Goal: Task Accomplishment & Management: Use online tool/utility

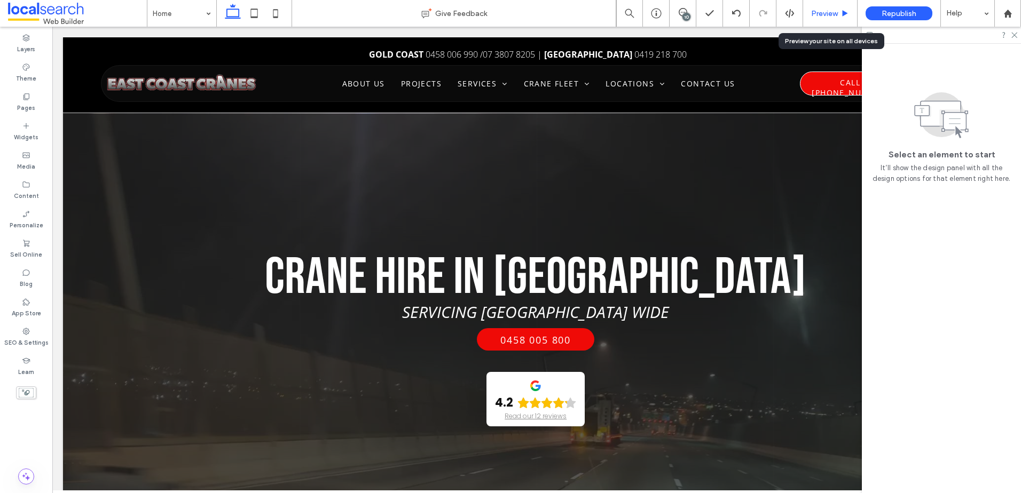
click at [836, 21] on div "Preview" at bounding box center [830, 13] width 54 height 27
click at [831, 15] on span "Preview" at bounding box center [824, 13] width 27 height 9
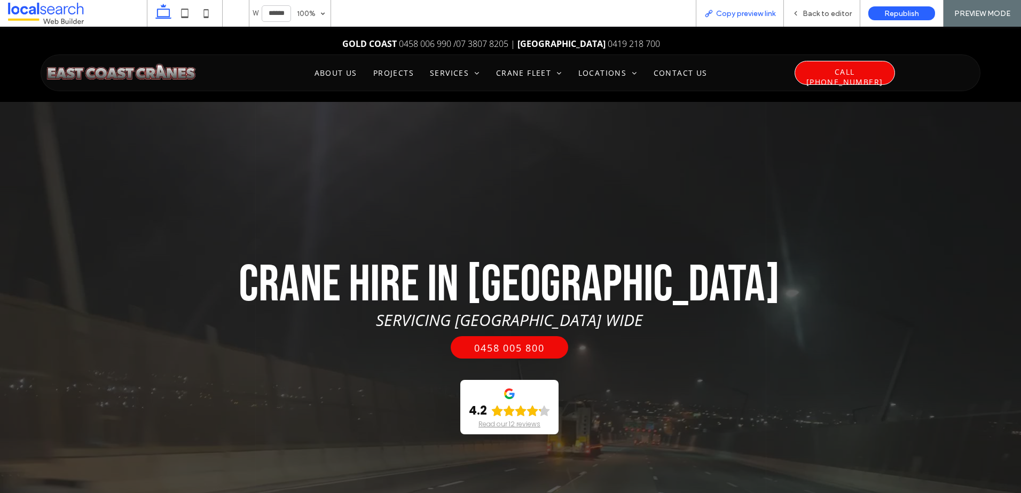
click at [773, 11] on span "Copy preview link" at bounding box center [745, 13] width 59 height 9
click at [833, 7] on div "Back to editor" at bounding box center [822, 13] width 76 height 27
click at [823, 13] on span "Back to editor" at bounding box center [826, 13] width 49 height 9
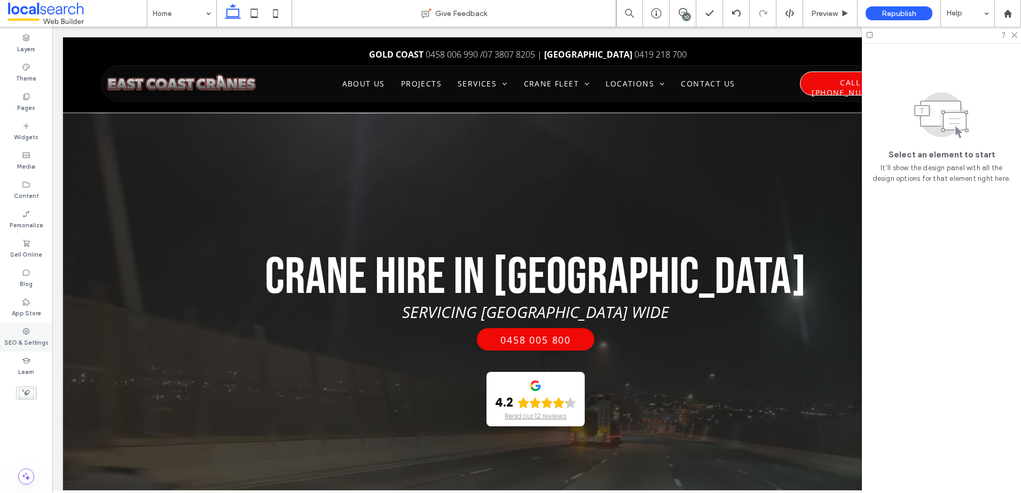
click at [38, 341] on label "SEO & Settings" at bounding box center [26, 342] width 44 height 12
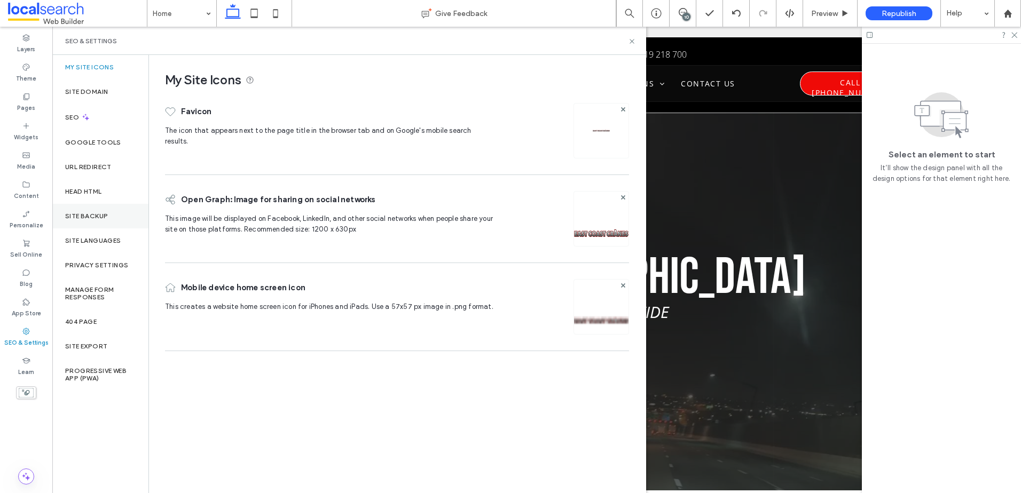
click at [108, 218] on label "Site Backup" at bounding box center [86, 215] width 43 height 7
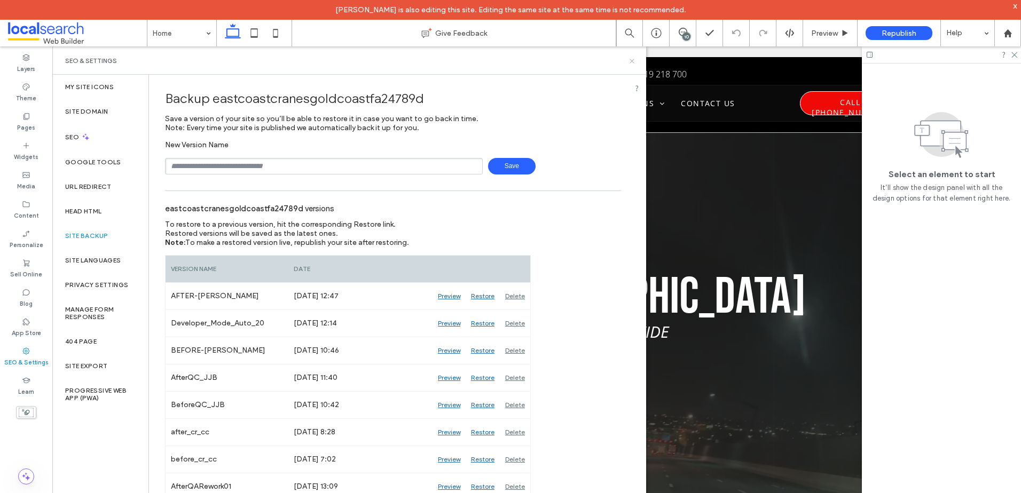
click at [632, 62] on icon at bounding box center [632, 61] width 8 height 8
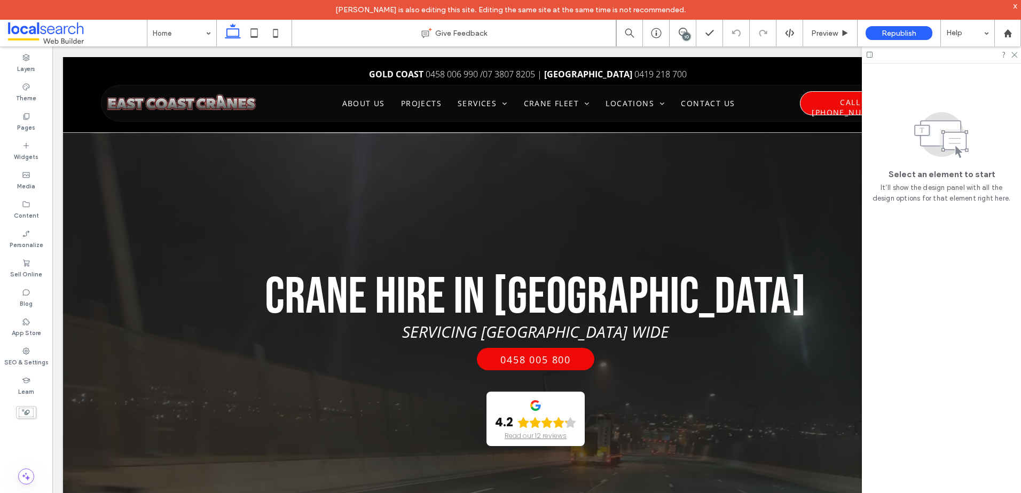
click at [683, 38] on div "10" at bounding box center [686, 37] width 8 height 8
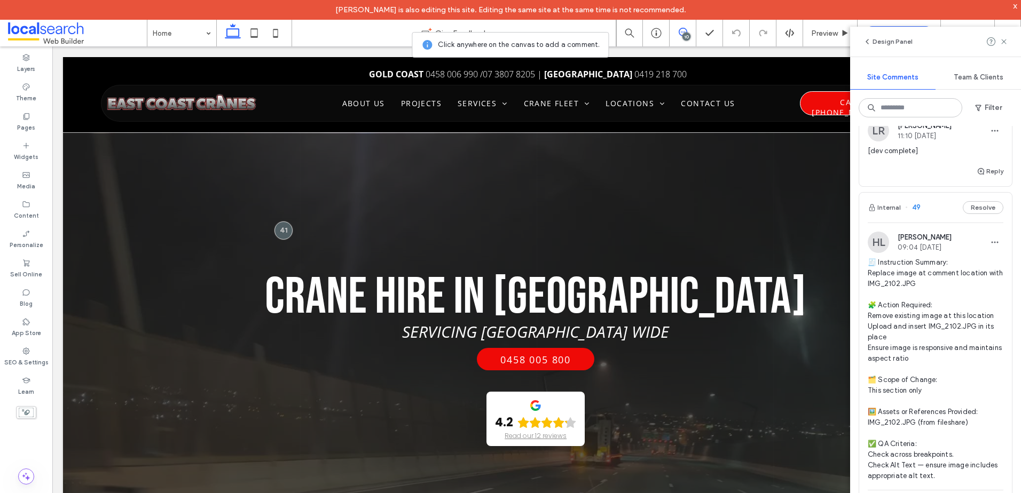
scroll to position [801, 0]
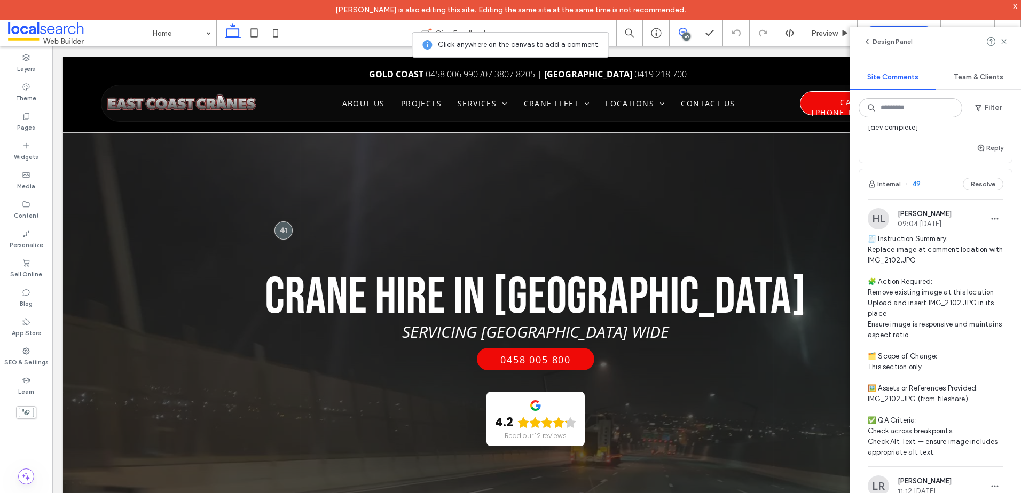
click at [906, 293] on span "🧾 Instruction Summary: Replace image at comment location with IMG_2102.JPG 🧩 Ac…" at bounding box center [935, 346] width 136 height 224
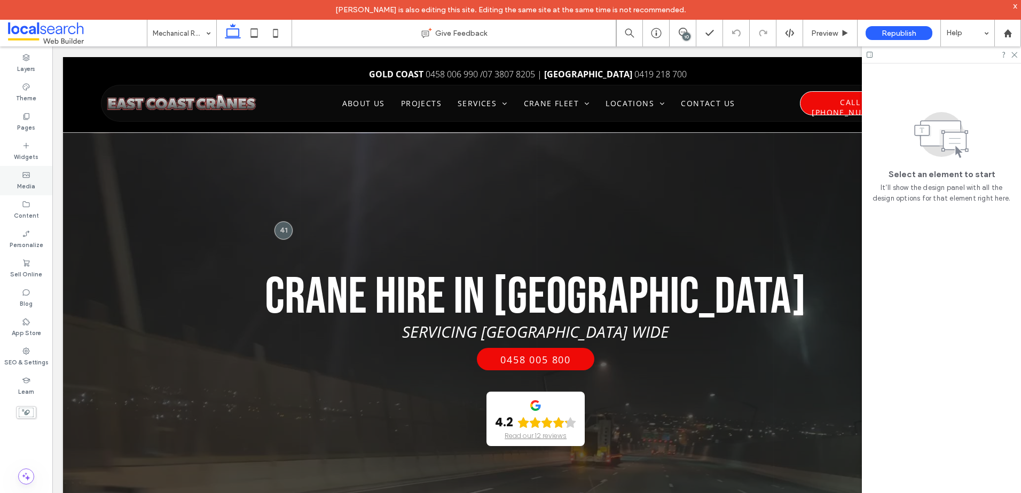
click at [37, 181] on div "Media" at bounding box center [26, 180] width 52 height 29
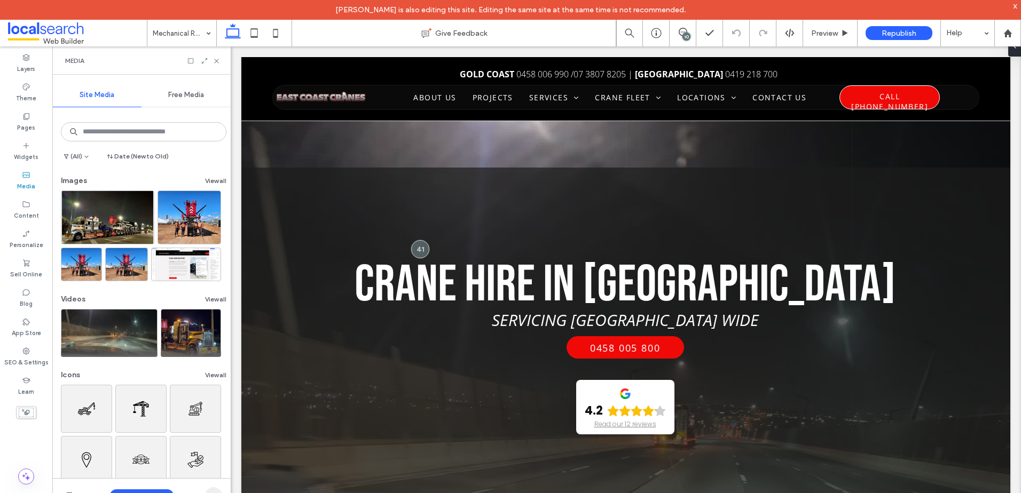
click at [213, 491] on span "button" at bounding box center [213, 495] width 17 height 17
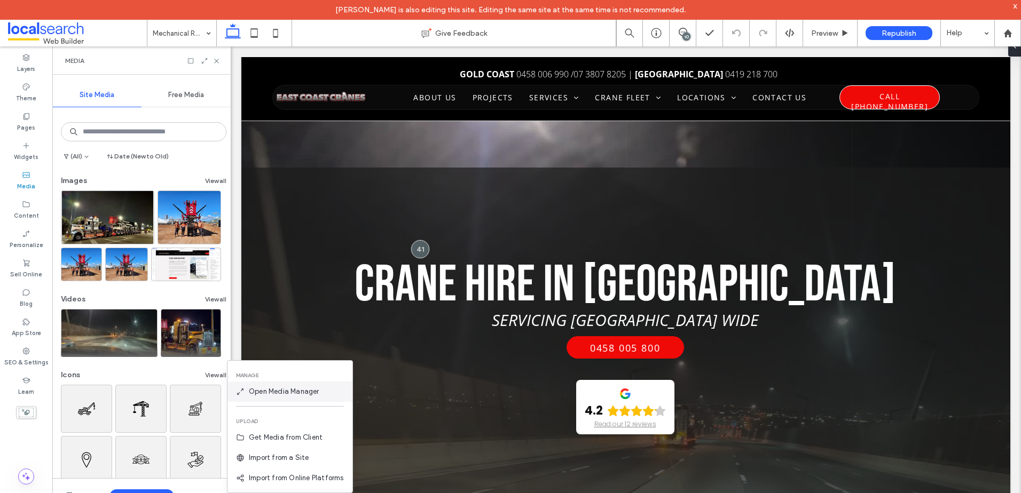
click at [292, 394] on span "Open Media Manager" at bounding box center [284, 391] width 70 height 11
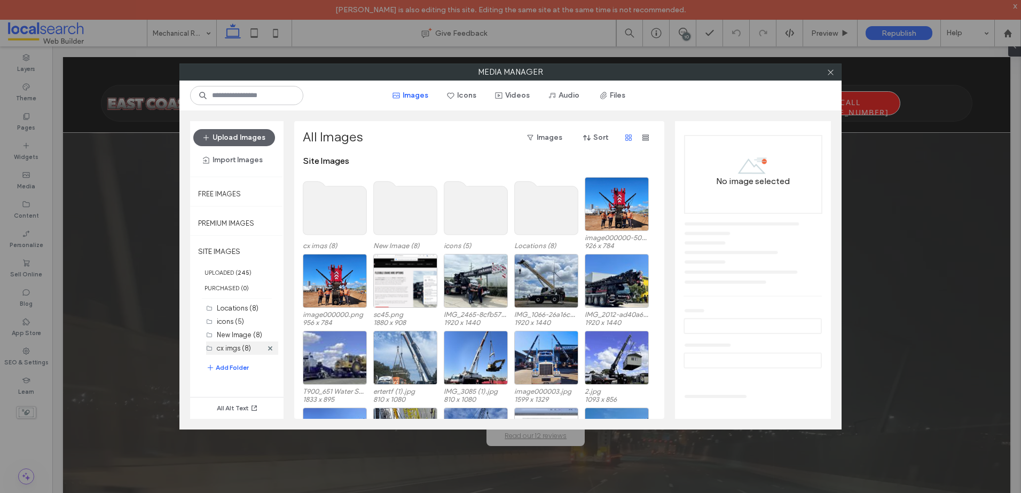
click at [239, 347] on label "cx imgs (8)" at bounding box center [234, 348] width 34 height 8
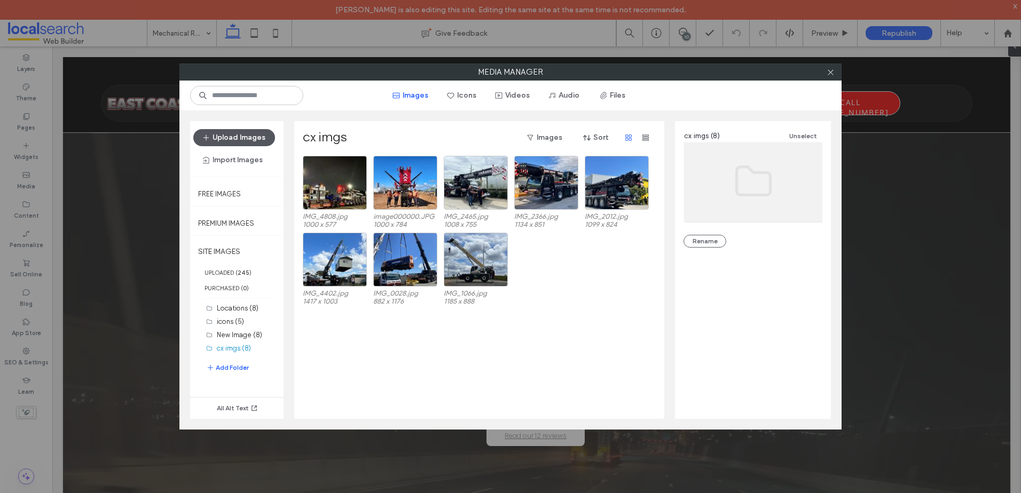
click at [249, 137] on button "Upload Images" at bounding box center [234, 137] width 82 height 17
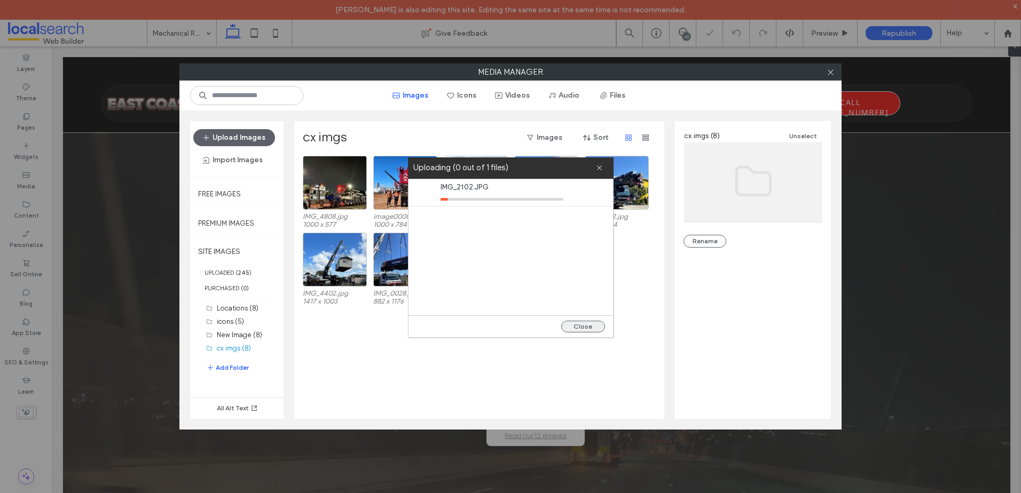
click at [584, 324] on button "Close" at bounding box center [583, 327] width 44 height 12
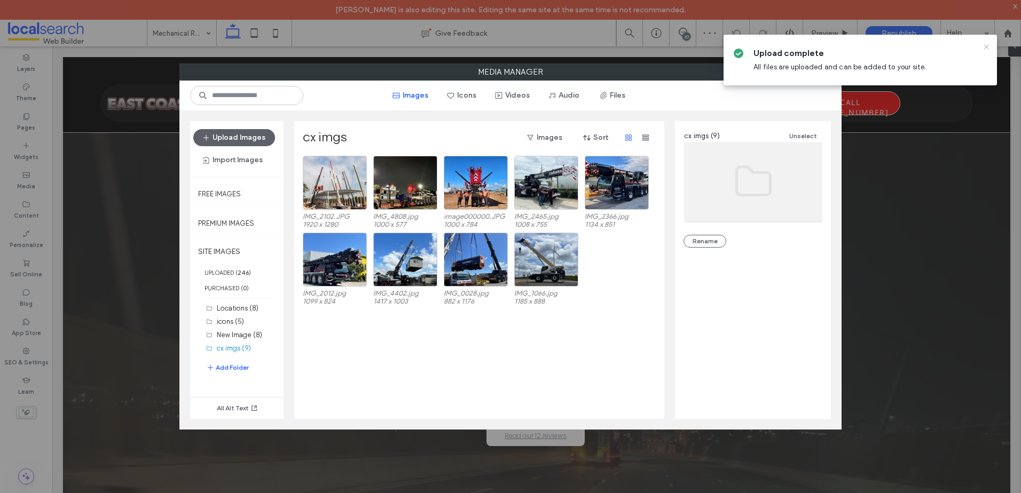
click at [986, 45] on icon at bounding box center [986, 47] width 9 height 9
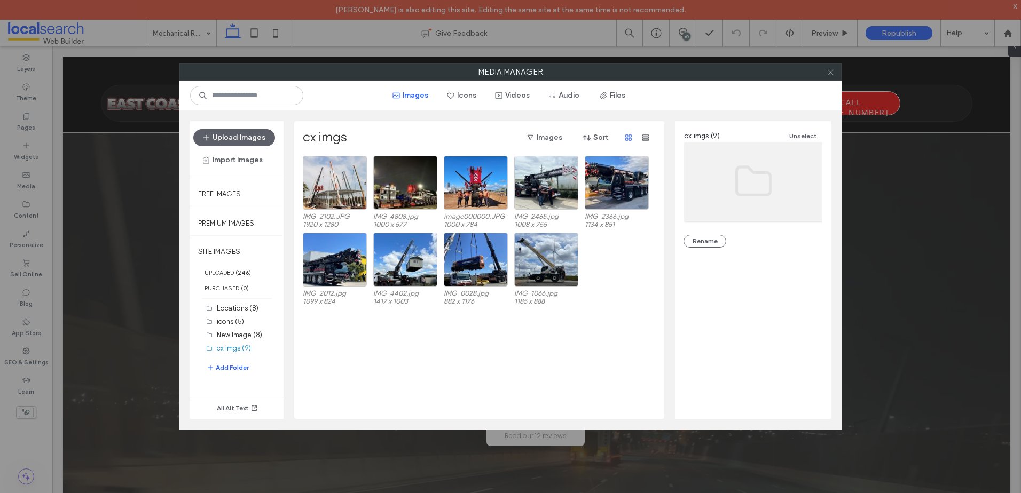
click at [832, 74] on use at bounding box center [829, 71] width 5 height 5
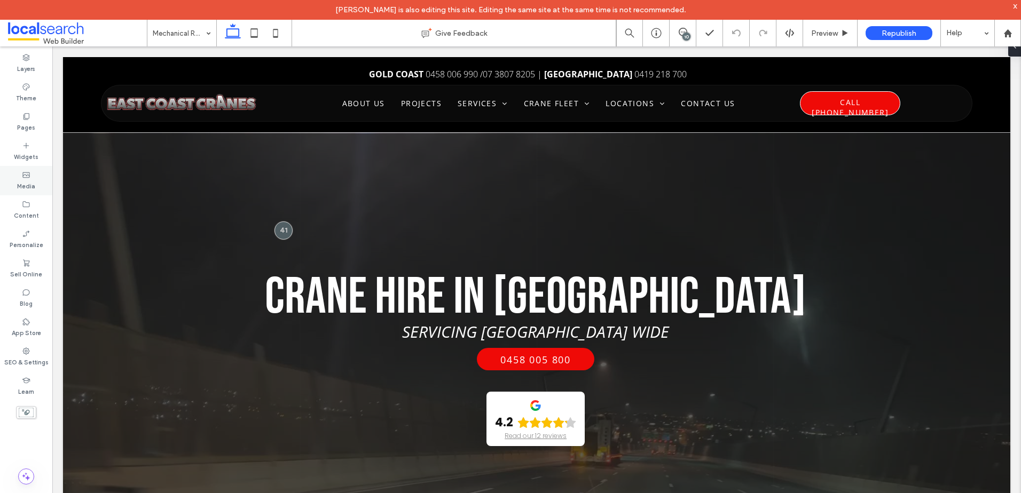
drag, startPoint x: 38, startPoint y: 178, endPoint x: 47, endPoint y: 189, distance: 14.4
click at [38, 178] on div "Media" at bounding box center [26, 180] width 52 height 29
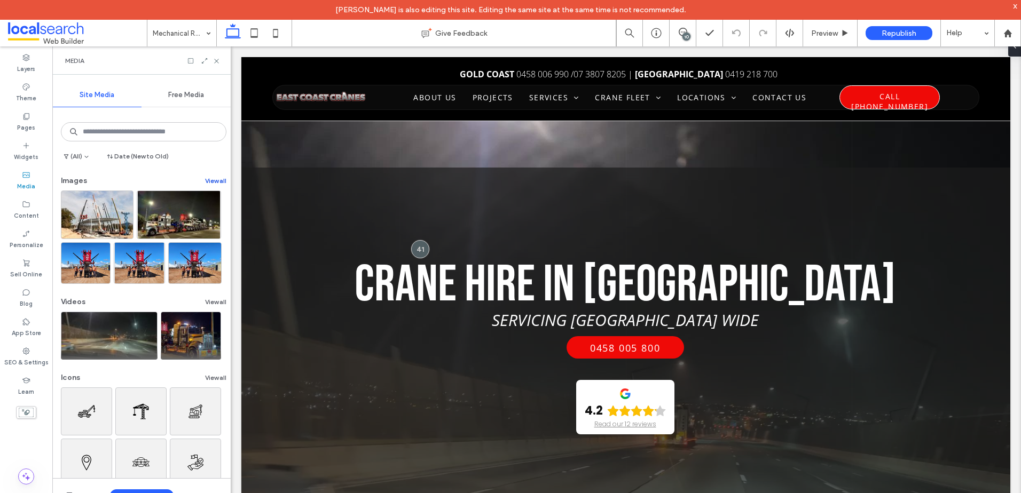
click at [215, 179] on button "View all" at bounding box center [215, 181] width 21 height 13
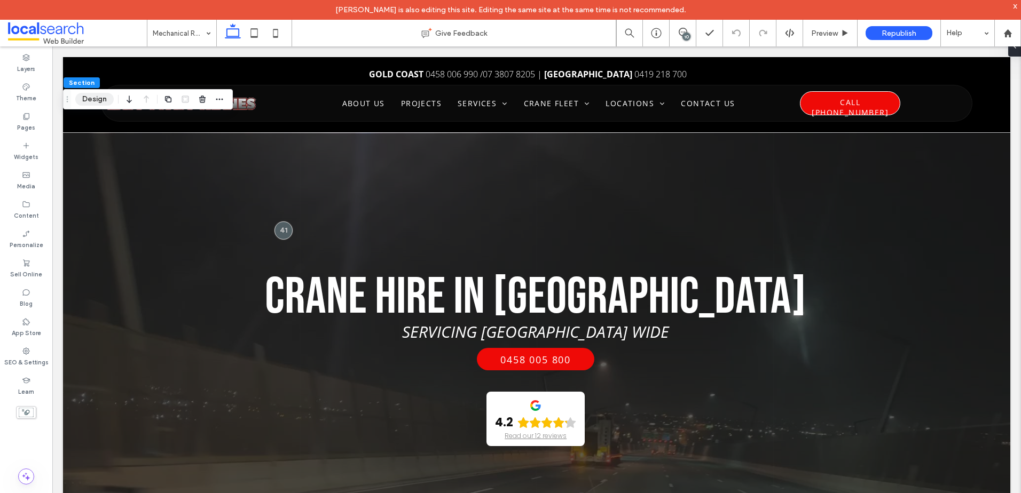
click at [93, 101] on button "Design" at bounding box center [94, 99] width 38 height 13
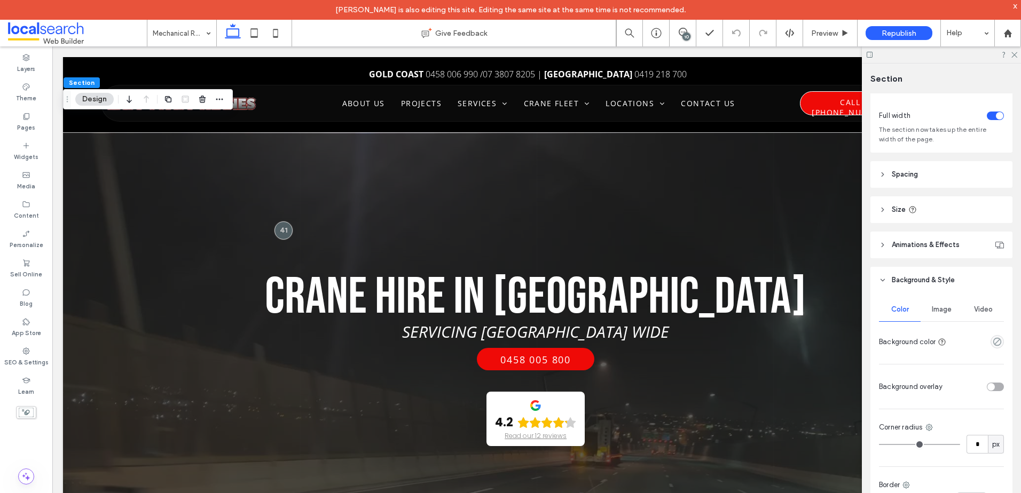
scroll to position [148, 0]
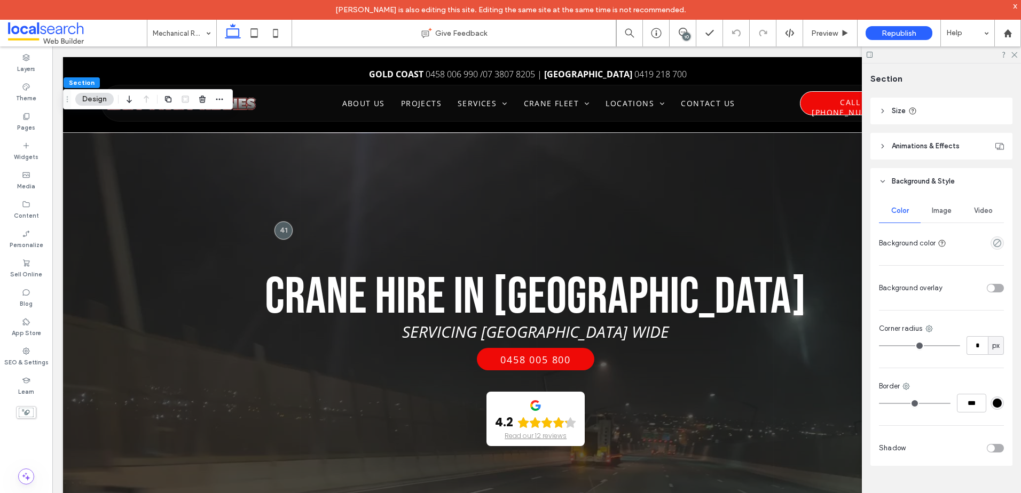
click at [944, 207] on span "Image" at bounding box center [942, 211] width 20 height 9
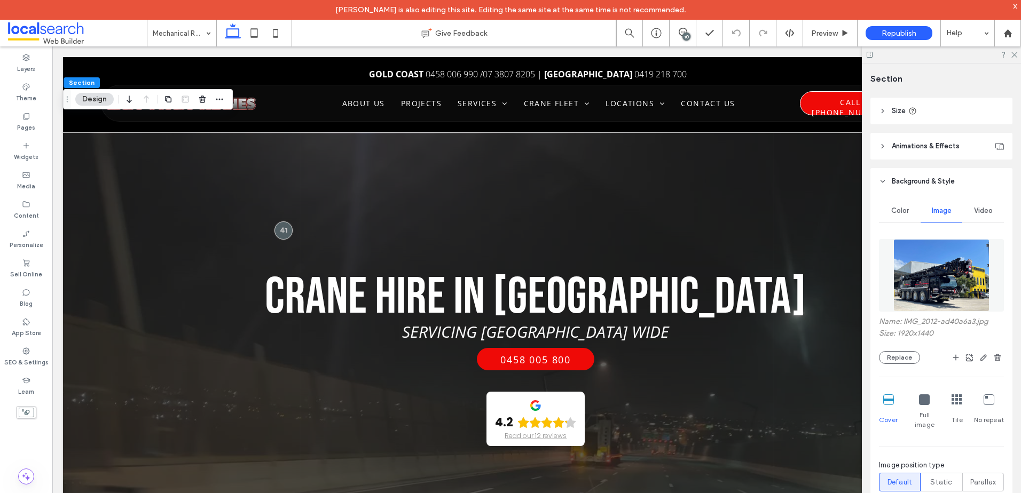
click at [901, 351] on div "Name: IMG_2012-ad40a6a3.jpg Size: 1920x1440 Replace" at bounding box center [941, 340] width 125 height 47
click at [901, 354] on button "Replace" at bounding box center [899, 357] width 41 height 13
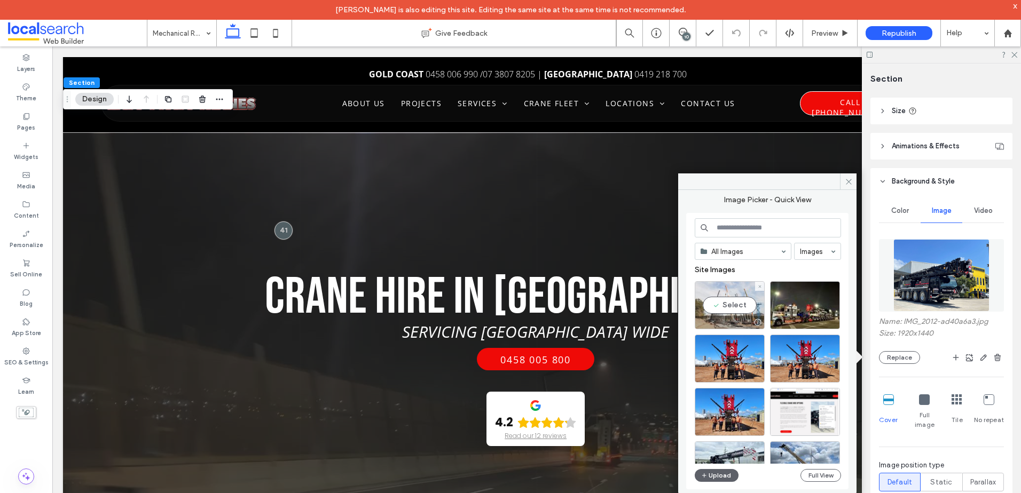
click at [725, 302] on div "Select" at bounding box center [729, 305] width 70 height 48
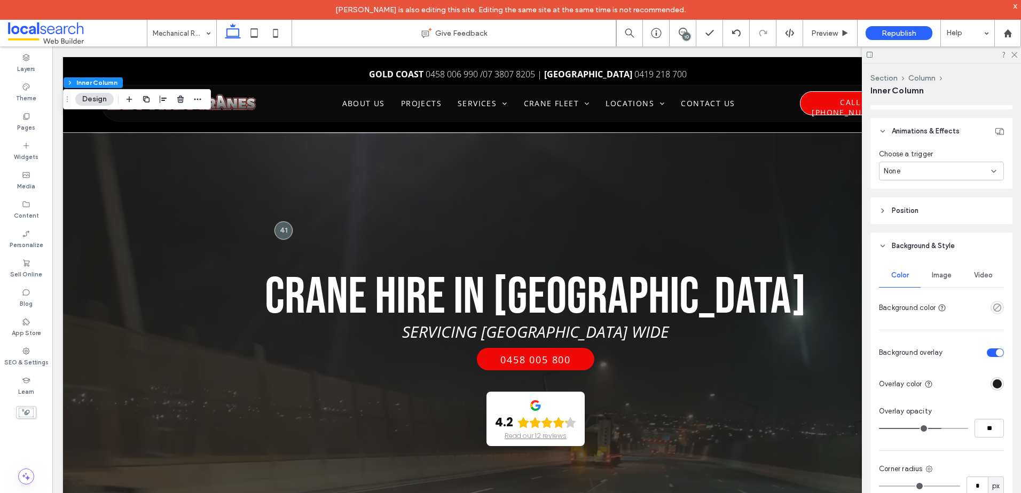
scroll to position [587, 0]
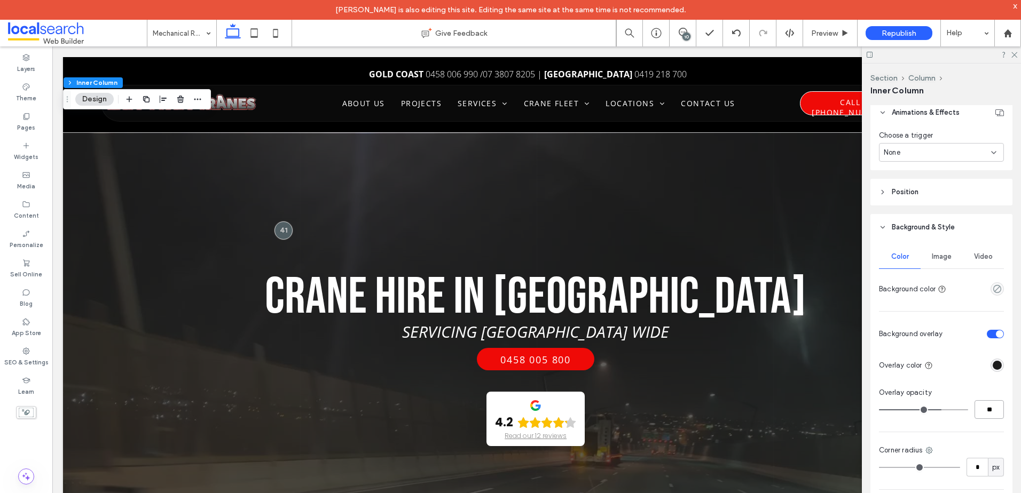
click at [984, 404] on input "**" at bounding box center [988, 409] width 29 height 19
type input "**"
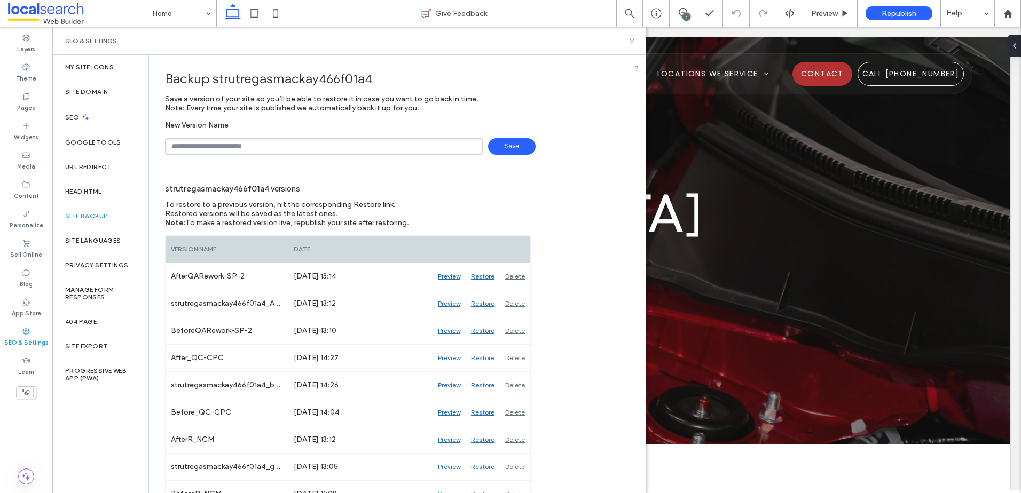
type input "**********"
click at [524, 141] on span "Save" at bounding box center [512, 146] width 48 height 17
click at [680, 10] on use at bounding box center [682, 12] width 9 height 9
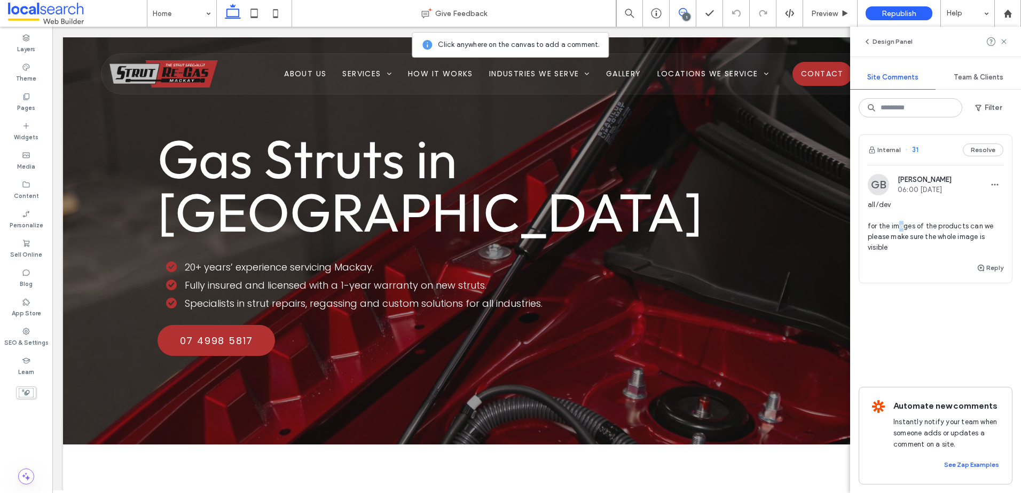
click at [898, 223] on span "all/dev for the images of the products can we please make sure the whole image …" at bounding box center [935, 226] width 136 height 53
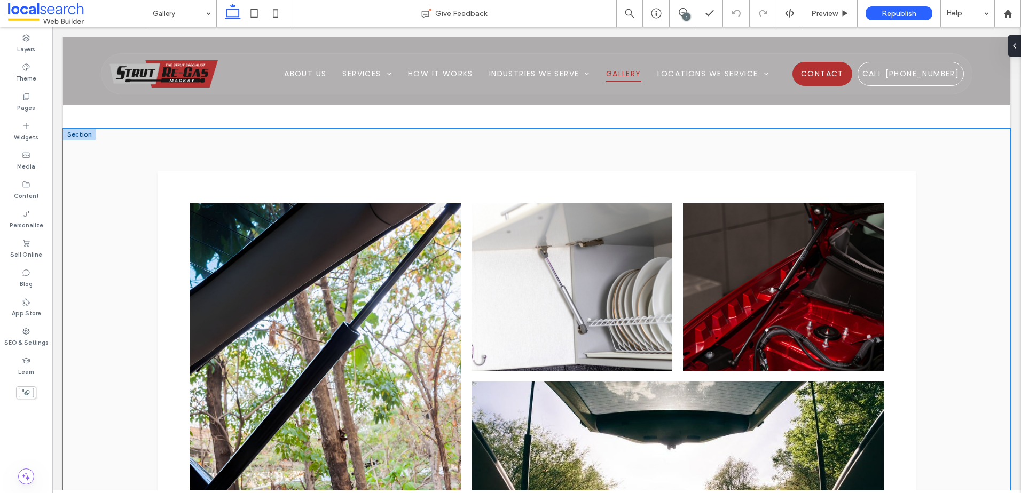
scroll to position [559, 0]
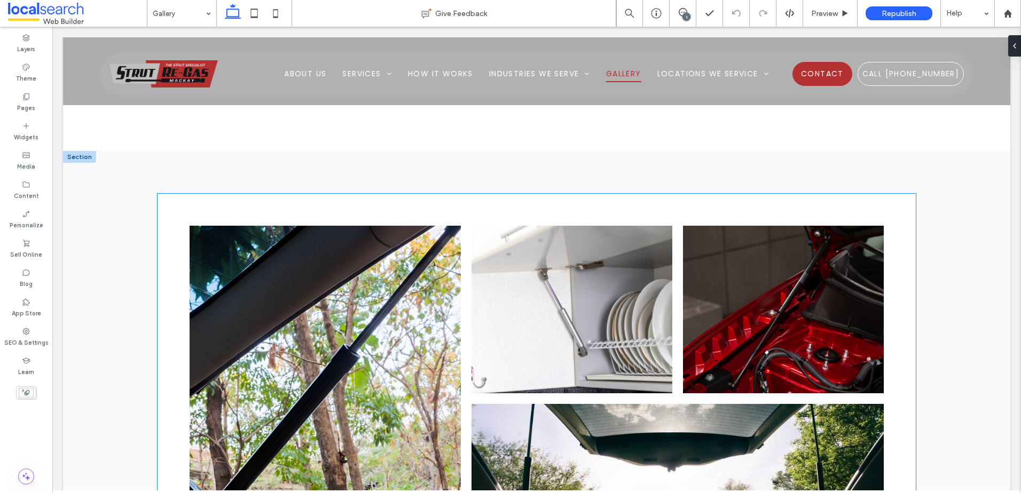
click at [296, 248] on link at bounding box center [324, 401] width 287 height 370
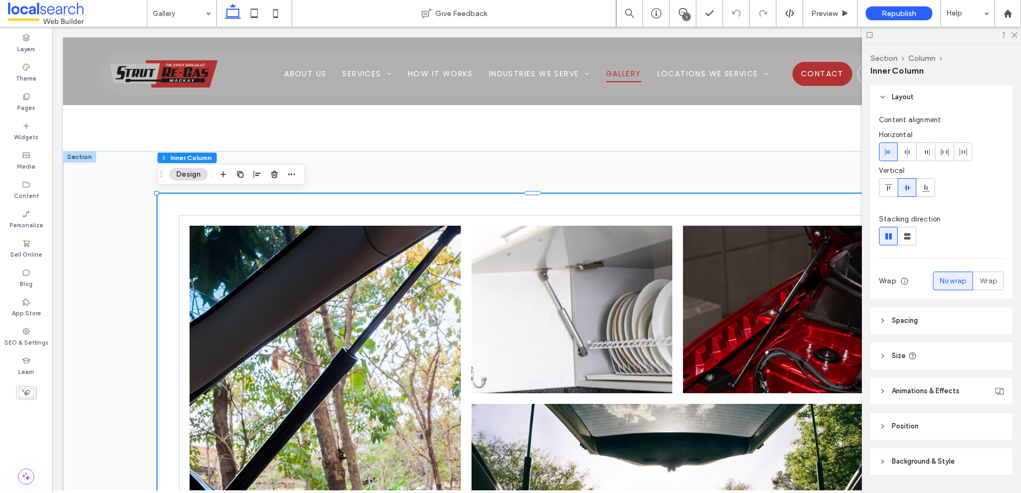
scroll to position [66, 0]
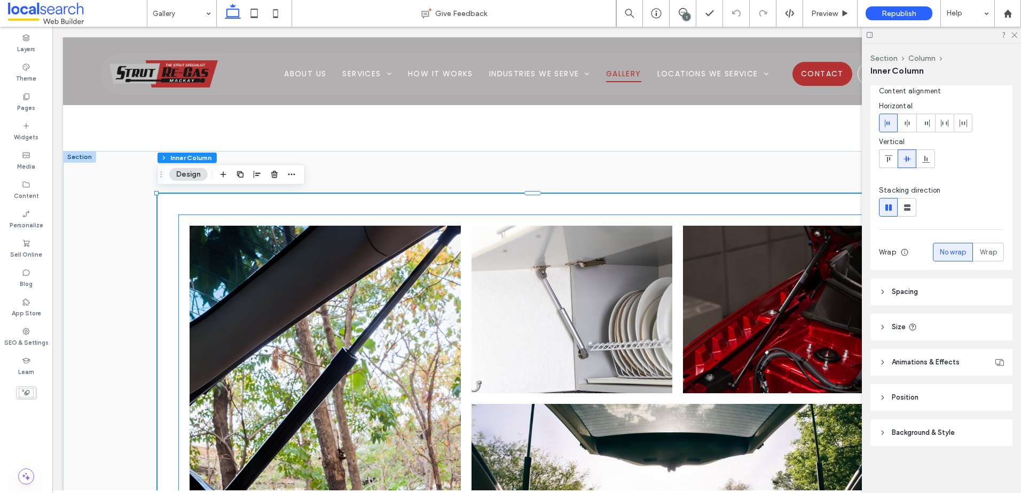
click at [578, 261] on link at bounding box center [571, 309] width 212 height 177
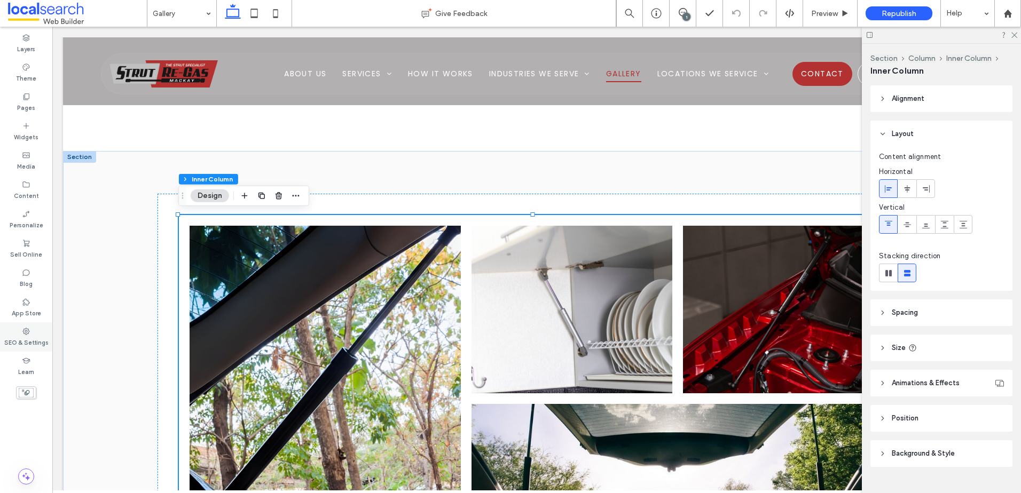
click at [42, 329] on div "SEO & Settings" at bounding box center [26, 336] width 52 height 29
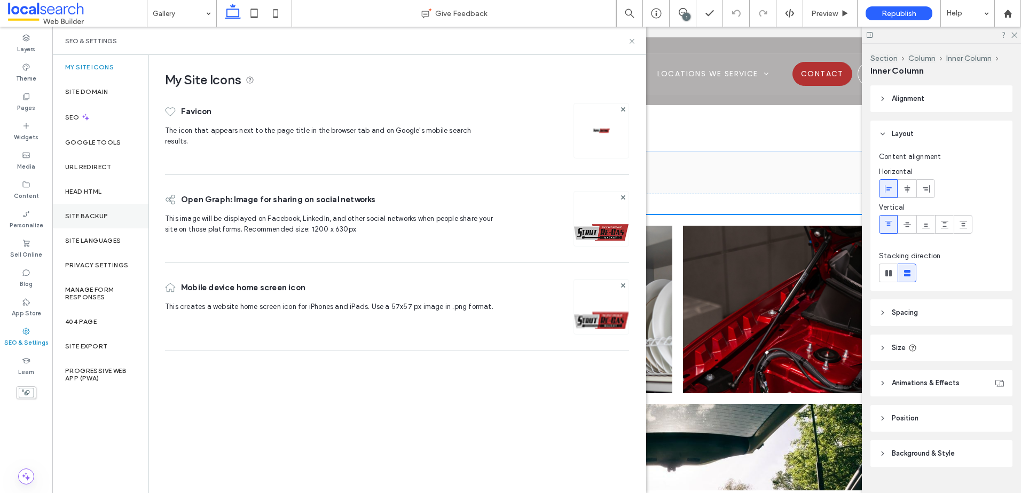
click at [120, 222] on div "Site Backup" at bounding box center [100, 216] width 96 height 25
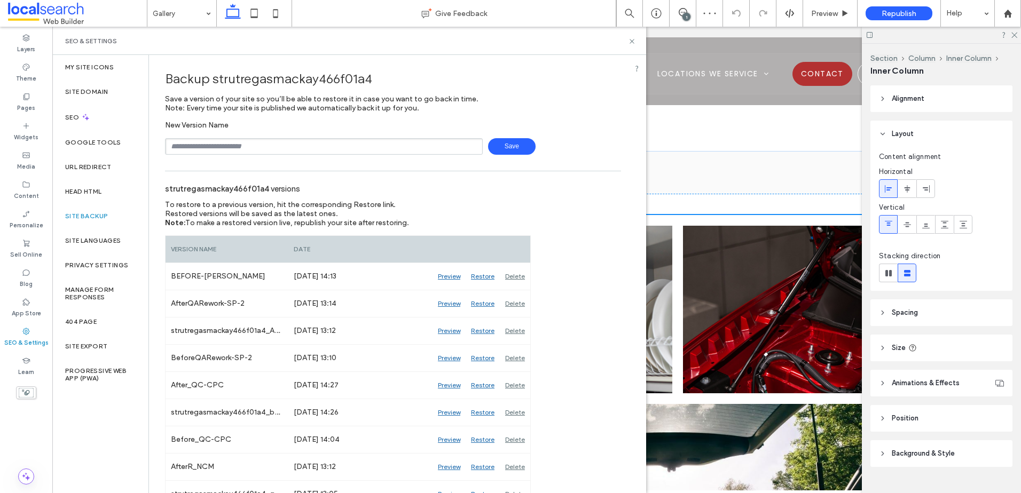
click at [707, 283] on link at bounding box center [783, 309] width 212 height 177
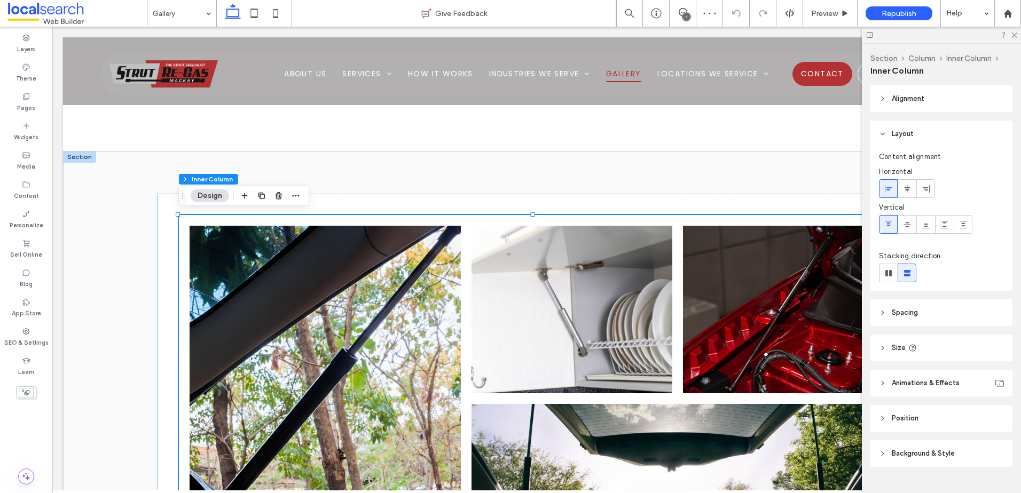
click at [707, 283] on link at bounding box center [783, 309] width 212 height 177
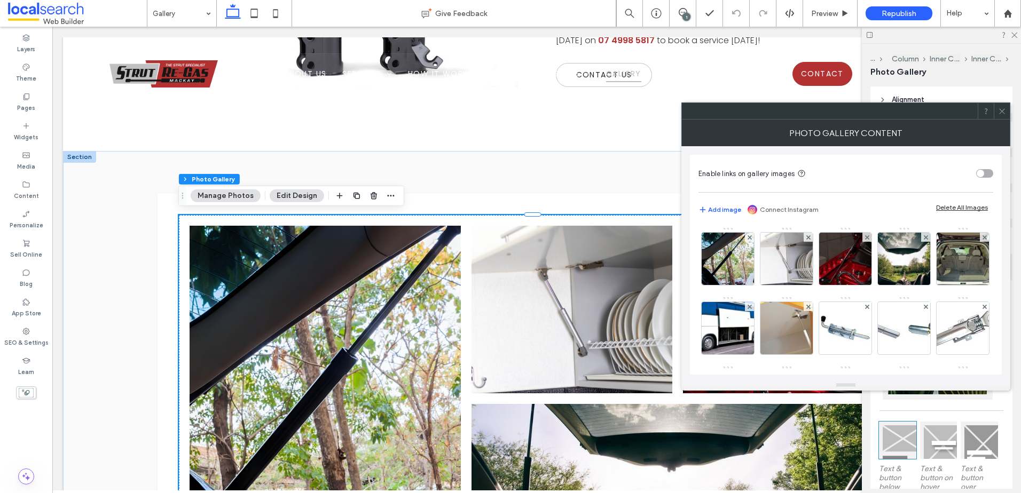
click at [1005, 121] on div "Photo Gallery Content" at bounding box center [845, 133] width 329 height 27
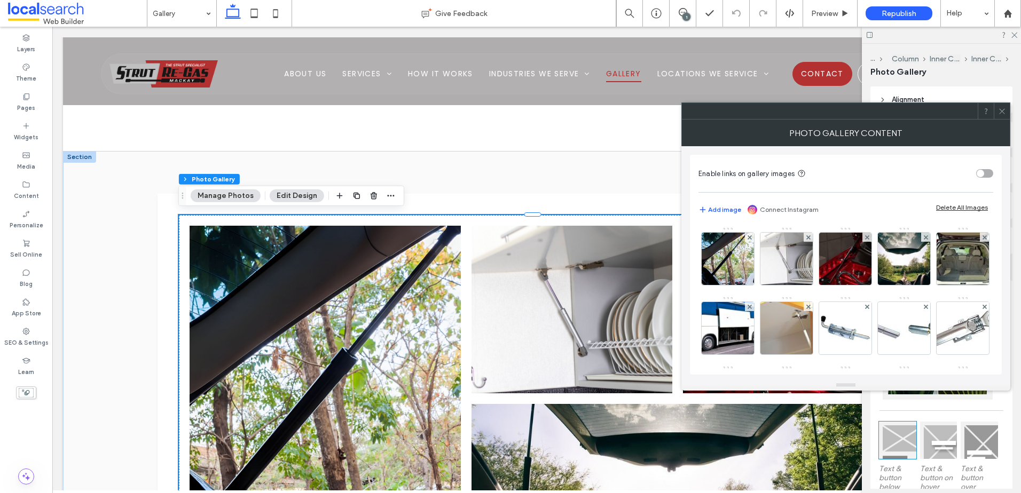
click at [1011, 115] on div "Alignment Spacing Set margins and padding 0px 0% 0px 0% * px 0px * px 0px Clear…" at bounding box center [944, 287] width 149 height 402
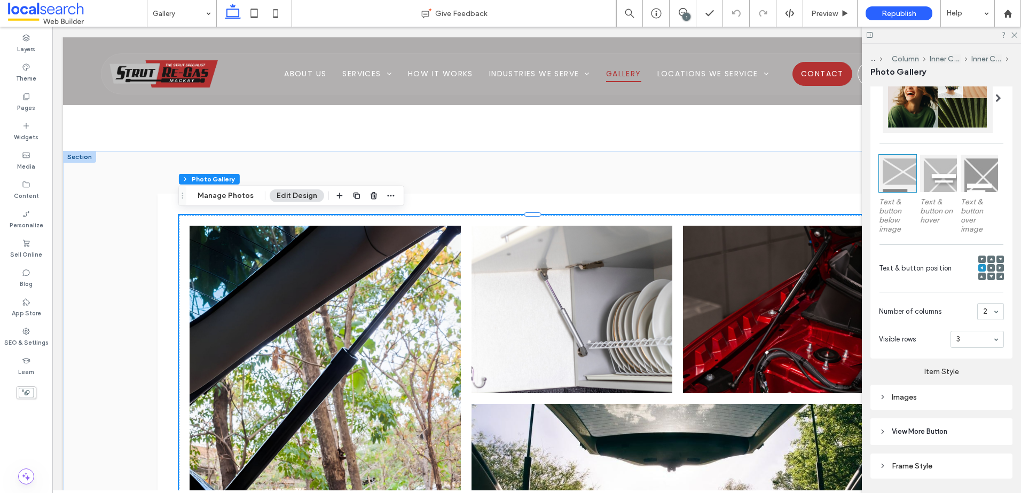
scroll to position [298, 0]
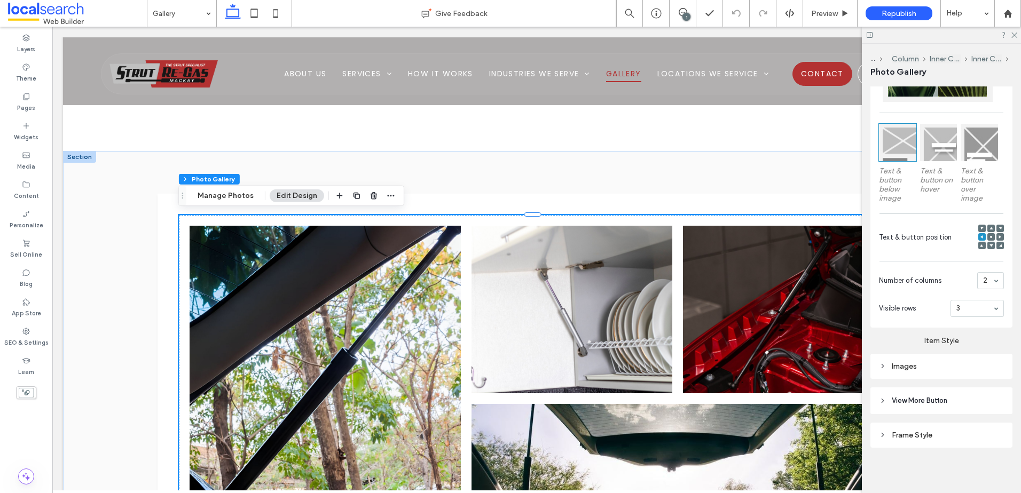
click at [938, 364] on div "Images" at bounding box center [941, 366] width 125 height 9
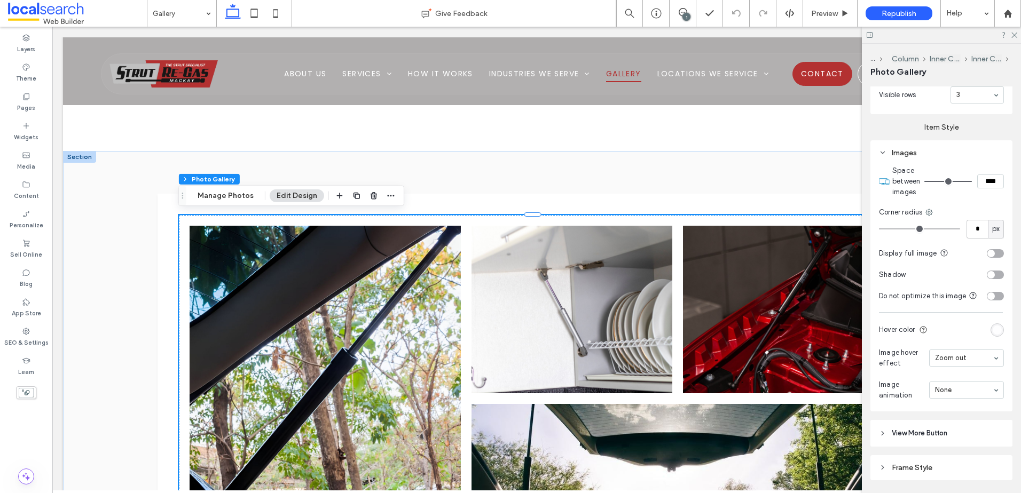
scroll to position [555, 0]
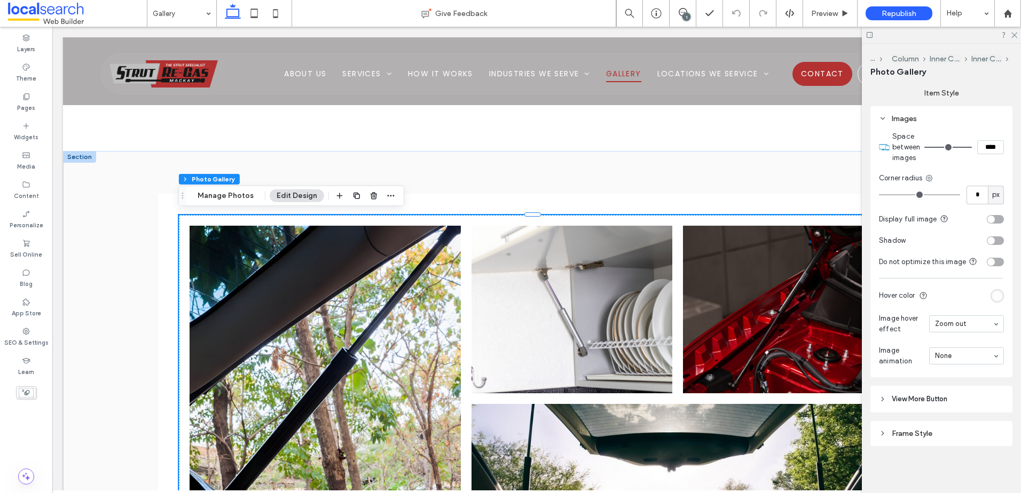
click at [987, 216] on div "toggle" at bounding box center [990, 219] width 7 height 7
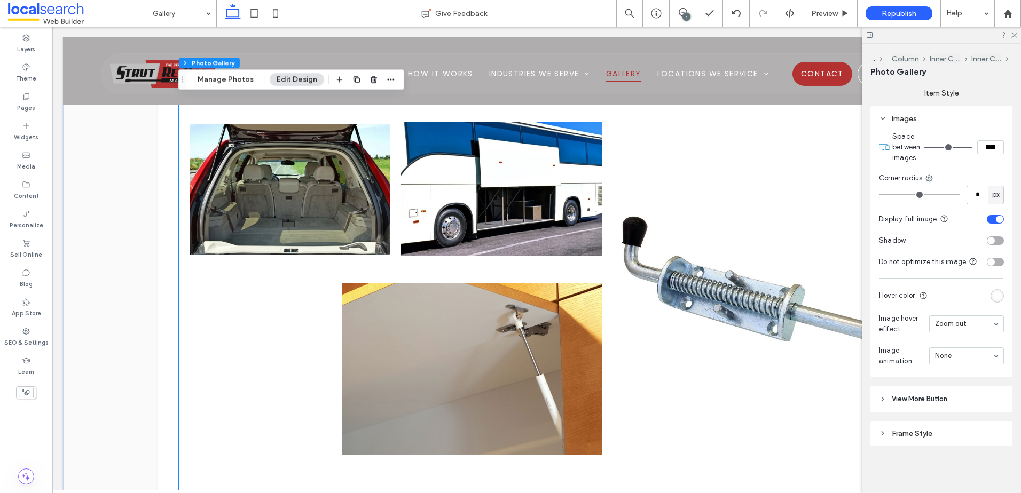
scroll to position [986, 0]
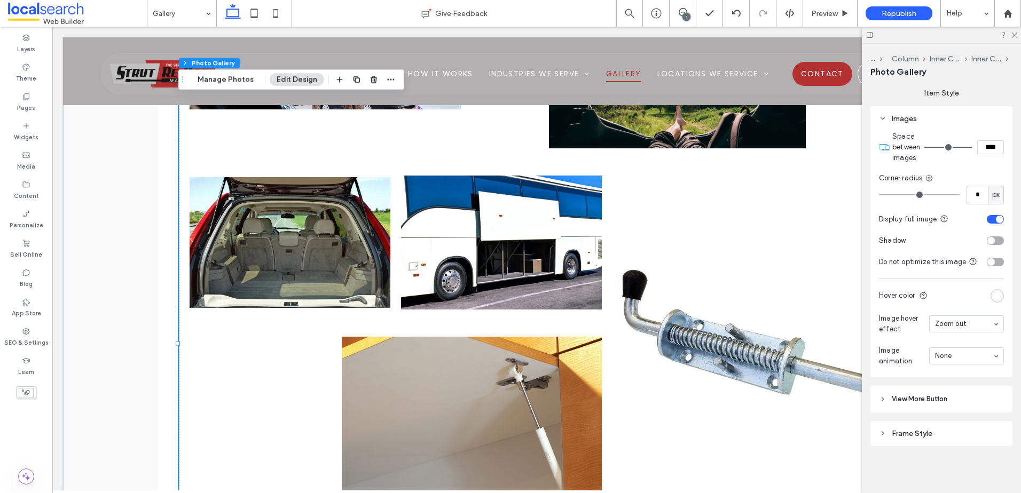
click at [230, 345] on link at bounding box center [395, 423] width 437 height 182
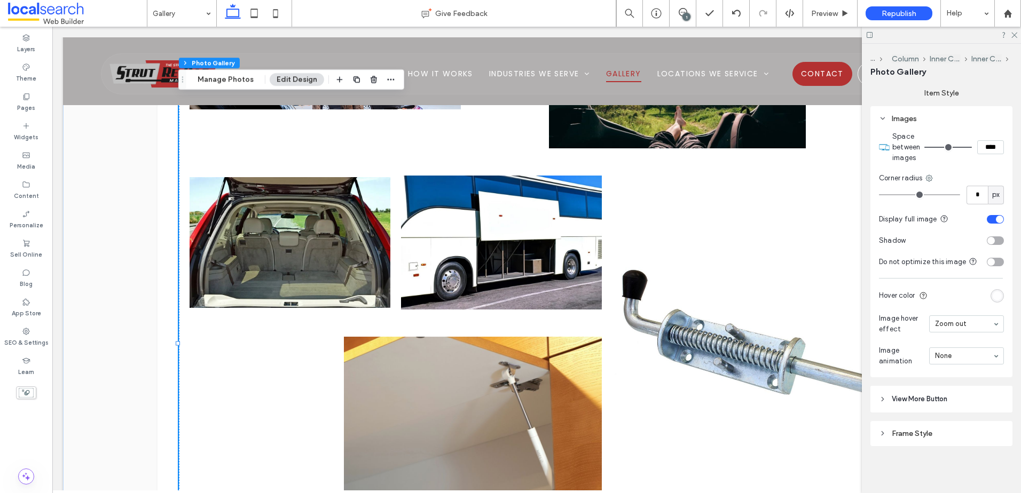
click at [984, 214] on section "Display full image" at bounding box center [941, 219] width 125 height 21
click at [989, 213] on section "Display full image" at bounding box center [941, 219] width 125 height 21
click at [996, 216] on div "toggle" at bounding box center [999, 219] width 7 height 7
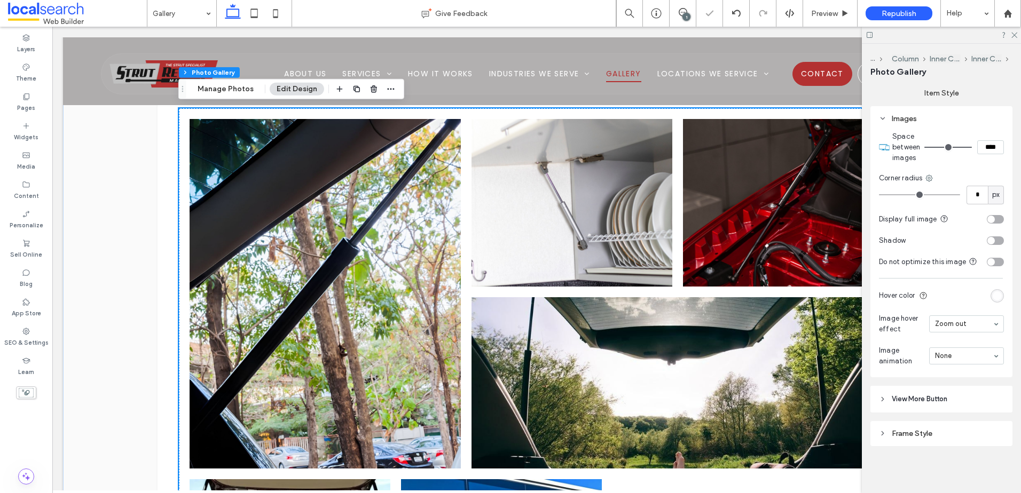
scroll to position [559, 0]
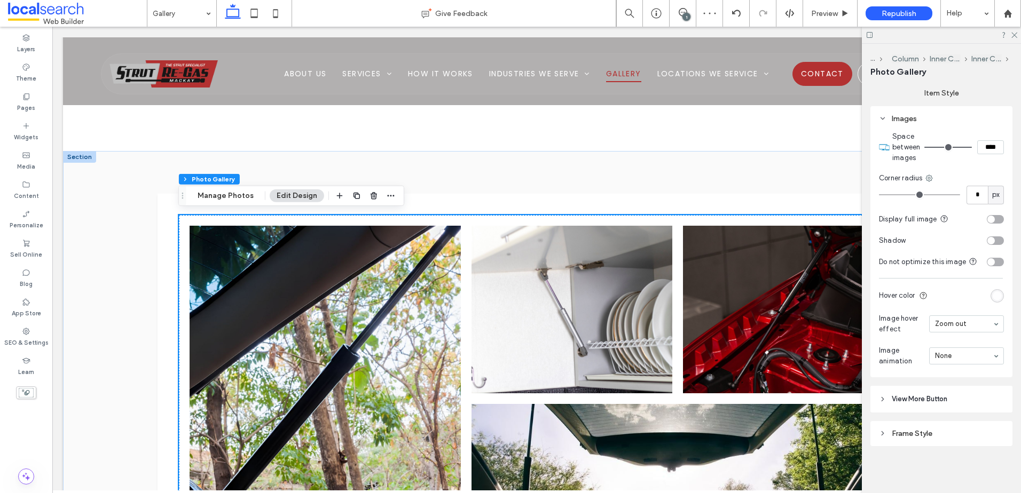
click at [367, 280] on link at bounding box center [324, 401] width 287 height 370
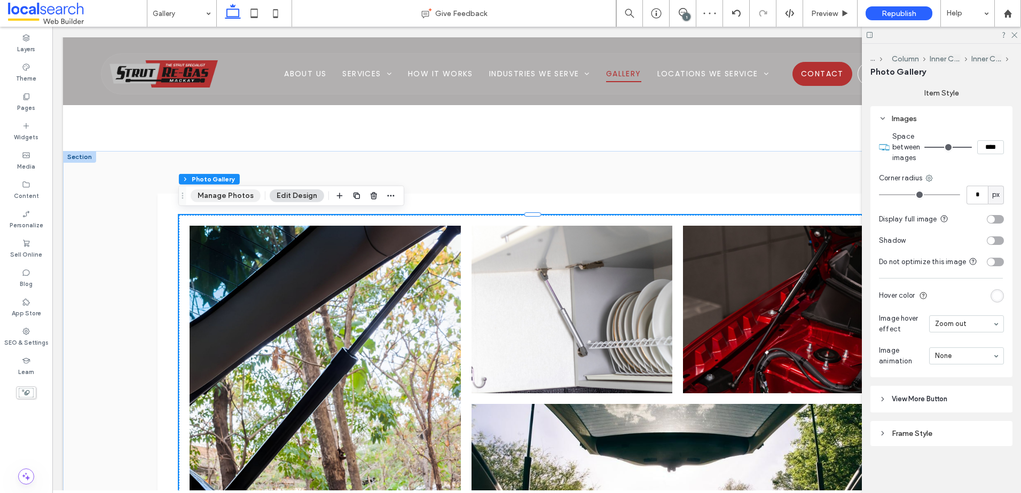
click at [222, 195] on button "Manage Photos" at bounding box center [226, 196] width 70 height 13
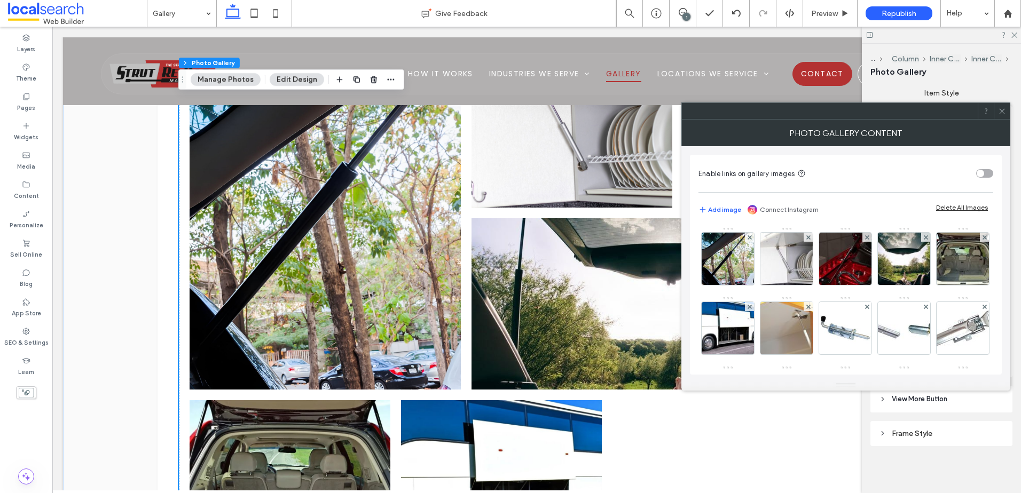
scroll to position [772, 0]
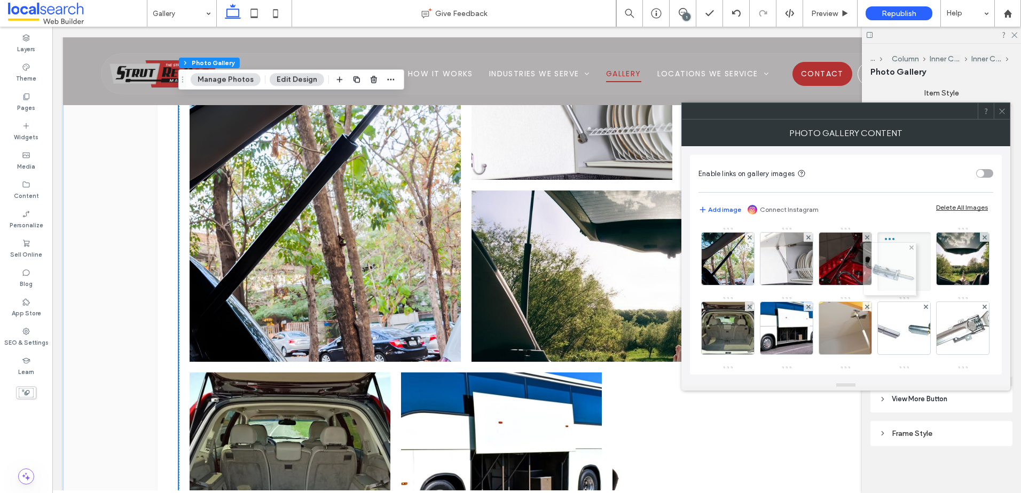
drag, startPoint x: 907, startPoint y: 331, endPoint x: 890, endPoint y: 255, distance: 78.2
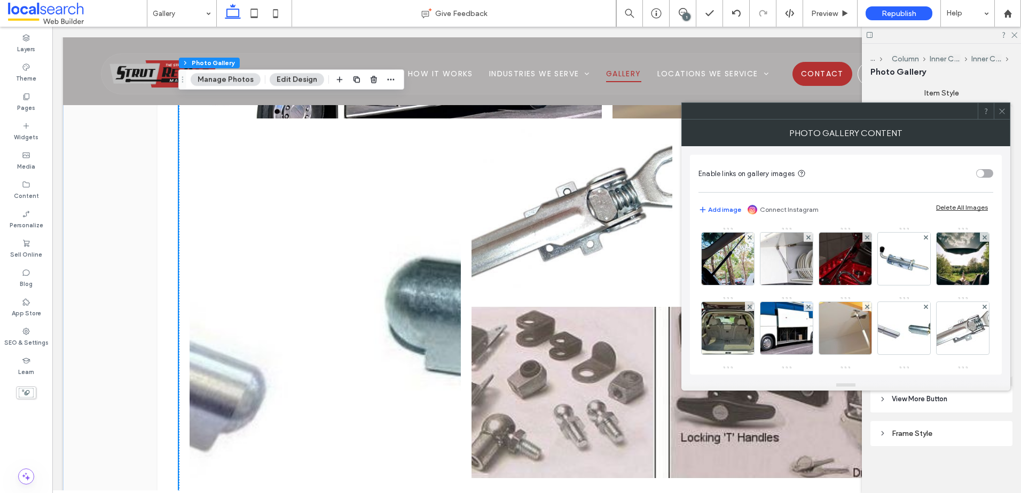
scroll to position [1520, 0]
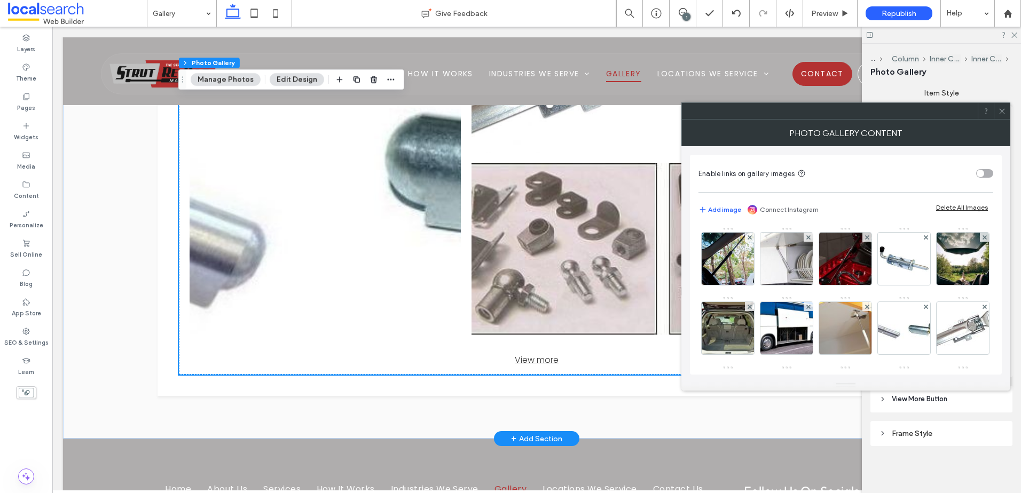
click at [545, 353] on div "View more" at bounding box center [536, 359] width 715 height 13
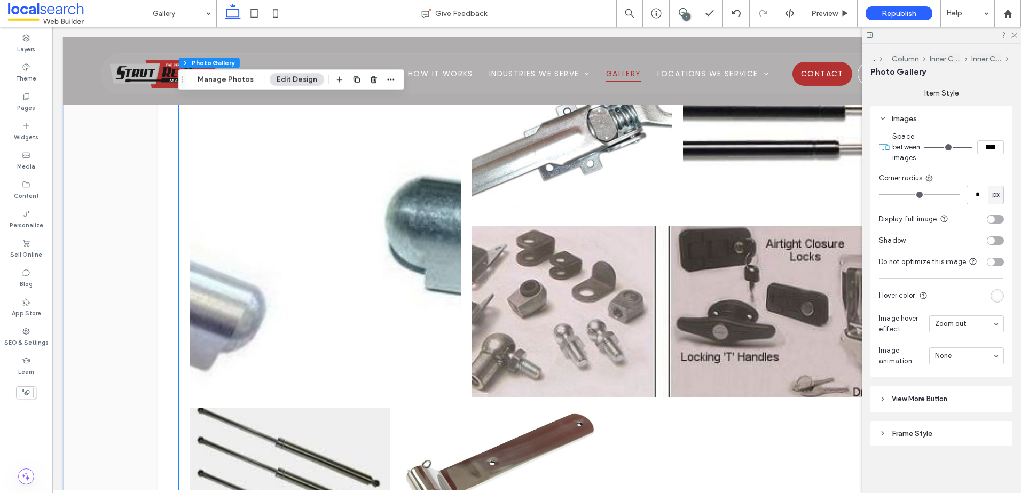
scroll to position [1472, 0]
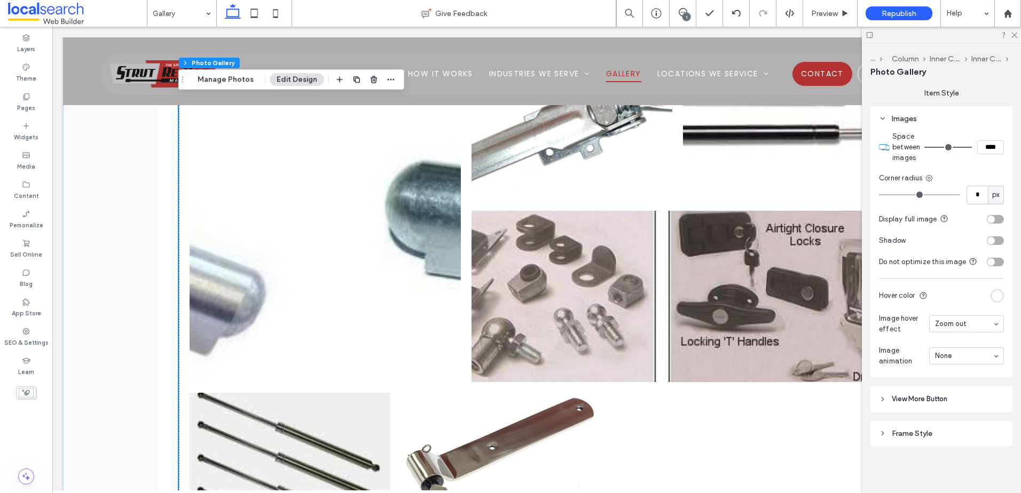
click at [547, 348] on link at bounding box center [677, 297] width 437 height 182
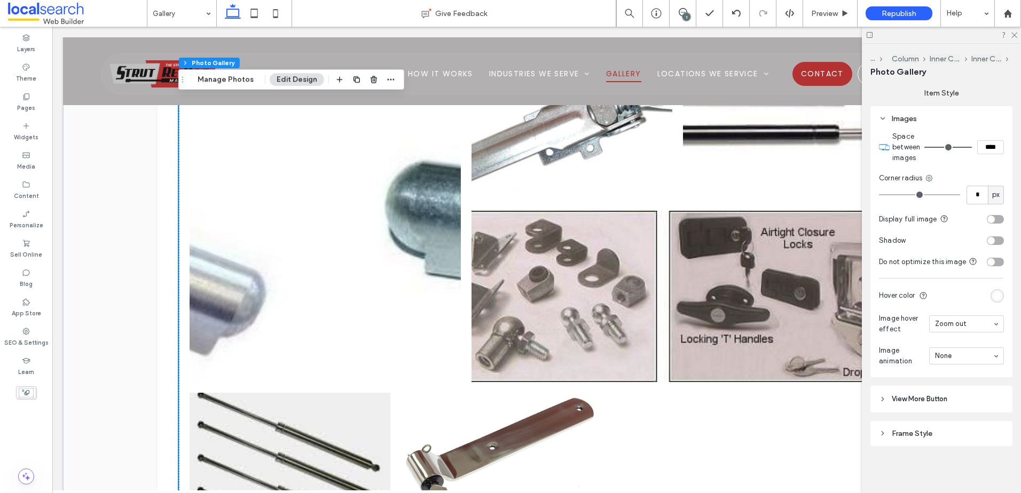
click at [993, 215] on div "toggle" at bounding box center [994, 219] width 17 height 9
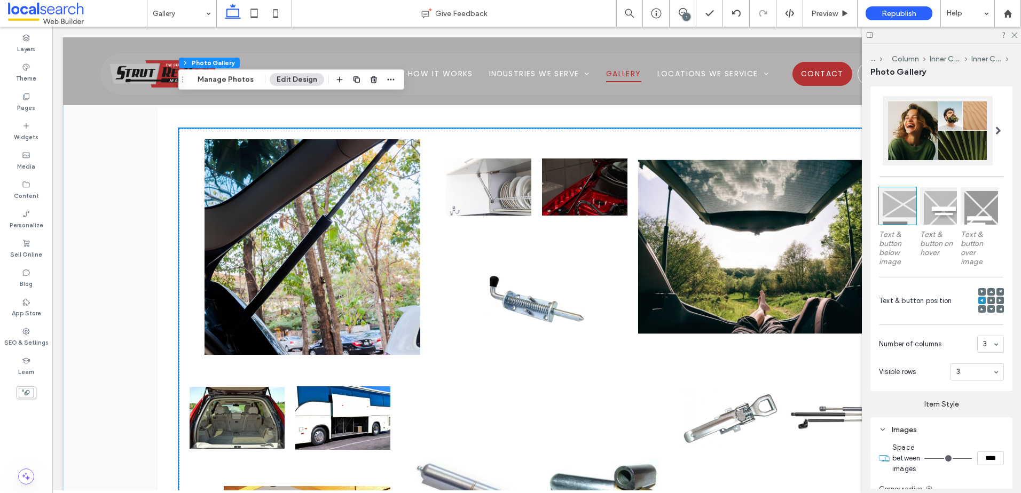
scroll to position [626, 0]
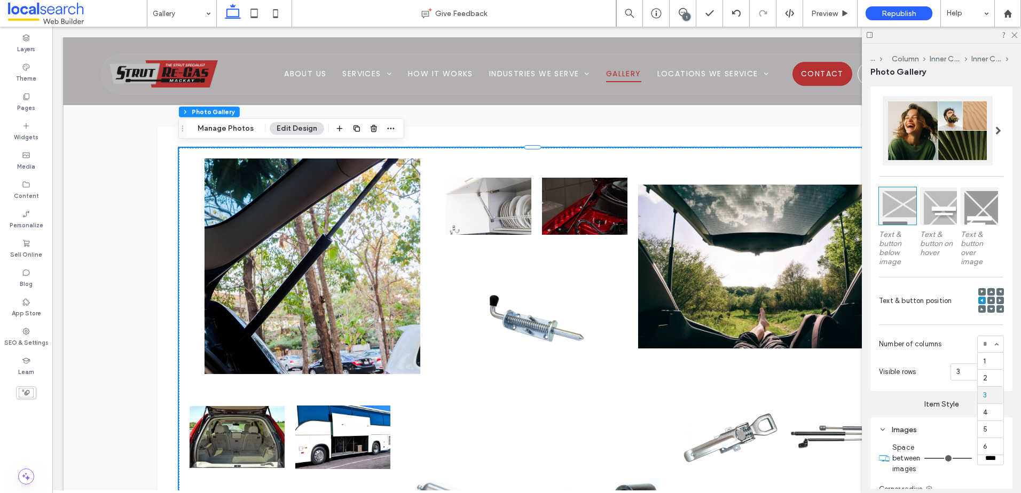
click at [996, 342] on div "1 2 3 4 5 6" at bounding box center [990, 344] width 27 height 17
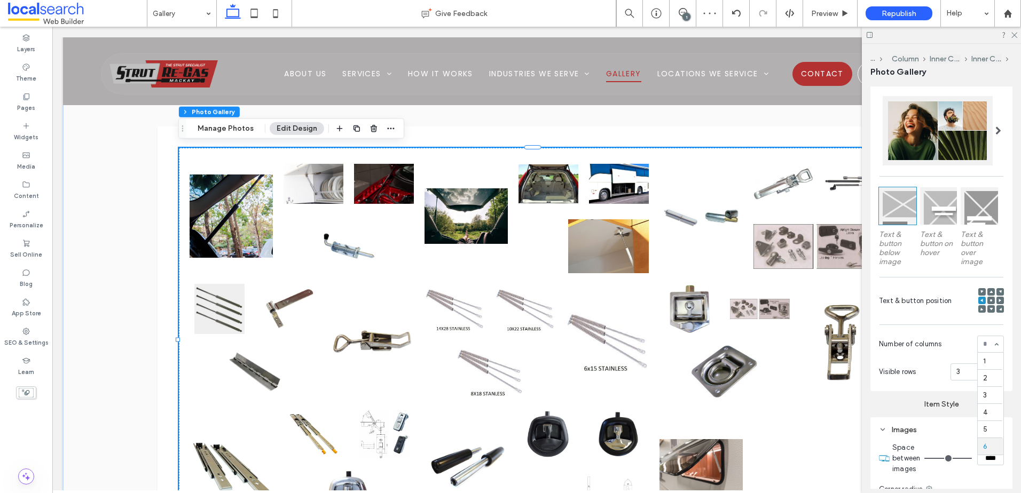
click at [983, 341] on input at bounding box center [988, 344] width 10 height 7
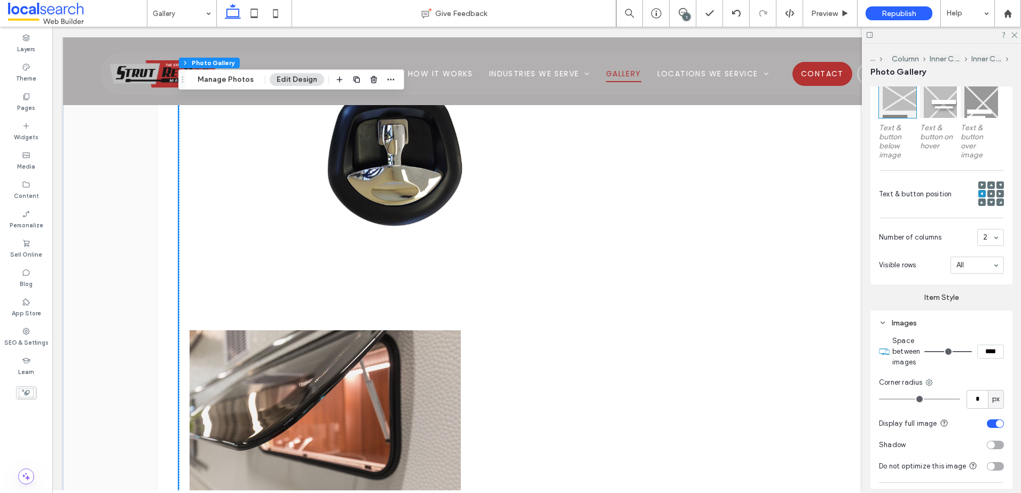
scroll to position [3616, 0]
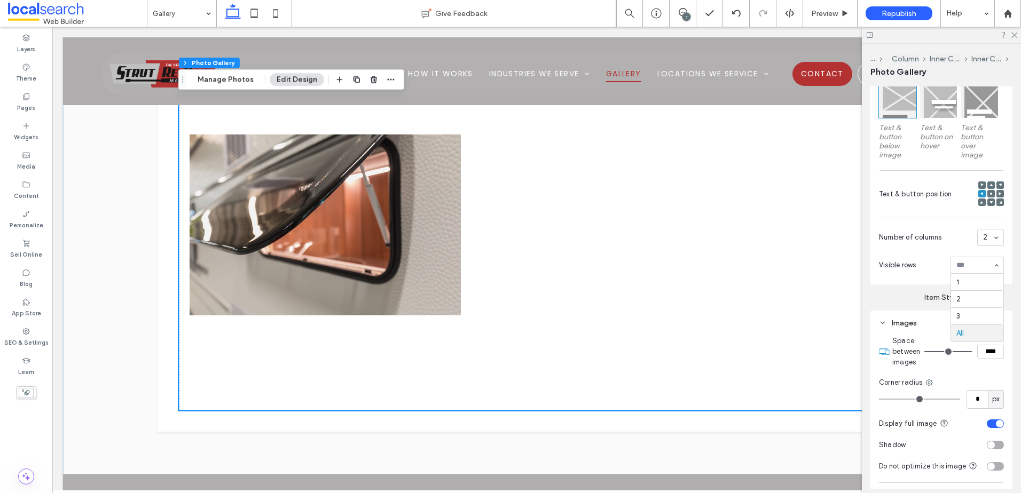
click at [972, 259] on div at bounding box center [977, 265] width 52 height 16
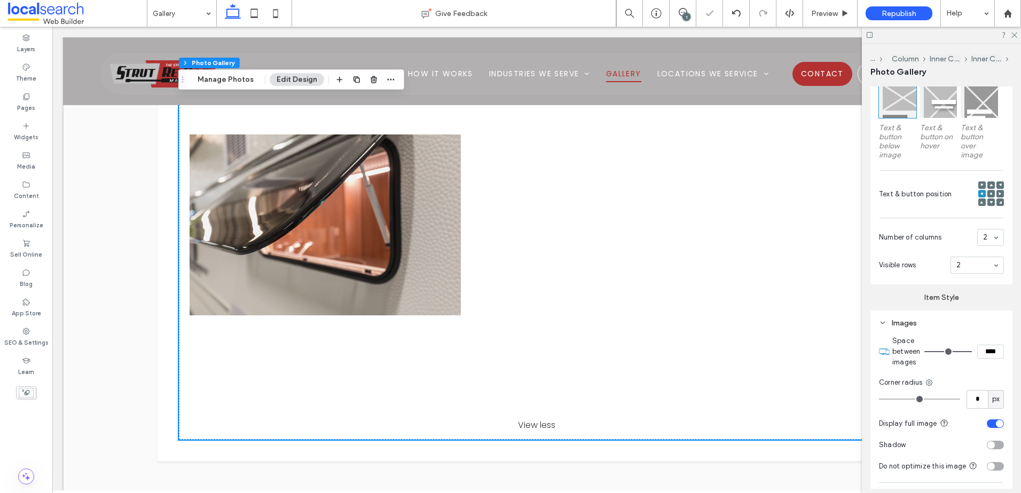
click at [960, 266] on input at bounding box center [974, 265] width 36 height 7
drag, startPoint x: 959, startPoint y: 310, endPoint x: 527, endPoint y: 222, distance: 441.3
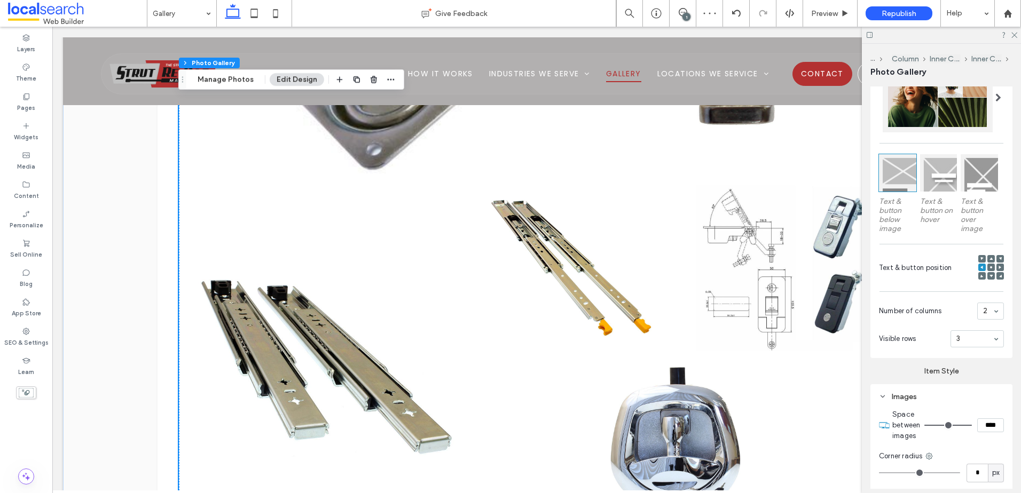
scroll to position [394, 0]
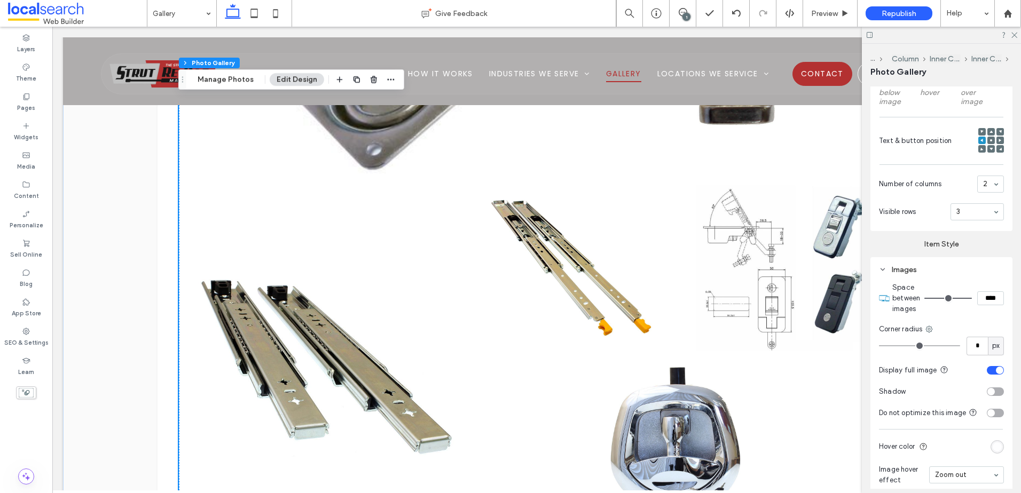
click at [986, 368] on div "toggle" at bounding box center [994, 370] width 17 height 9
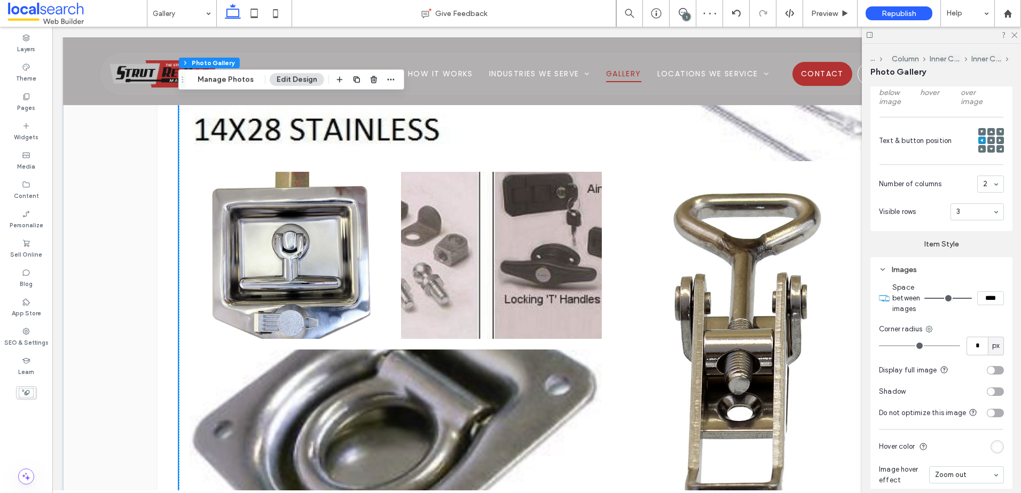
scroll to position [2281, 0]
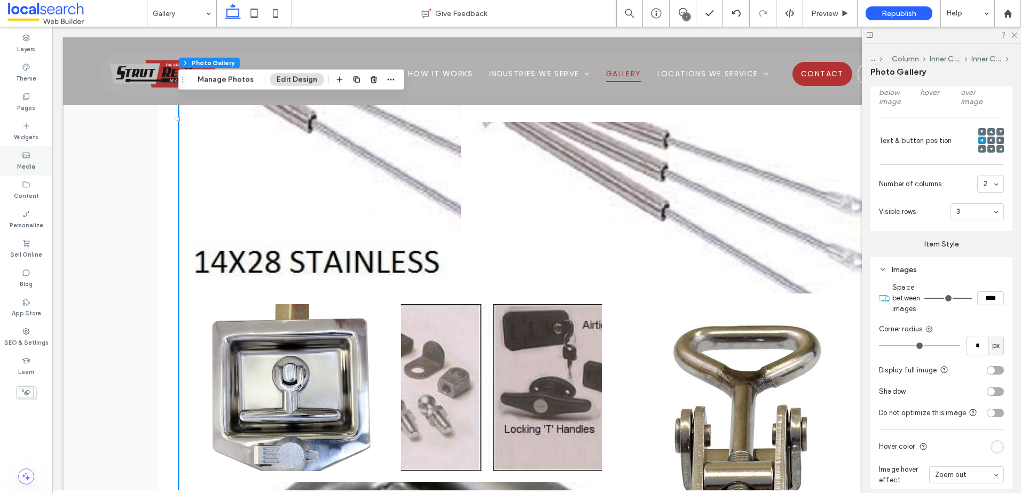
click at [33, 160] on label "Media" at bounding box center [26, 166] width 18 height 12
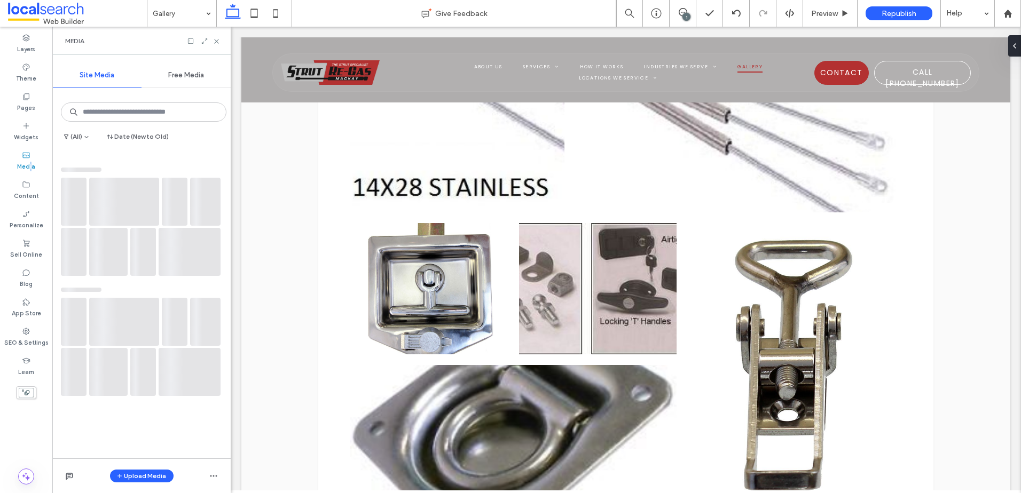
scroll to position [1951, 0]
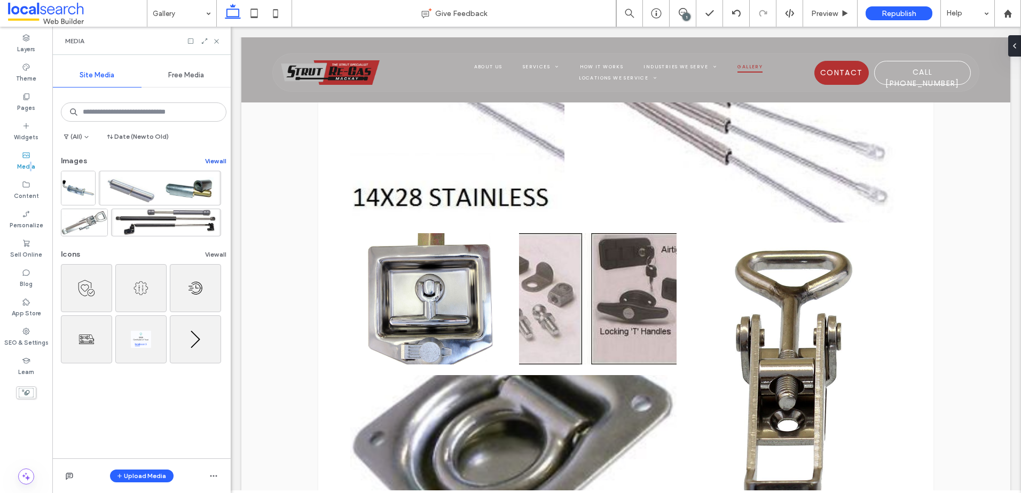
click at [214, 163] on button "View all" at bounding box center [215, 161] width 21 height 13
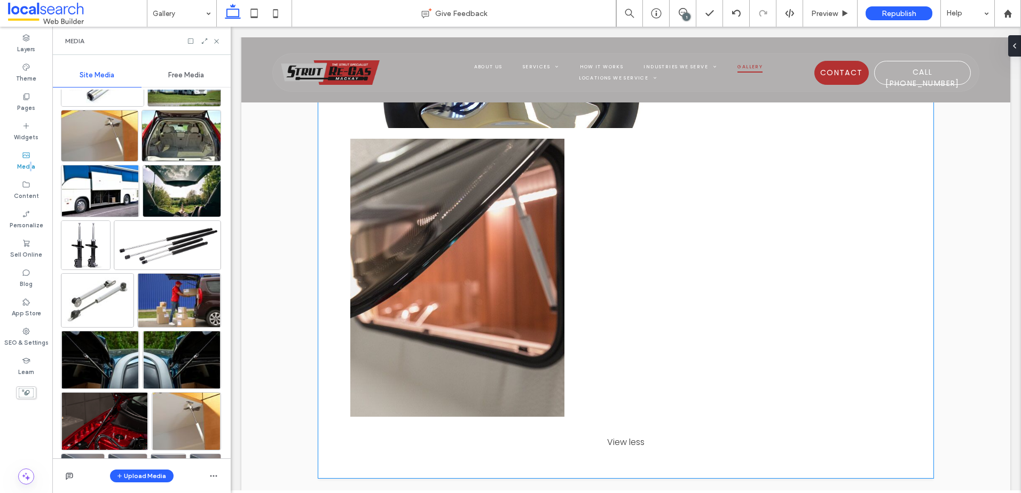
scroll to position [2859, 0]
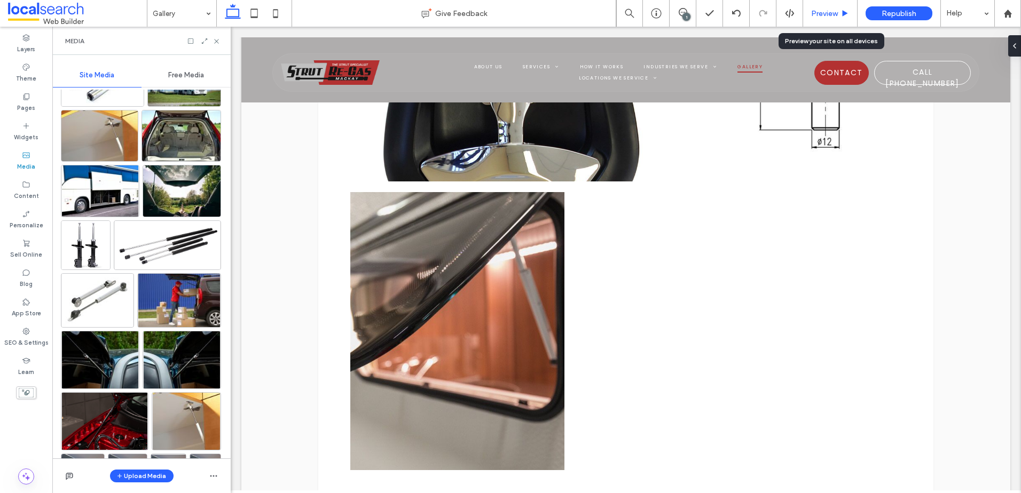
click at [828, 13] on span "Preview" at bounding box center [824, 13] width 27 height 9
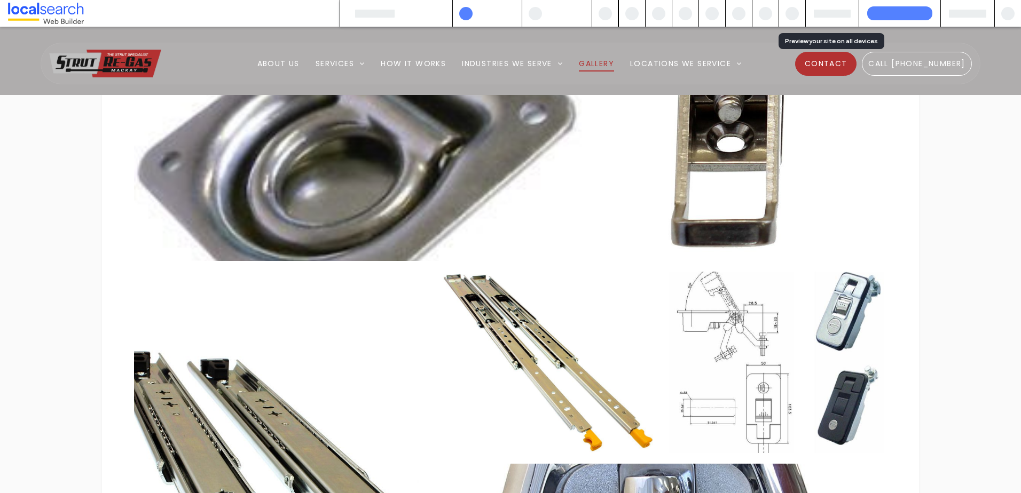
scroll to position [2871, 0]
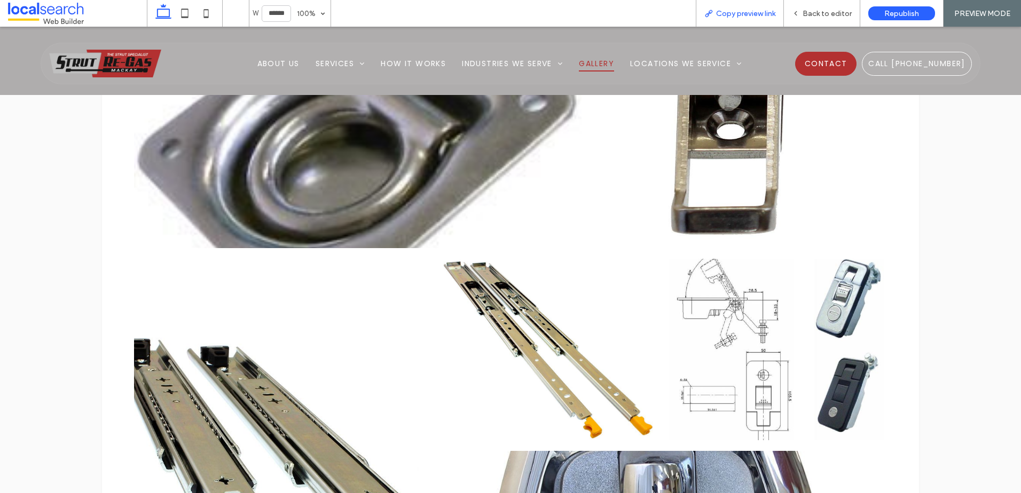
click at [759, 13] on span "Copy preview link" at bounding box center [745, 13] width 59 height 9
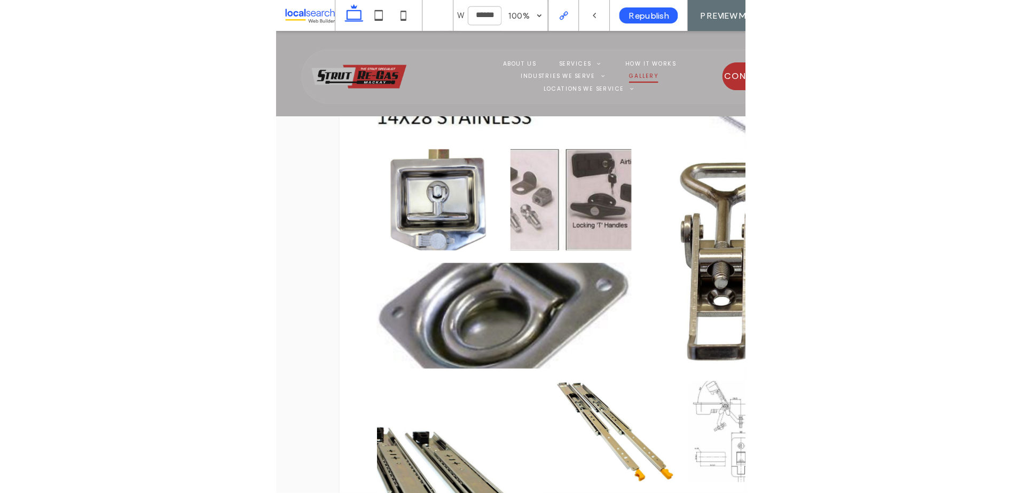
scroll to position [1535, 0]
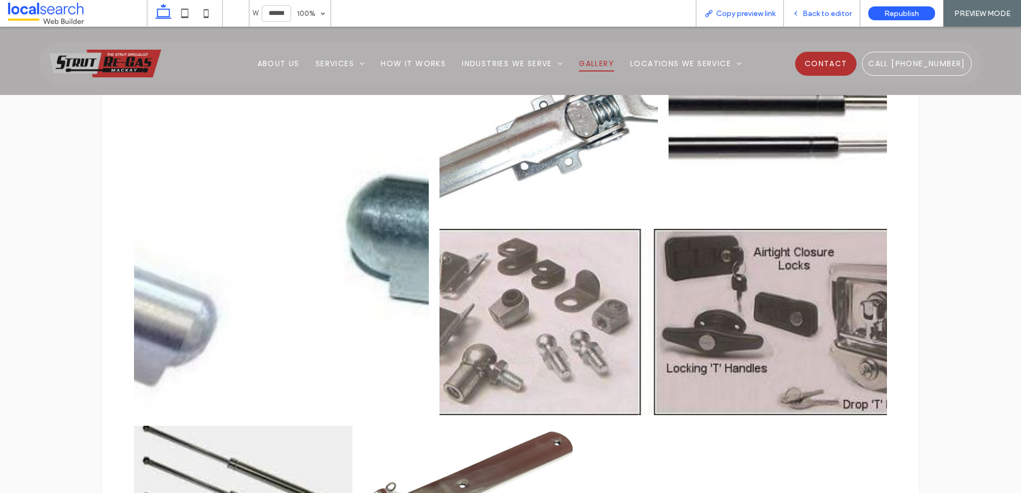
click at [834, 14] on span "Back to editor" at bounding box center [826, 13] width 49 height 9
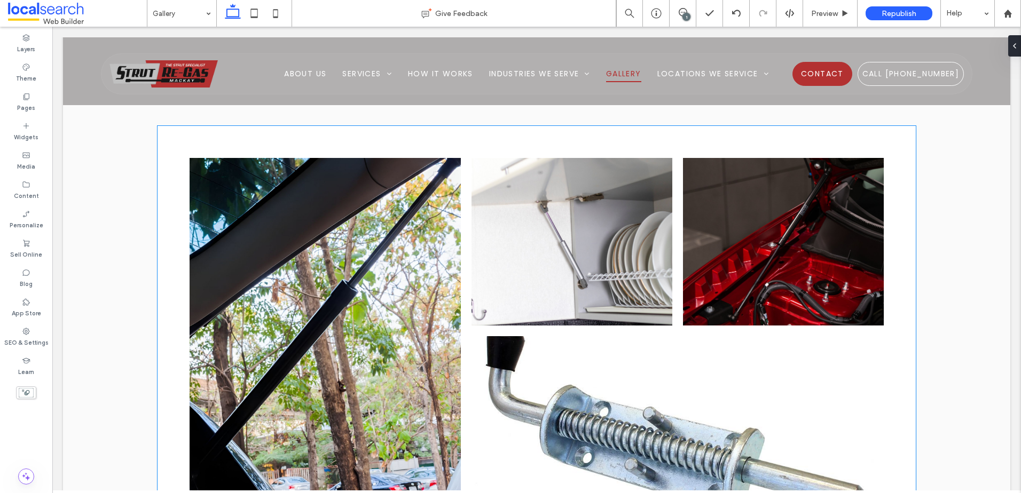
scroll to position [733, 0]
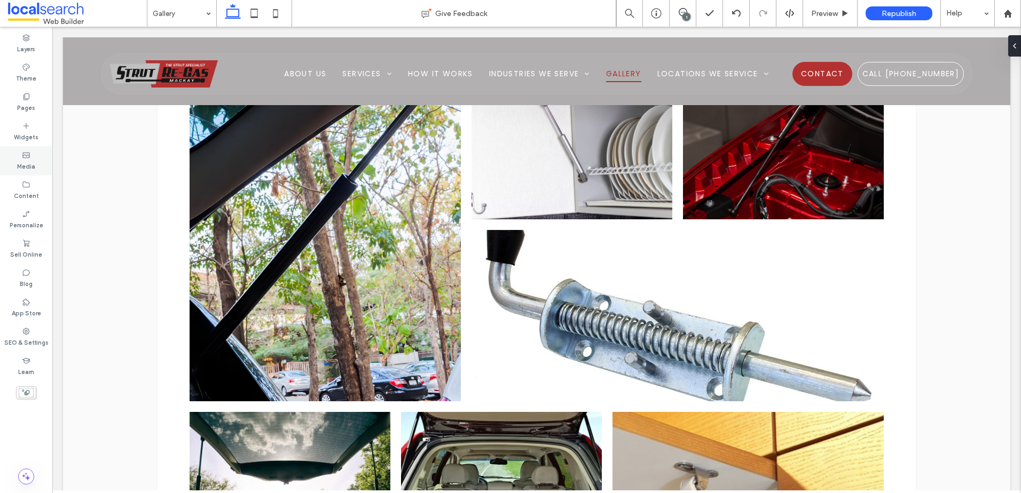
click at [34, 154] on div "Media" at bounding box center [26, 160] width 52 height 29
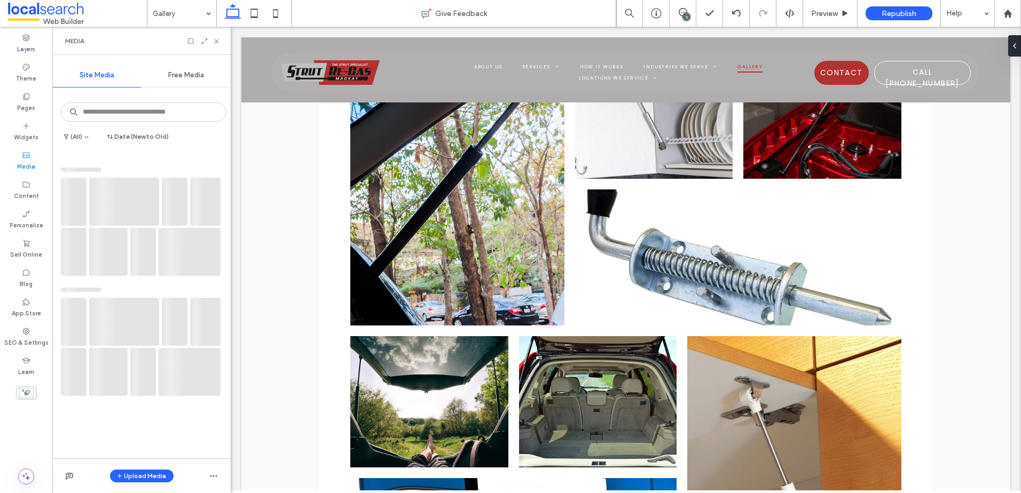
scroll to position [688, 0]
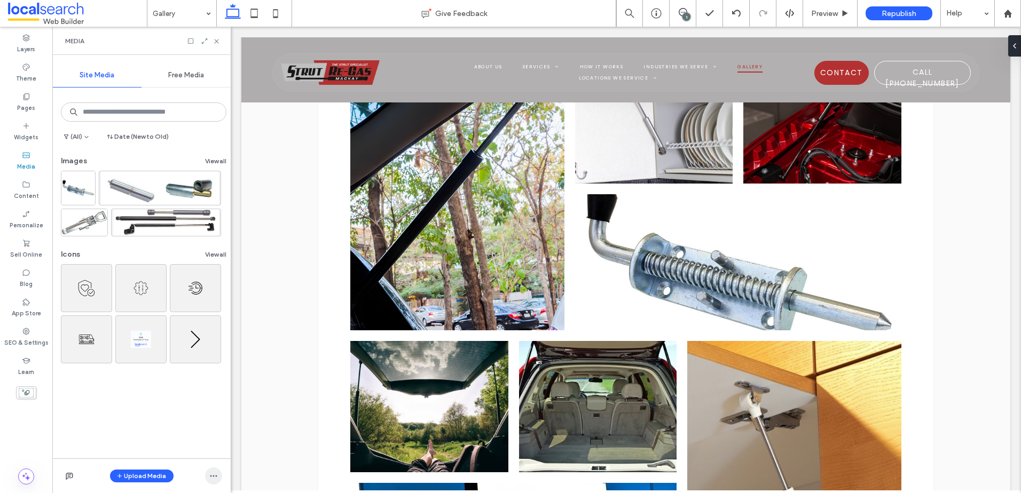
click at [216, 475] on icon "button" at bounding box center [213, 476] width 9 height 9
click at [274, 383] on span "Open Media Manager" at bounding box center [284, 383] width 70 height 11
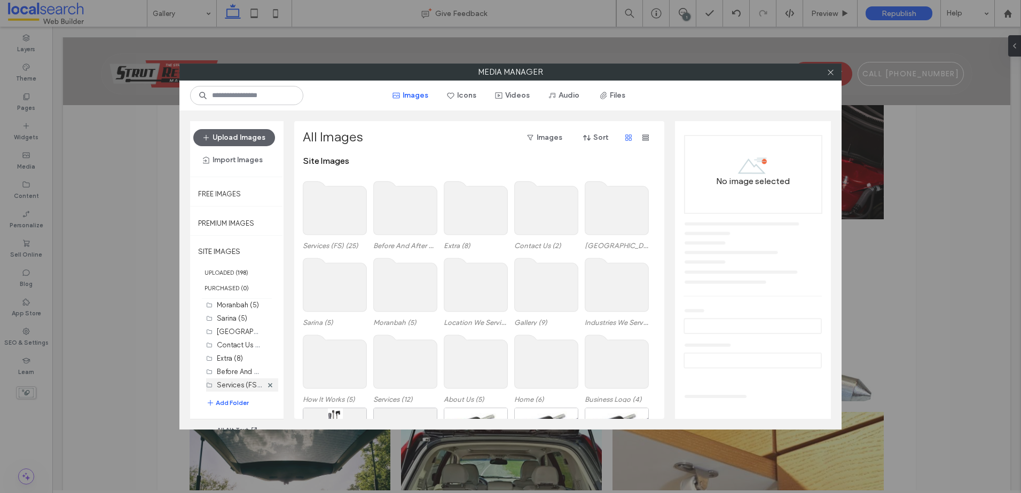
scroll to position [110, 0]
click at [233, 399] on button "Add Folder" at bounding box center [227, 403] width 43 height 11
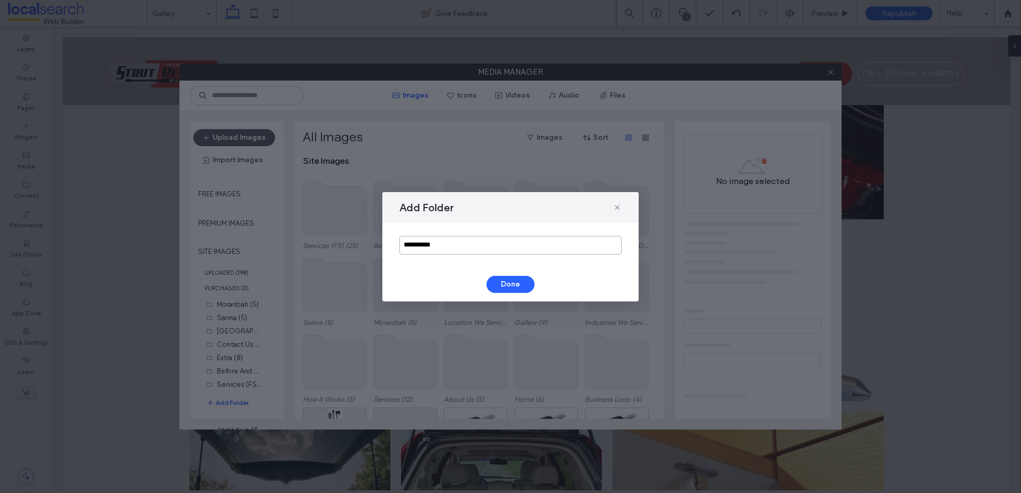
click at [433, 253] on input "**********" at bounding box center [510, 245] width 222 height 19
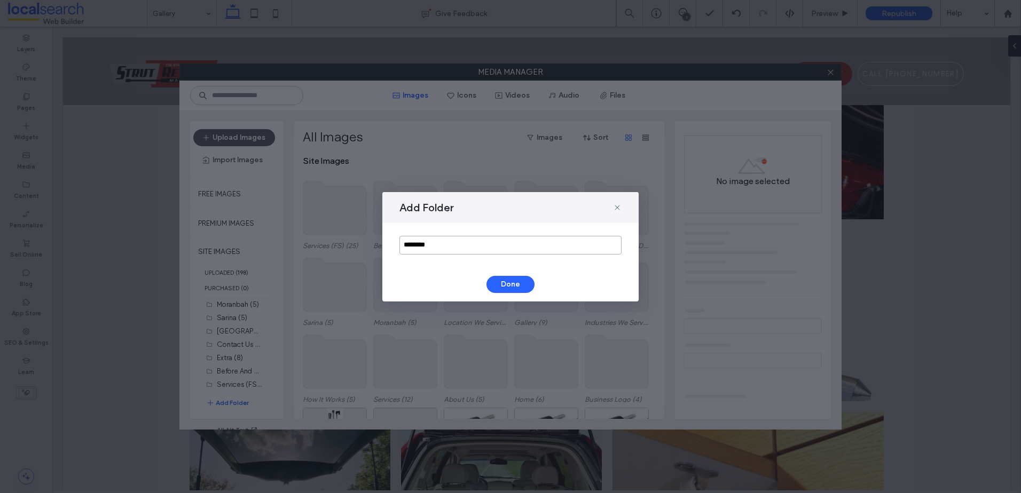
type input "********"
drag, startPoint x: 504, startPoint y: 273, endPoint x: 508, endPoint y: 292, distance: 19.2
click at [508, 289] on div "Add Folder ******** Done" at bounding box center [510, 246] width 256 height 109
click at [515, 291] on button "Done" at bounding box center [510, 284] width 48 height 17
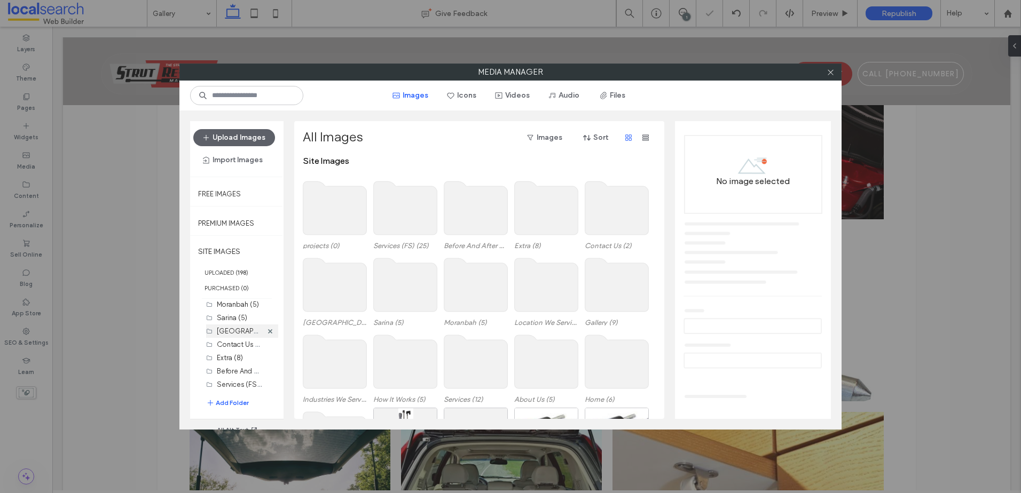
scroll to position [124, 0]
click at [232, 383] on label "projects (0)" at bounding box center [236, 385] width 38 height 8
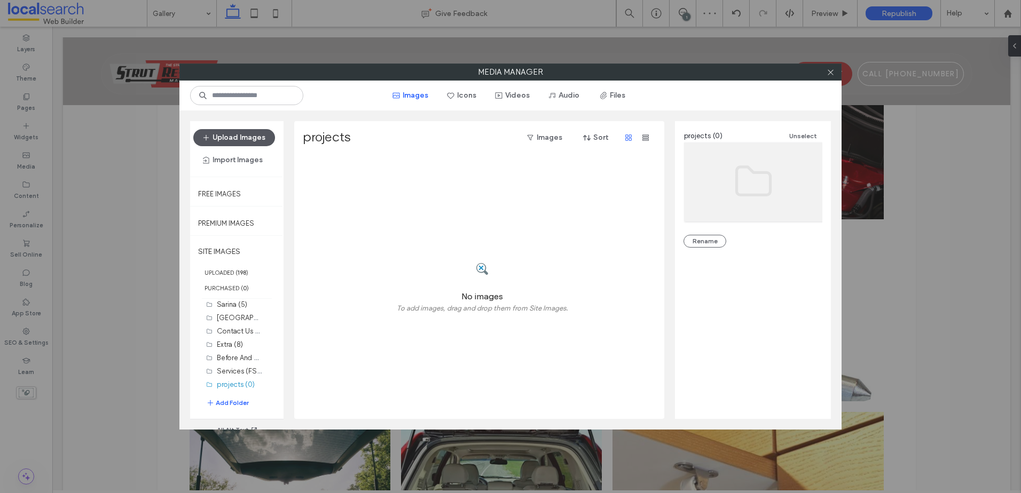
click at [252, 134] on button "Upload Images" at bounding box center [234, 137] width 82 height 17
click at [828, 76] on span at bounding box center [830, 72] width 8 height 16
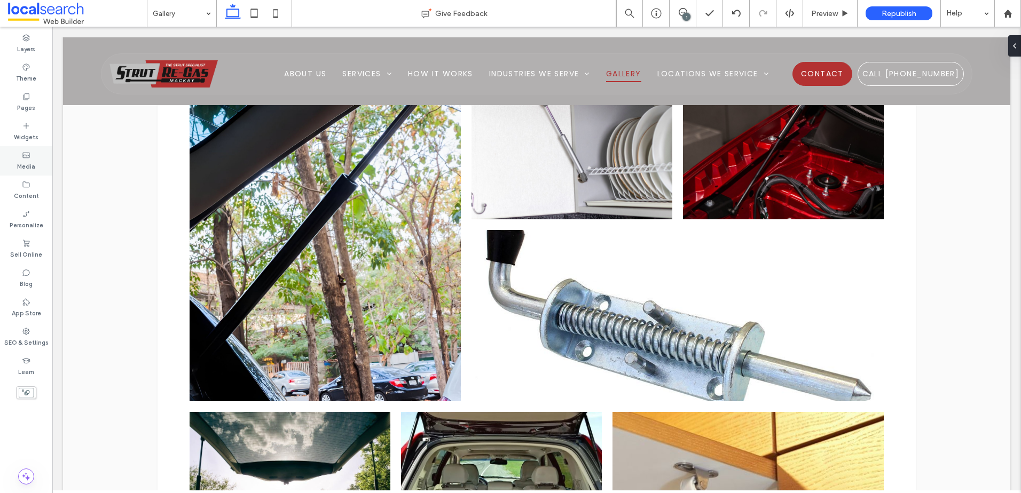
click at [34, 162] on label "Media" at bounding box center [26, 166] width 18 height 12
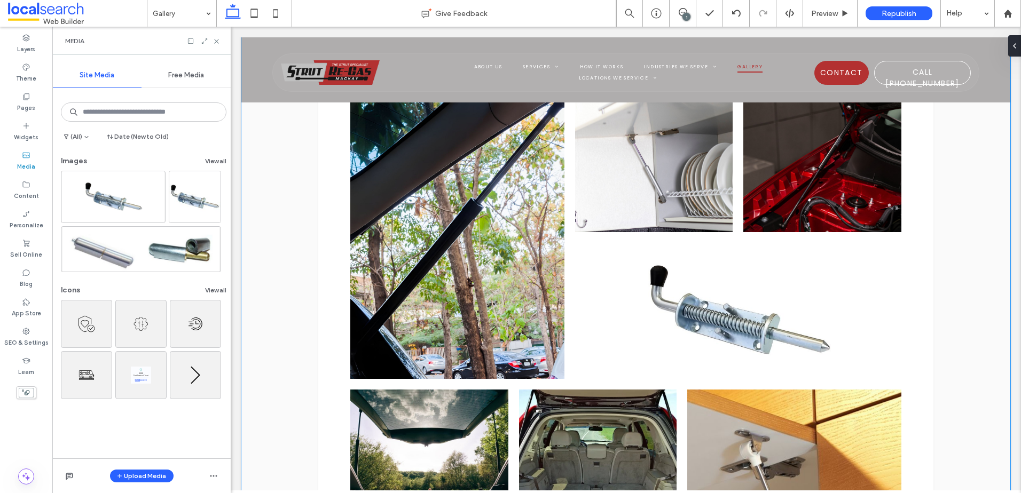
scroll to position [641, 0]
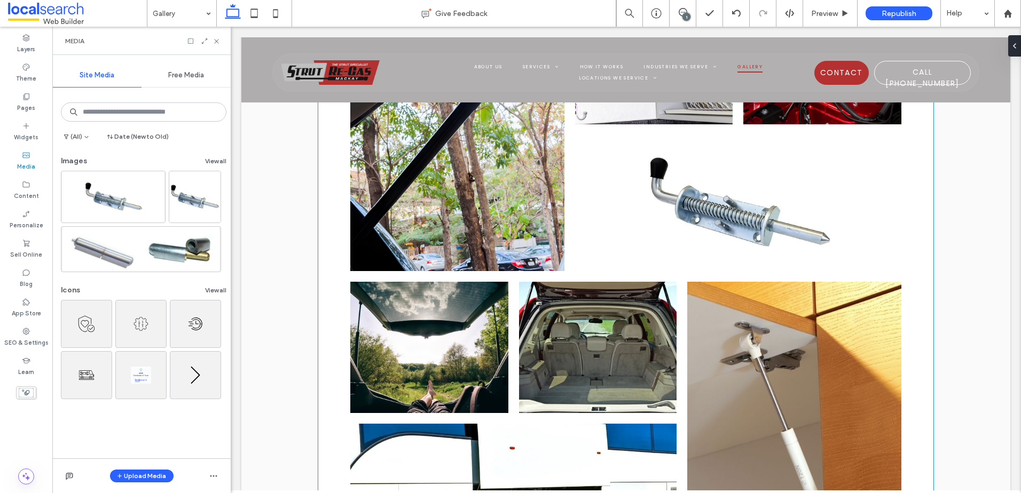
click at [552, 207] on link at bounding box center [457, 132] width 227 height 295
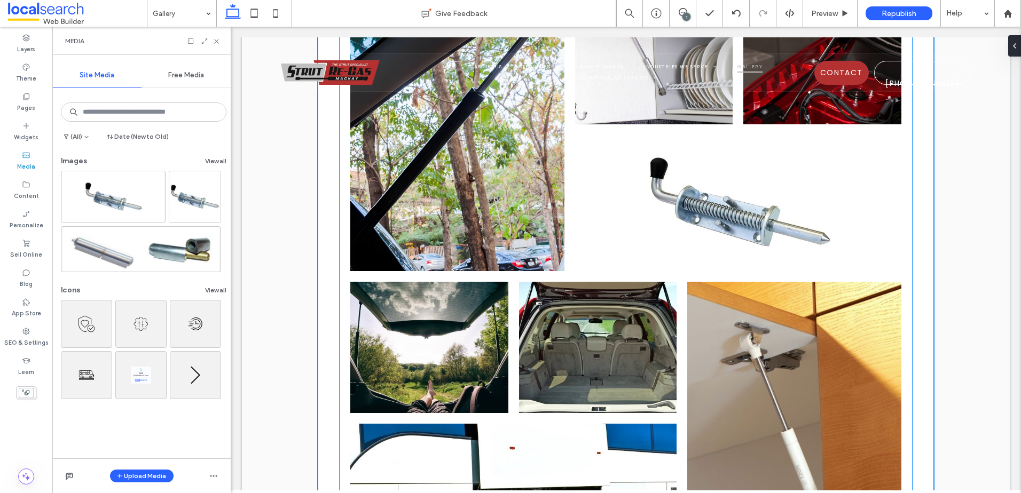
scroll to position [784, 0]
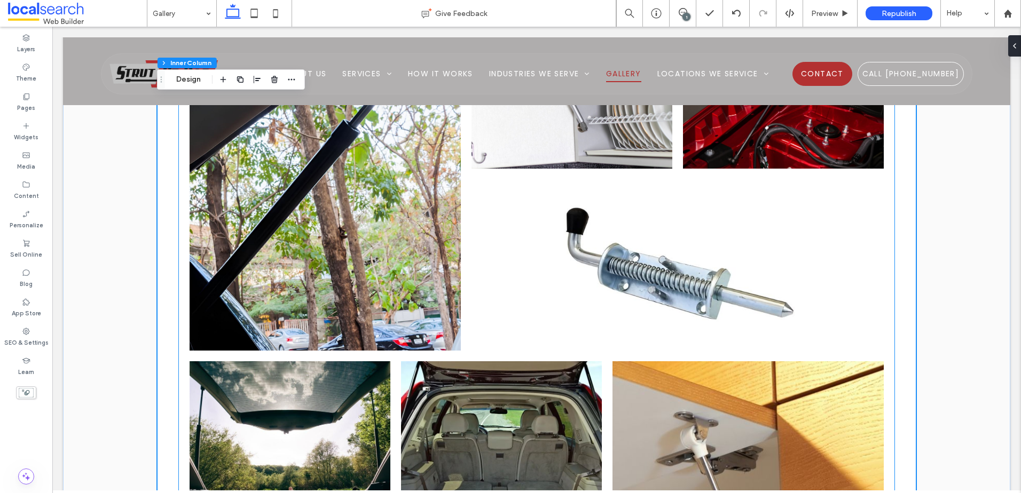
click at [286, 156] on link at bounding box center [324, 176] width 287 height 370
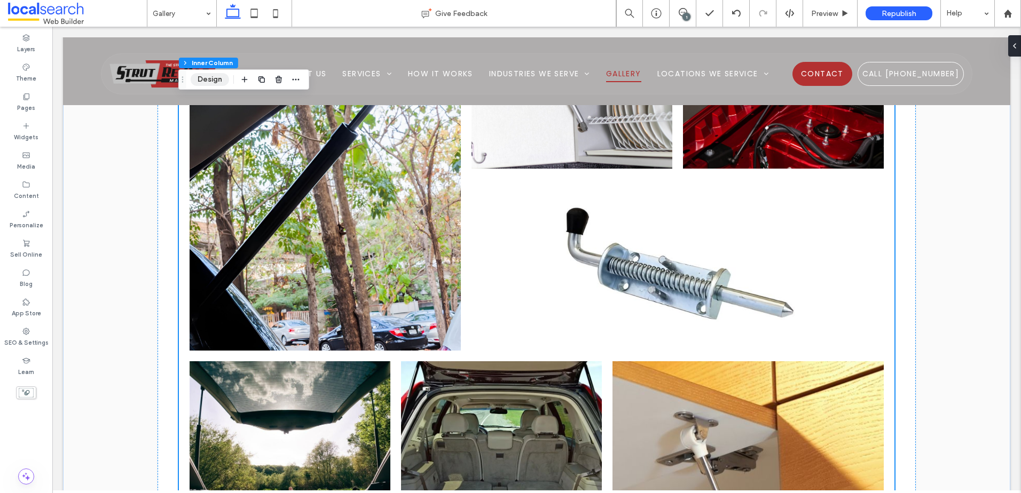
click at [206, 74] on button "Design" at bounding box center [210, 79] width 38 height 13
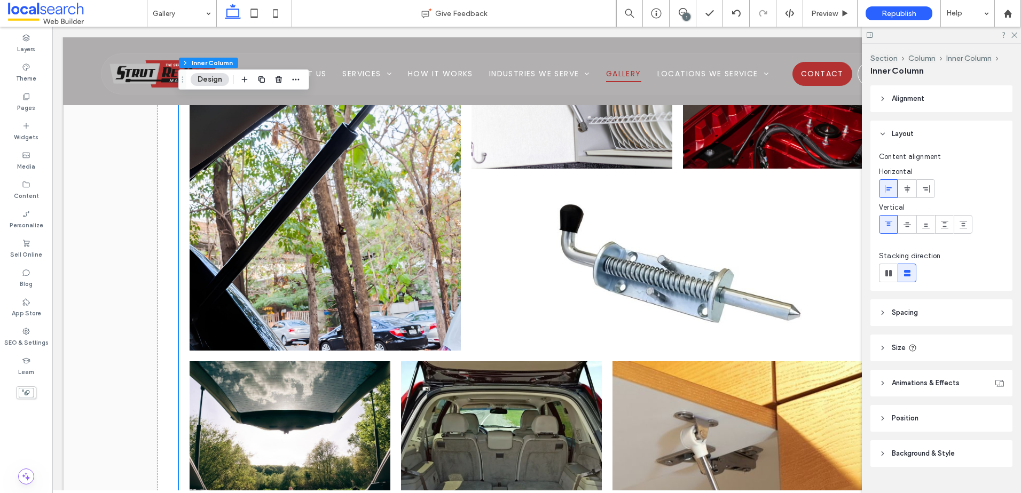
click at [531, 203] on link at bounding box center [677, 265] width 437 height 182
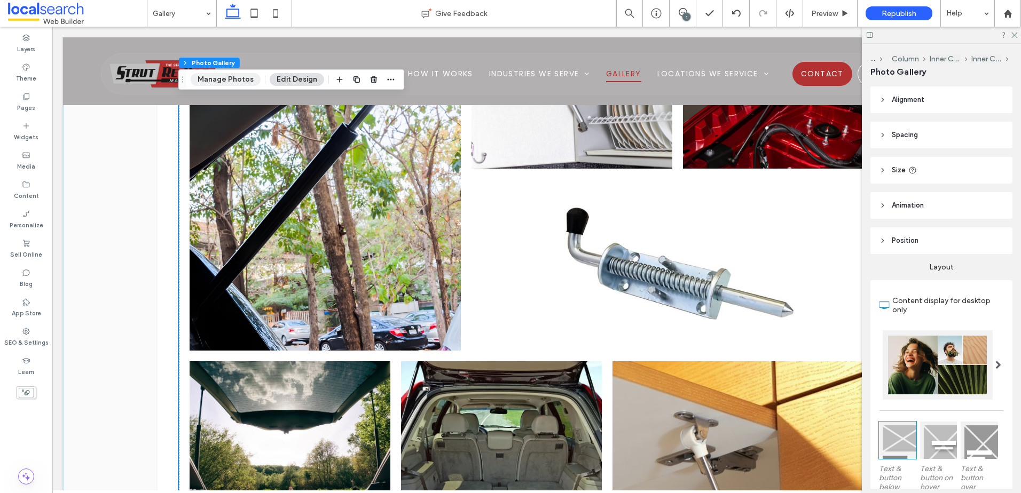
click at [229, 76] on button "Manage Photos" at bounding box center [226, 79] width 70 height 13
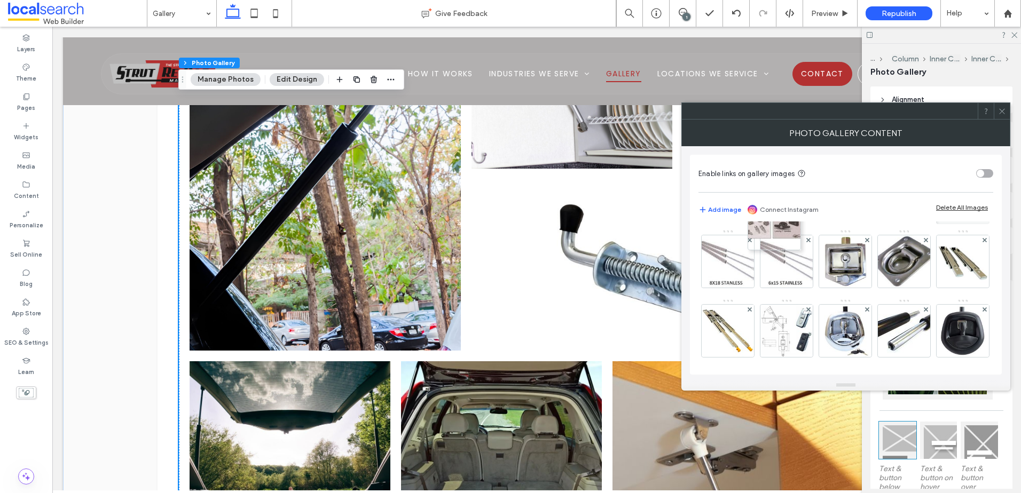
scroll to position [136, 0]
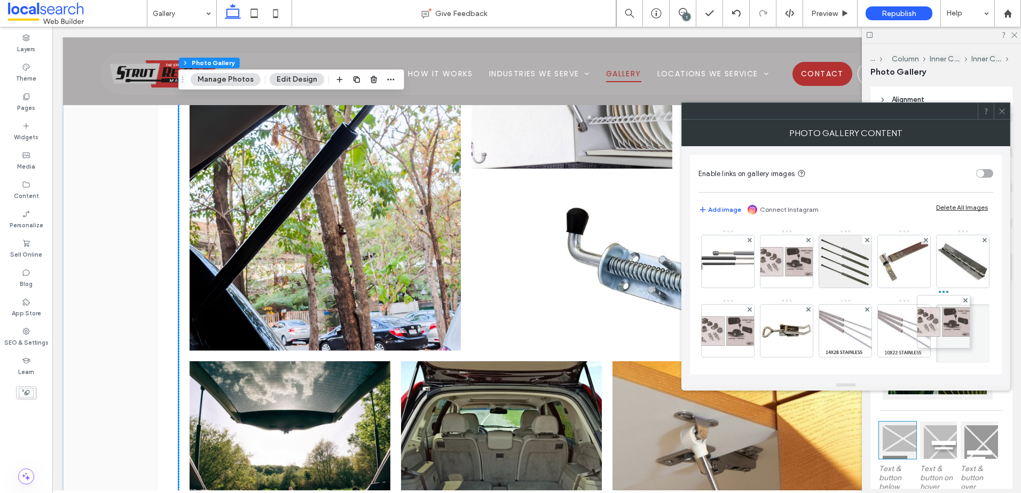
drag, startPoint x: 898, startPoint y: 319, endPoint x: 693, endPoint y: 214, distance: 231.1
click at [760, 248] on div "Image" at bounding box center [845, 334] width 294 height 486
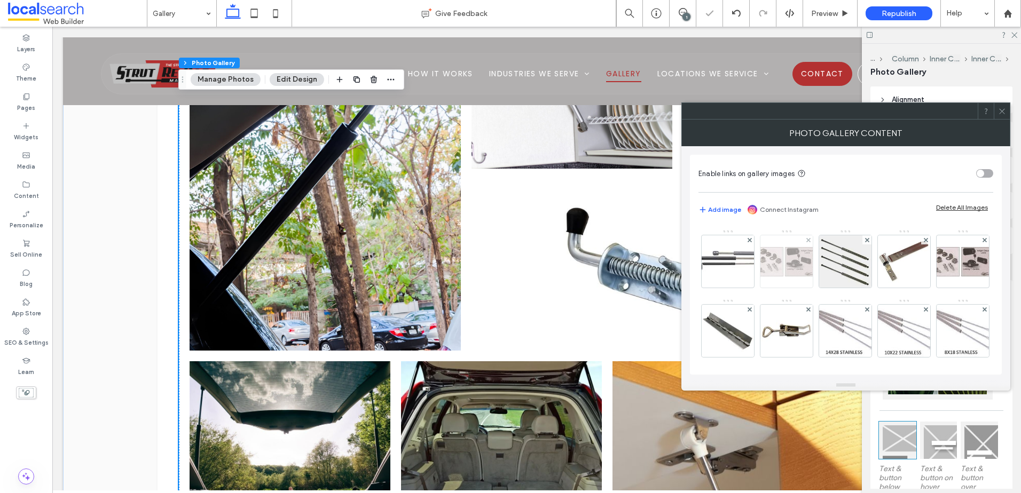
drag, startPoint x: 693, startPoint y: 214, endPoint x: 894, endPoint y: 286, distance: 213.4
click at [895, 289] on div "Image" at bounding box center [845, 334] width 294 height 486
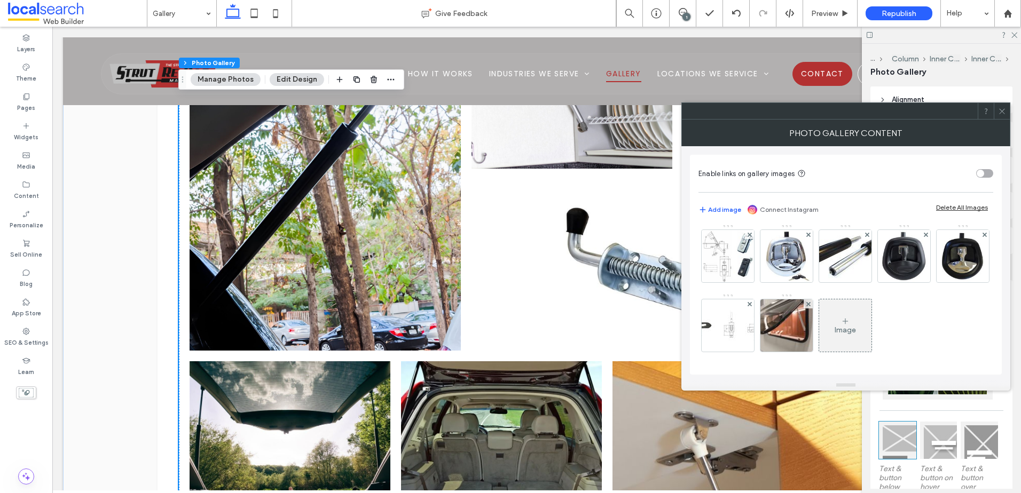
scroll to position [488, 0]
click at [1001, 107] on icon at bounding box center [1002, 111] width 8 height 8
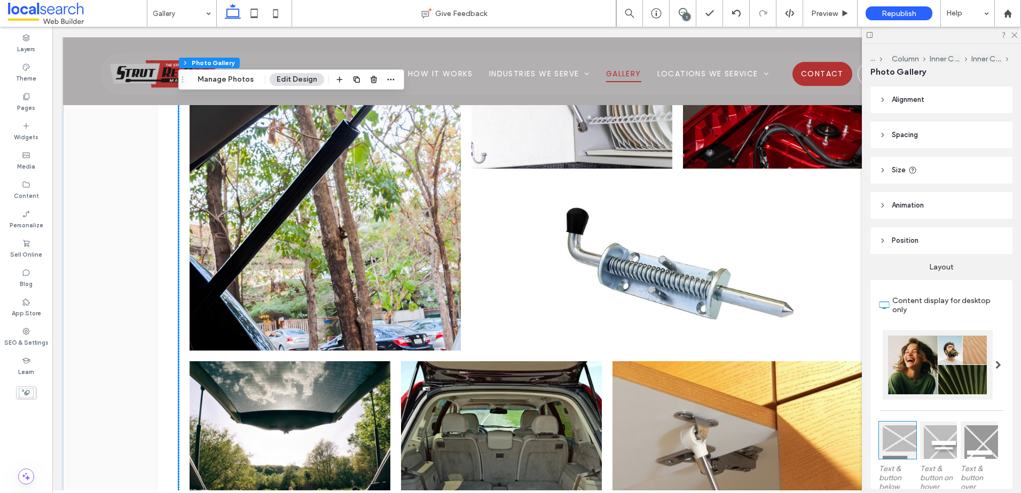
click at [356, 144] on link at bounding box center [324, 176] width 287 height 370
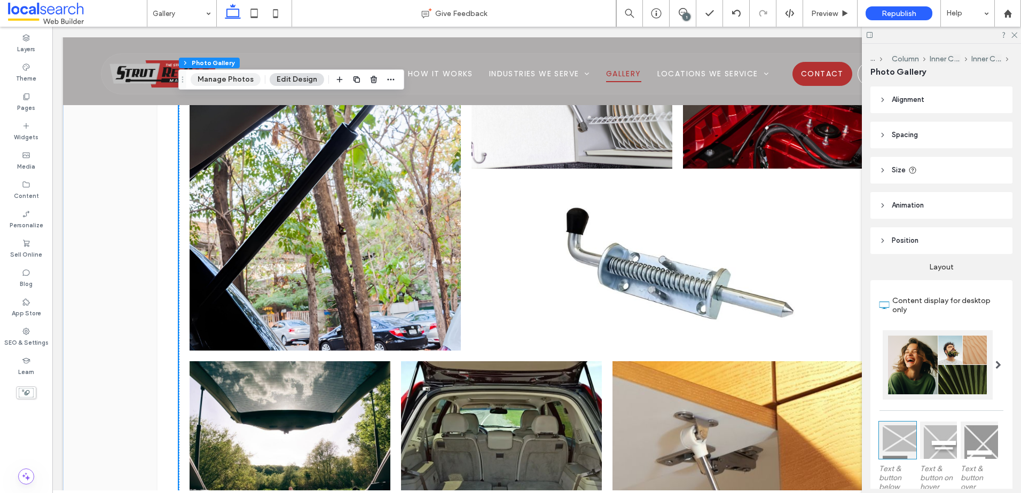
click at [231, 74] on button "Manage Photos" at bounding box center [226, 79] width 70 height 13
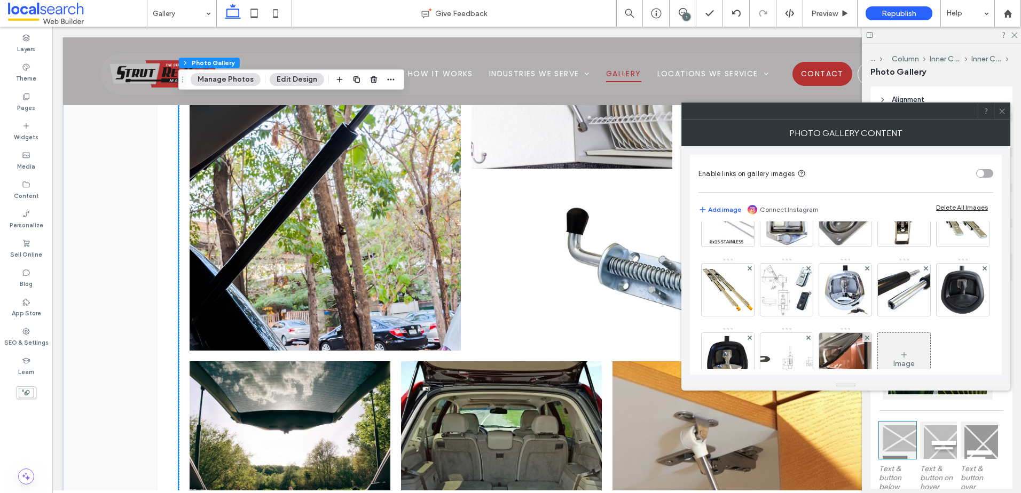
scroll to position [320, 0]
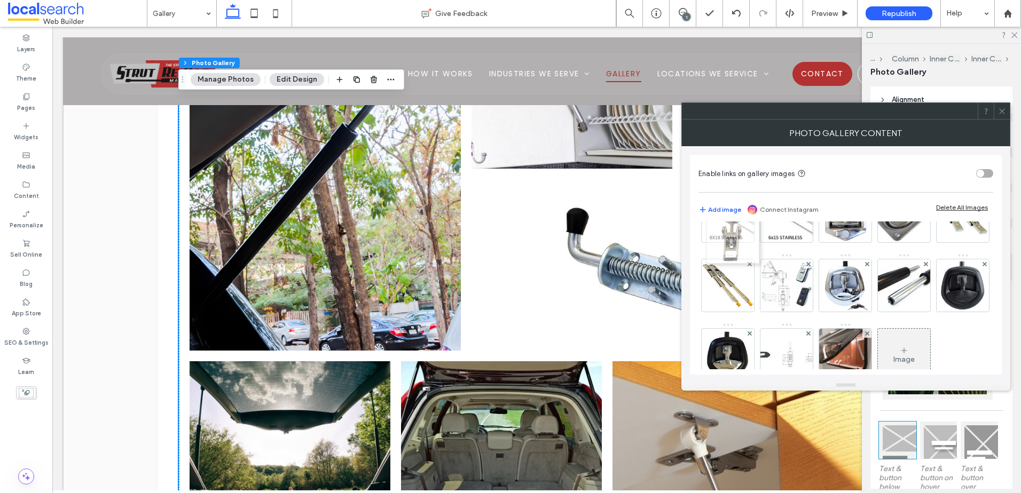
drag, startPoint x: 905, startPoint y: 287, endPoint x: 713, endPoint y: 232, distance: 199.5
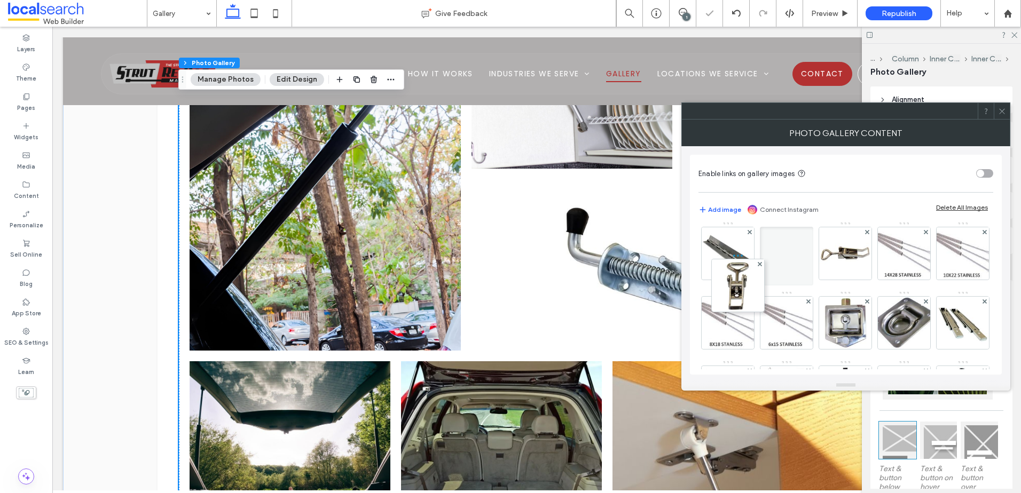
scroll to position [144, 0]
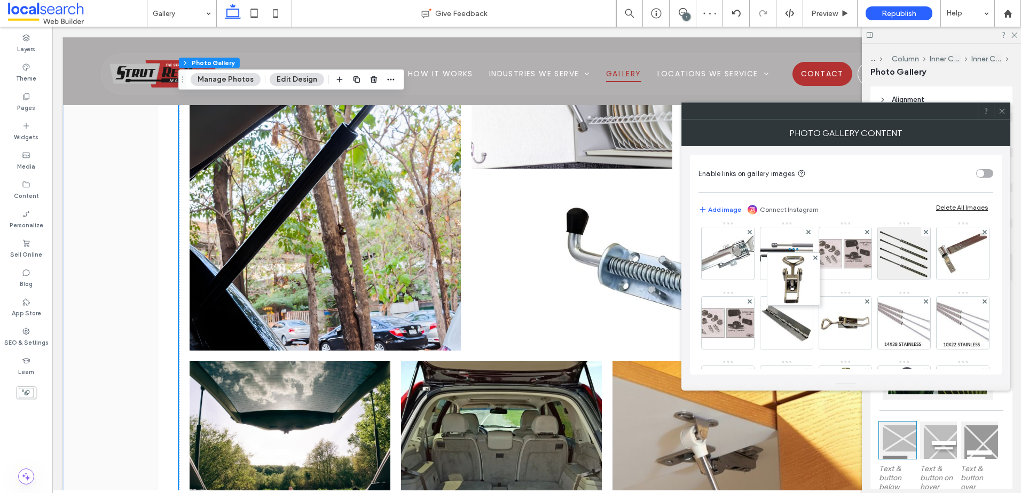
drag, startPoint x: 727, startPoint y: 320, endPoint x: 794, endPoint y: 195, distance: 141.9
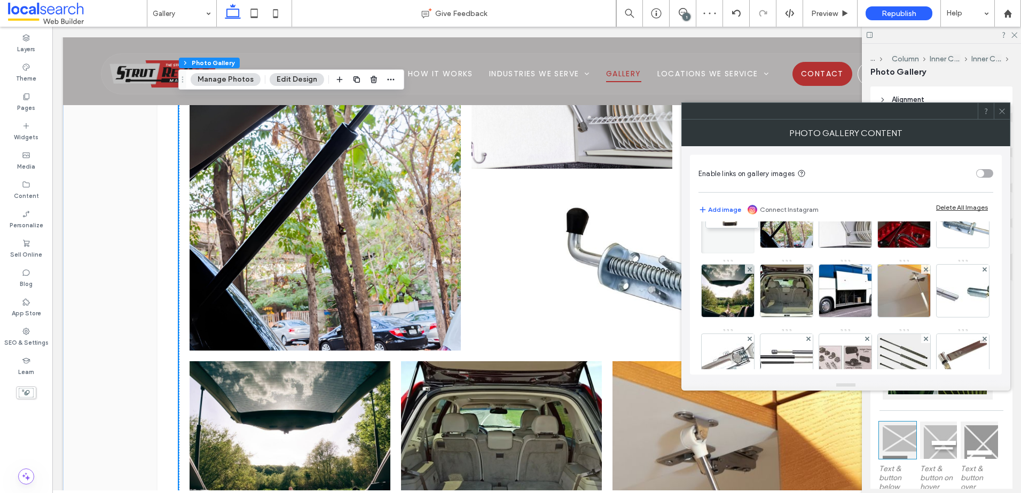
scroll to position [0, 0]
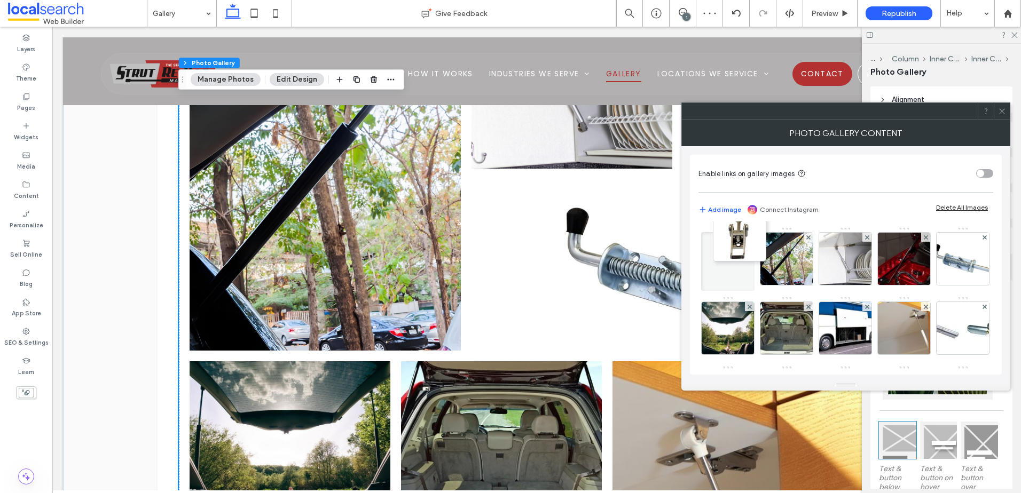
drag, startPoint x: 789, startPoint y: 348, endPoint x: 728, endPoint y: 201, distance: 158.4
click at [732, 196] on div "Enable links on gallery images Add image Connect Instagram Delete All Images Im…" at bounding box center [846, 265] width 312 height 220
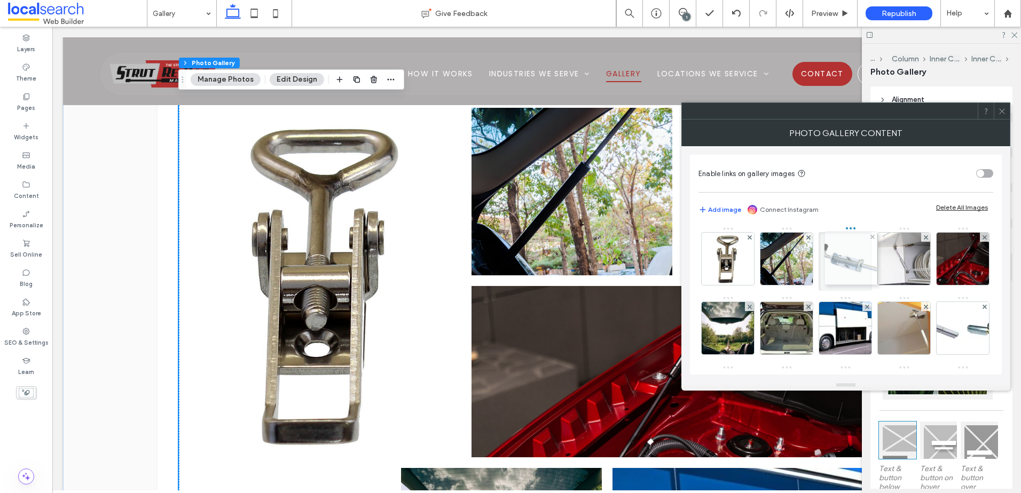
drag, startPoint x: 728, startPoint y: 327, endPoint x: 848, endPoint y: 257, distance: 139.0
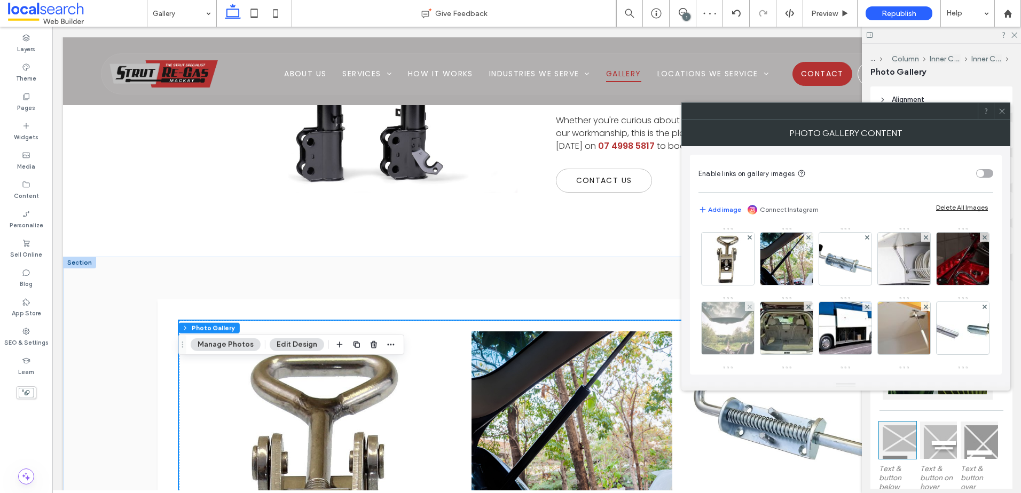
scroll to position [517, 0]
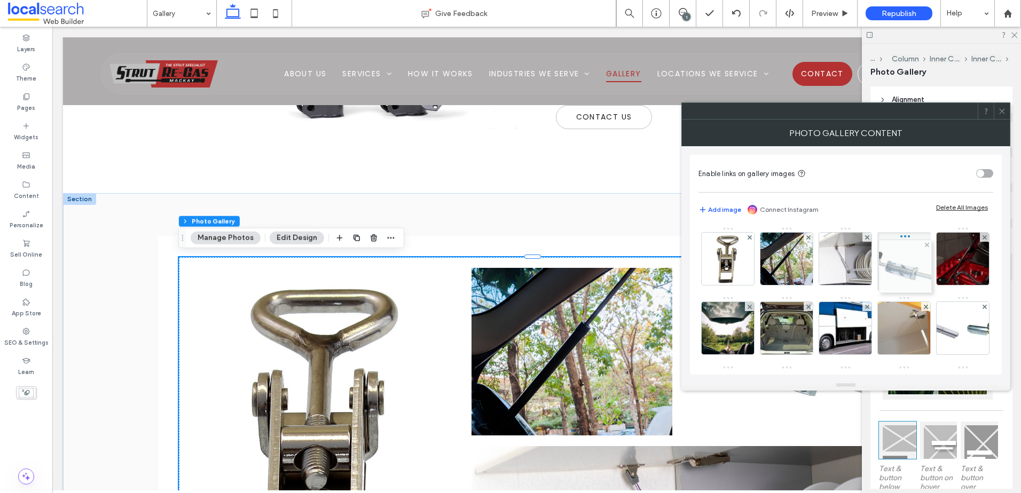
drag, startPoint x: 853, startPoint y: 252, endPoint x: 923, endPoint y: 260, distance: 71.4
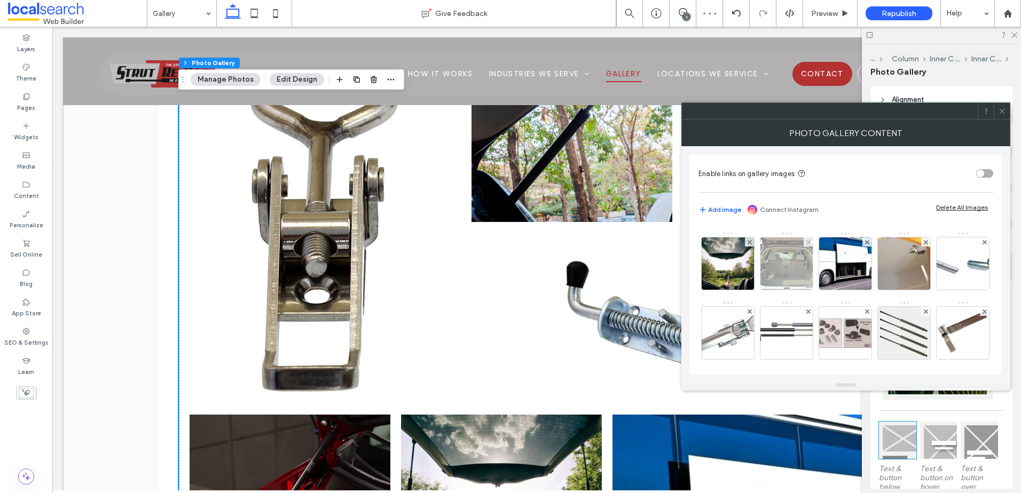
scroll to position [214, 0]
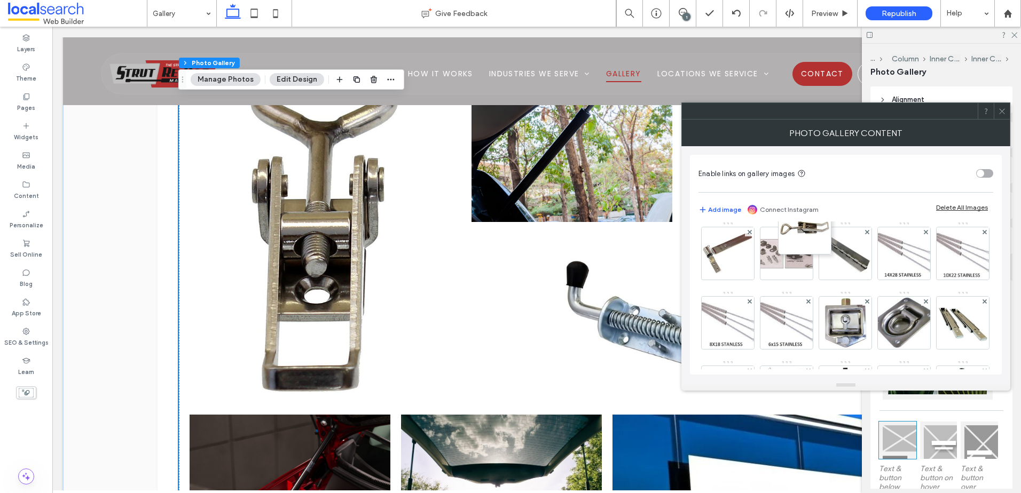
drag, startPoint x: 787, startPoint y: 324, endPoint x: 793, endPoint y: 226, distance: 97.9
click at [795, 220] on div "Enable links on gallery images Add image Connect Instagram Delete All Images Im…" at bounding box center [846, 265] width 312 height 220
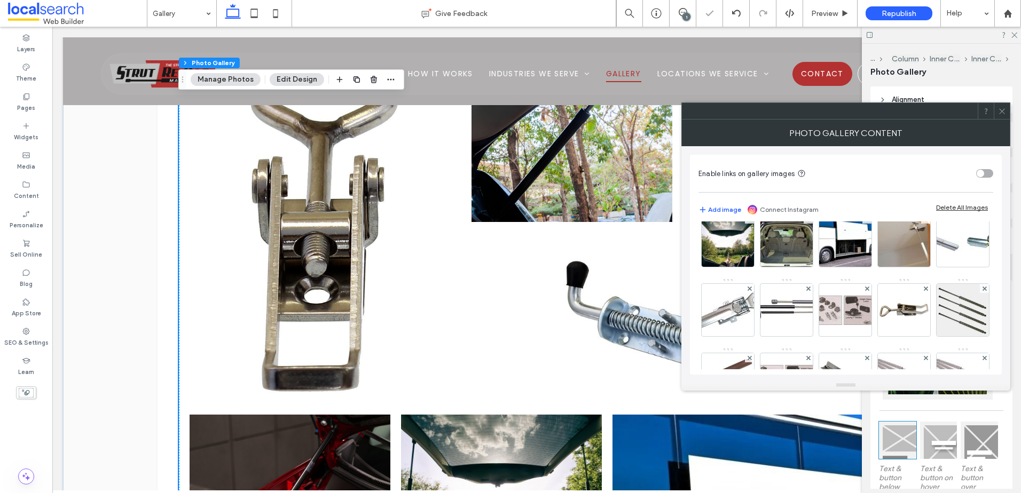
scroll to position [107, 0]
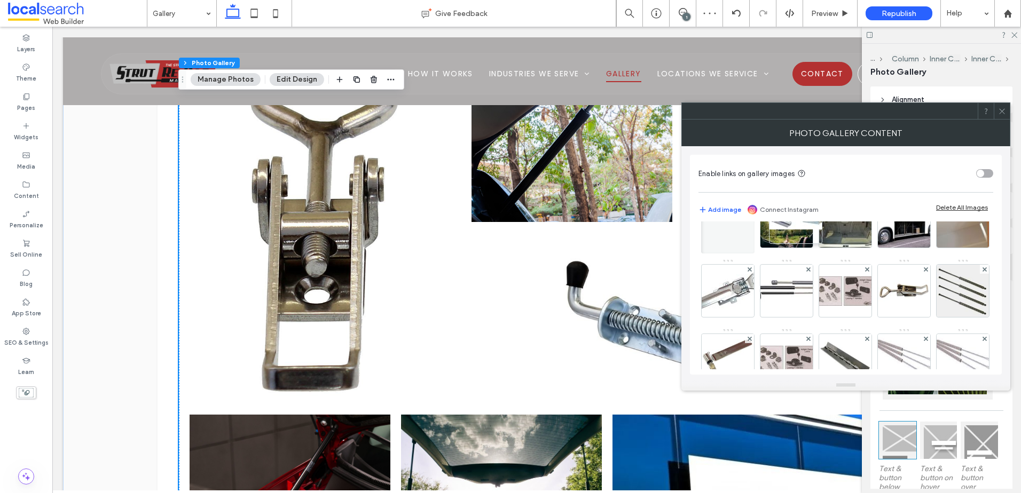
drag, startPoint x: 788, startPoint y: 299, endPoint x: 794, endPoint y: 214, distance: 86.2
click at [794, 214] on div "Enable links on gallery images Add image Connect Instagram Delete All Images Im…" at bounding box center [846, 265] width 312 height 220
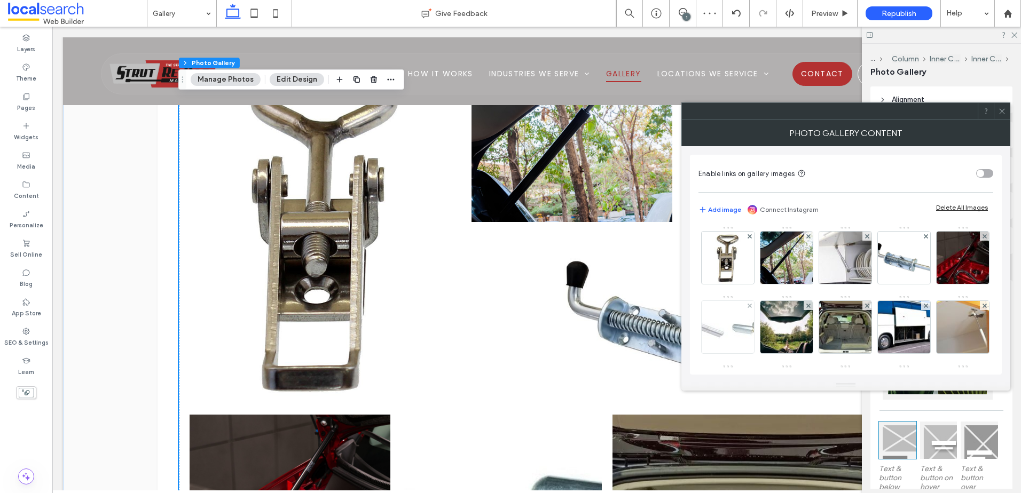
scroll to position [0, 0]
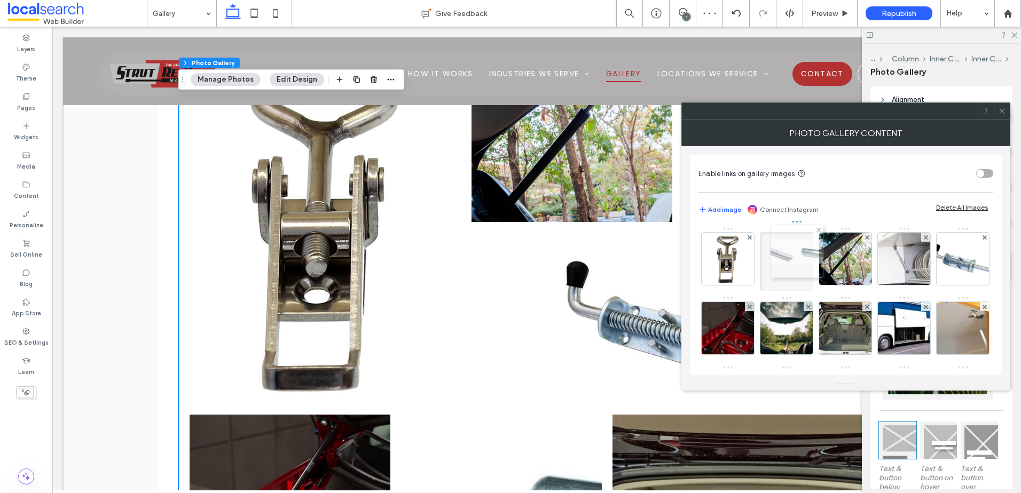
drag, startPoint x: 792, startPoint y: 323, endPoint x: 799, endPoint y: 247, distance: 77.2
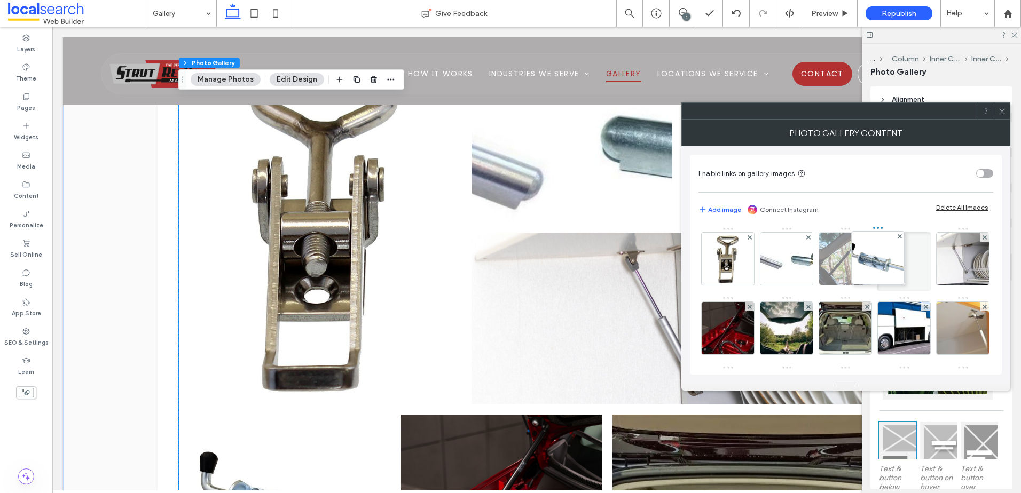
drag, startPoint x: 725, startPoint y: 329, endPoint x: 903, endPoint y: 240, distance: 198.6
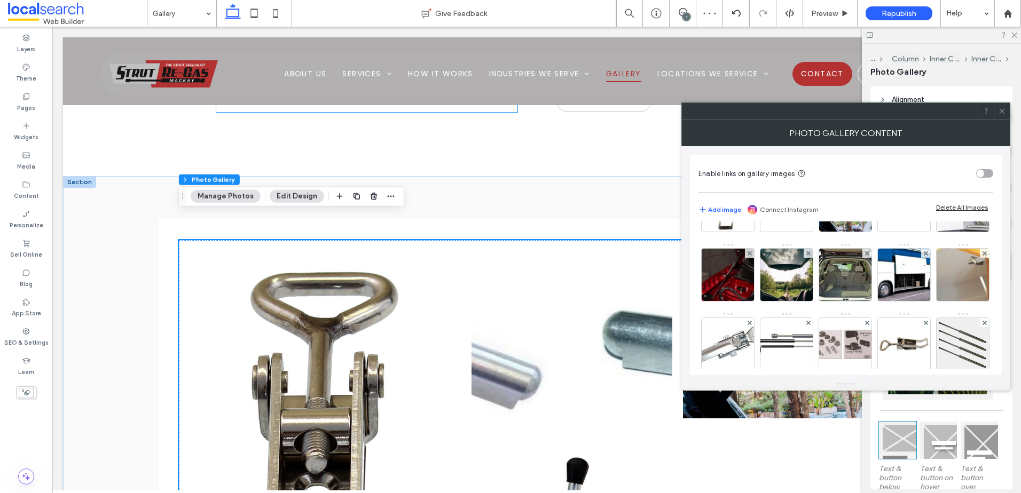
scroll to position [570, 0]
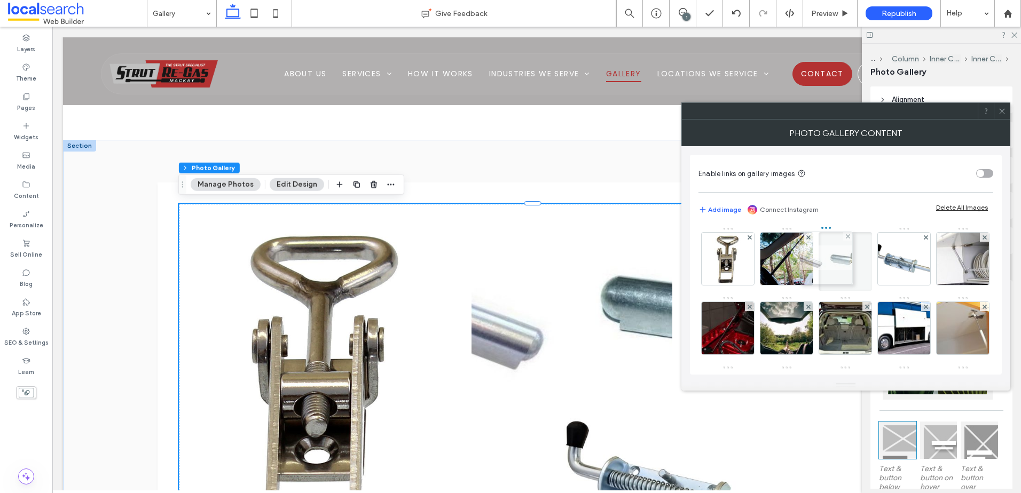
drag, startPoint x: 781, startPoint y: 261, endPoint x: 839, endPoint y: 259, distance: 58.2
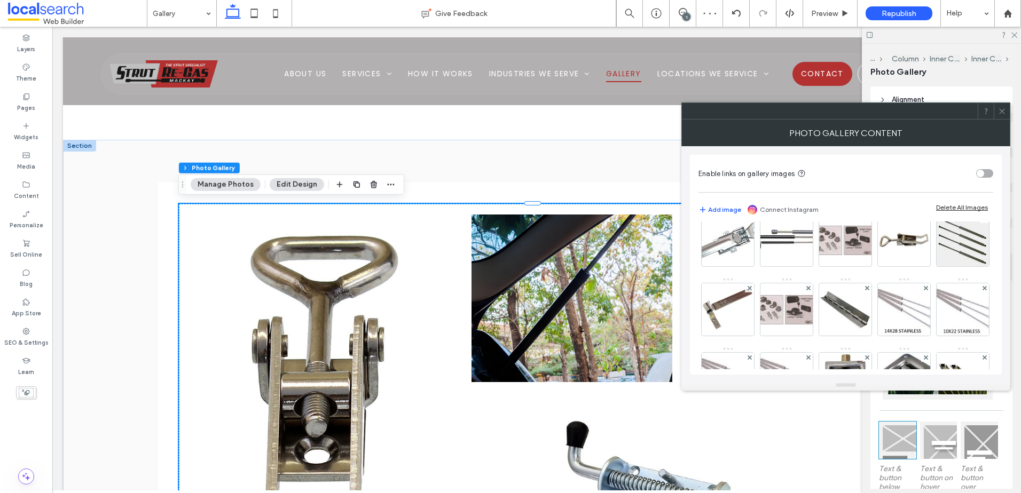
scroll to position [160, 0]
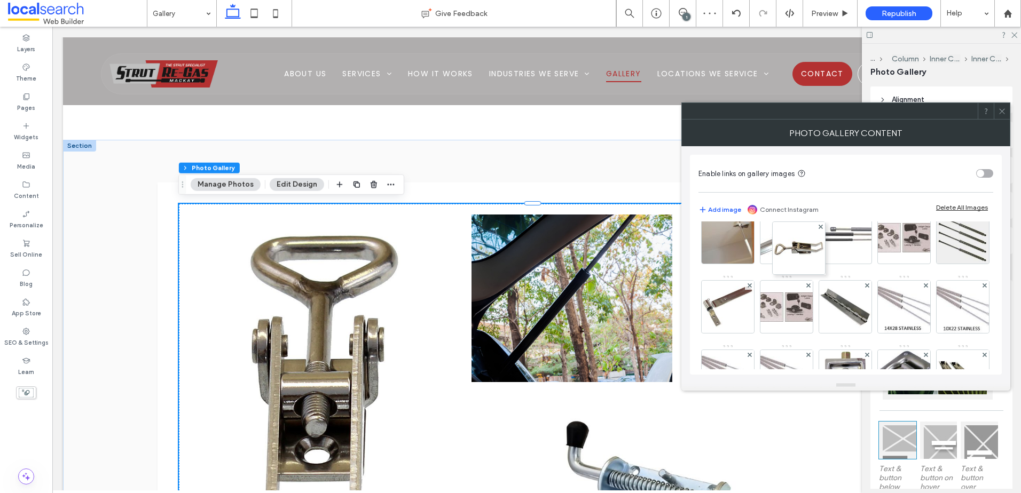
drag, startPoint x: 796, startPoint y: 315, endPoint x: 799, endPoint y: 242, distance: 73.7
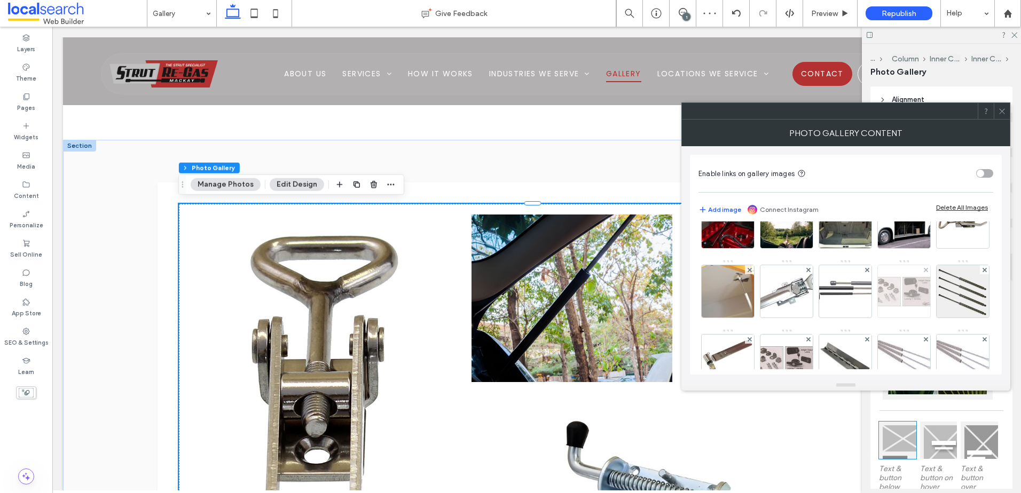
scroll to position [107, 0]
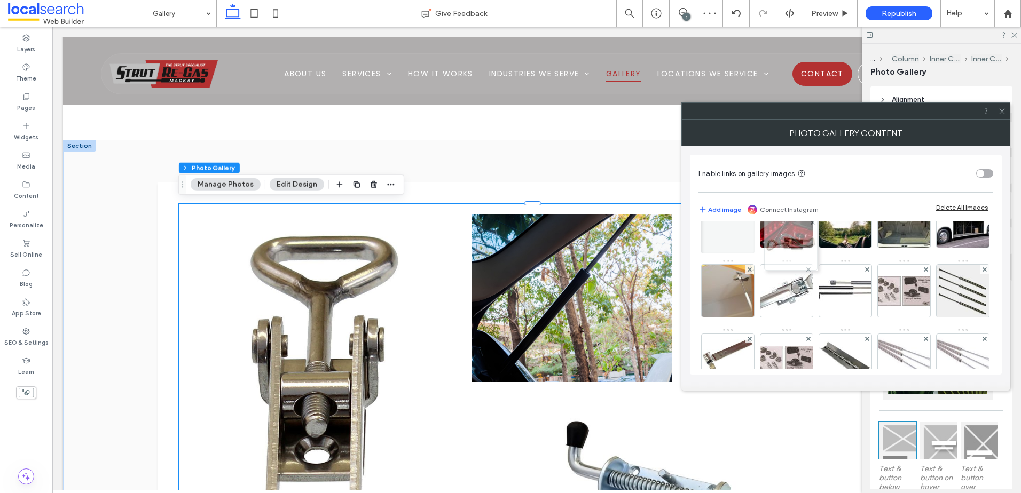
drag, startPoint x: 792, startPoint y: 302, endPoint x: 794, endPoint y: 236, distance: 65.2
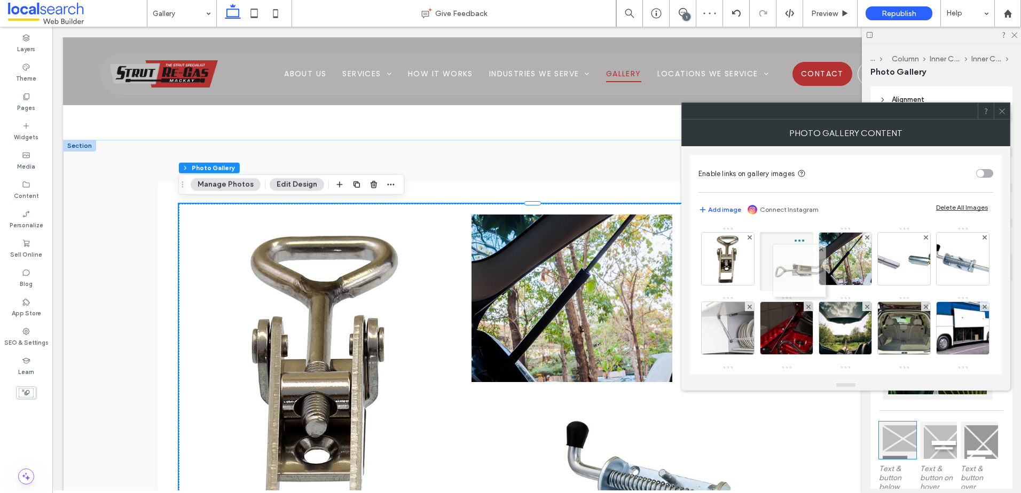
drag, startPoint x: 793, startPoint y: 325, endPoint x: 795, endPoint y: 253, distance: 71.6
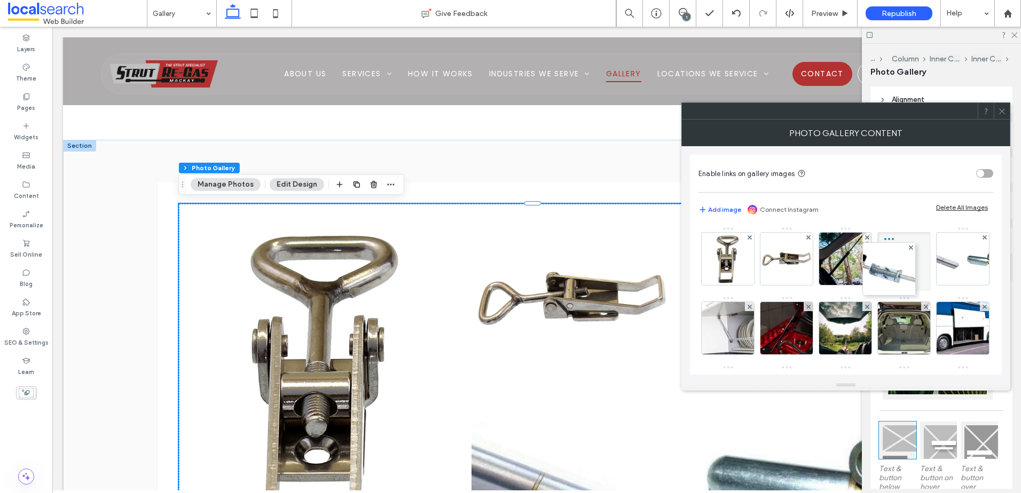
drag, startPoint x: 726, startPoint y: 328, endPoint x: 972, endPoint y: 233, distance: 263.8
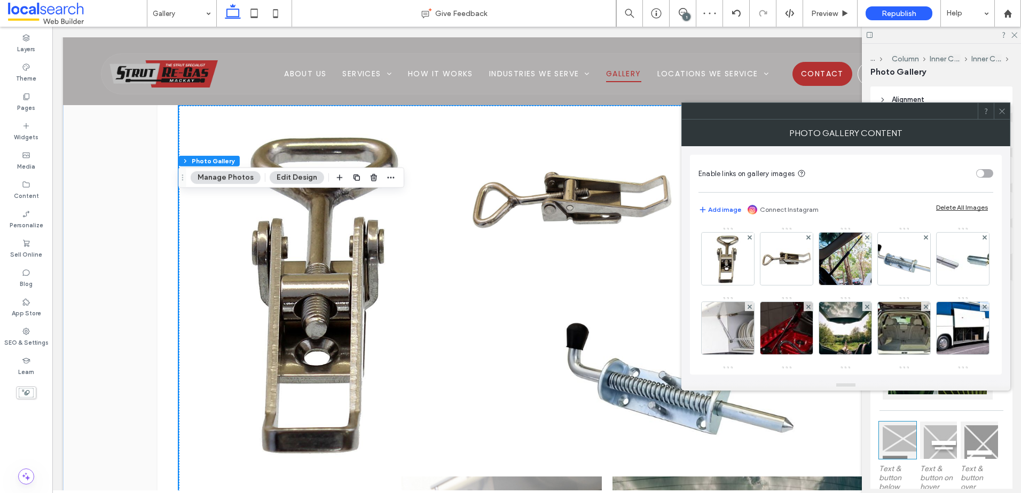
scroll to position [677, 0]
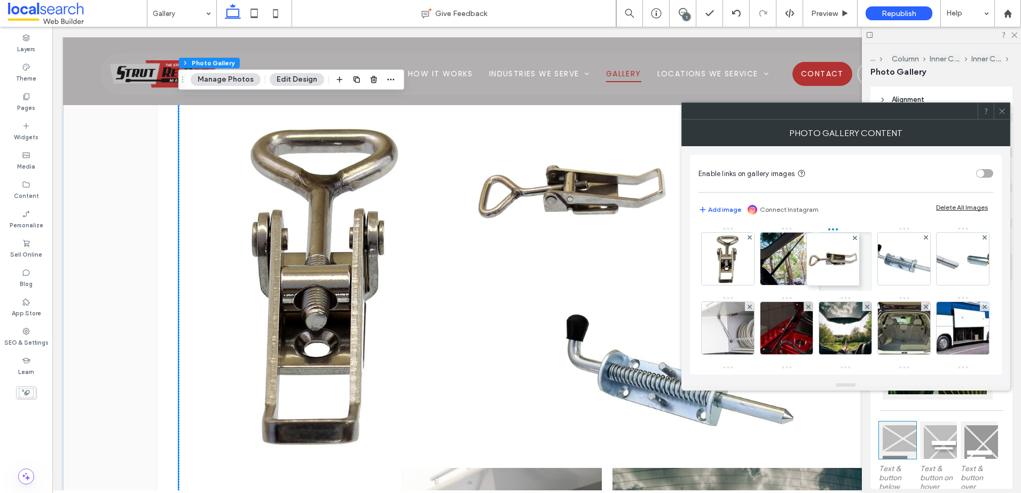
drag, startPoint x: 801, startPoint y: 265, endPoint x: 871, endPoint y: 265, distance: 69.4
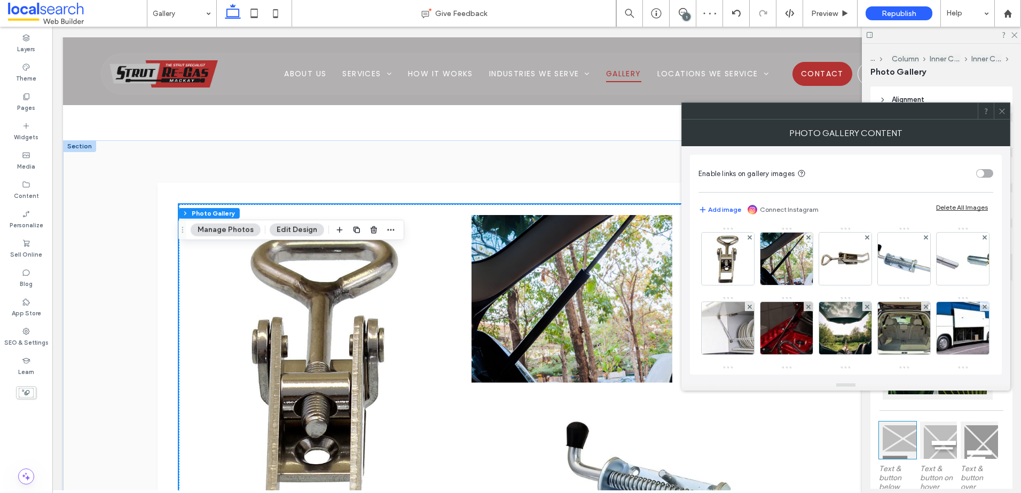
scroll to position [570, 0]
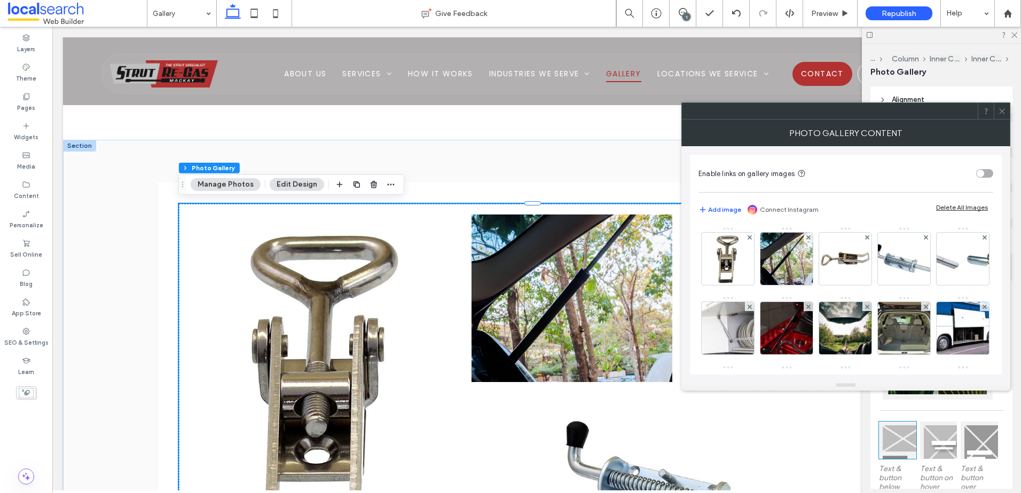
click at [1004, 107] on icon at bounding box center [1002, 111] width 8 height 8
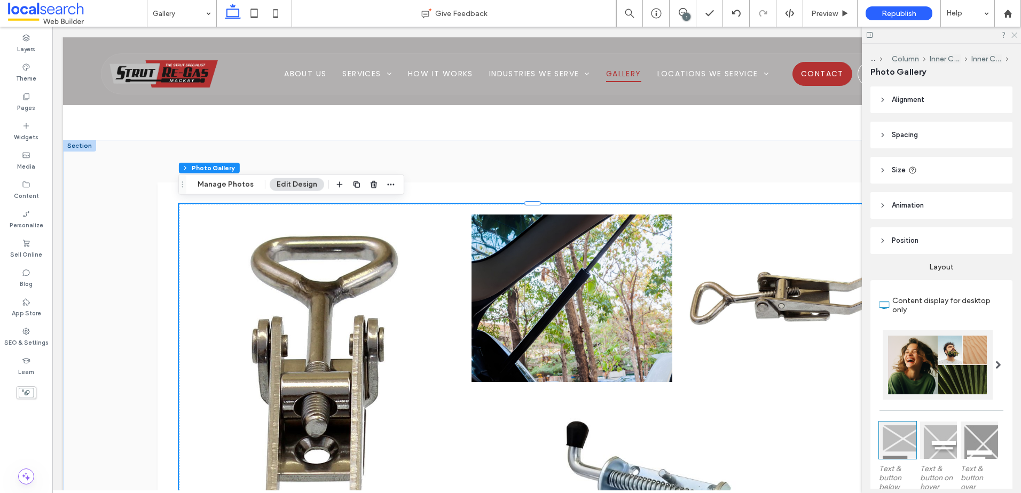
click at [1013, 36] on icon at bounding box center [1013, 34] width 7 height 7
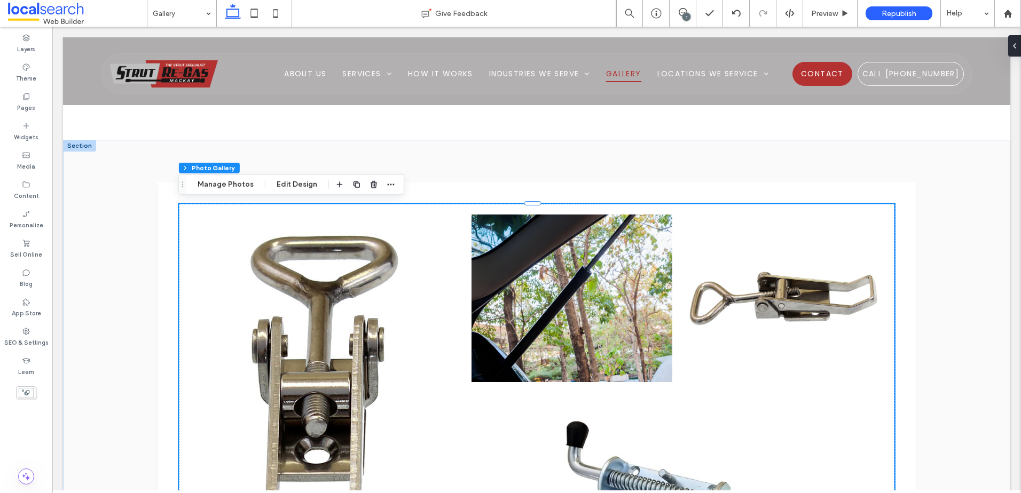
click at [609, 237] on link at bounding box center [571, 298] width 212 height 177
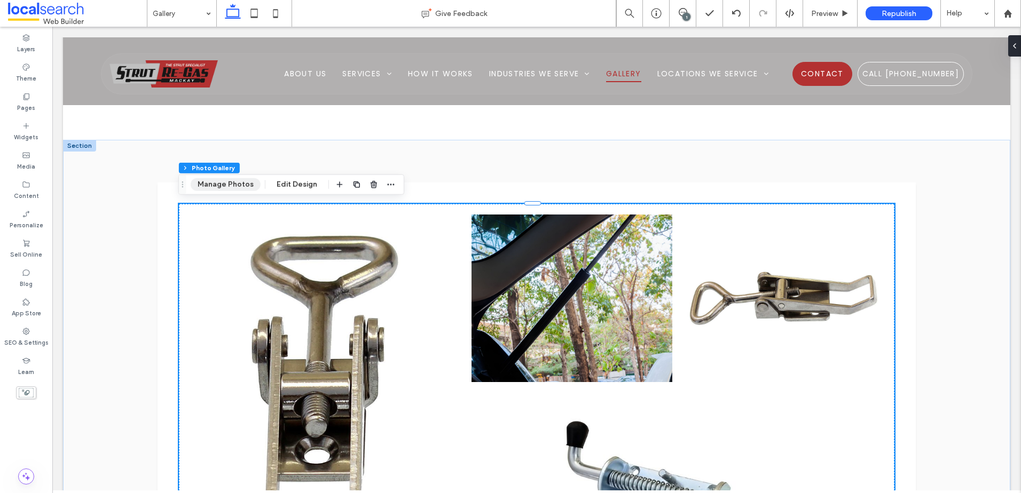
drag, startPoint x: 236, startPoint y: 187, endPoint x: 402, endPoint y: 161, distance: 168.1
click at [236, 187] on button "Manage Photos" at bounding box center [226, 184] width 70 height 13
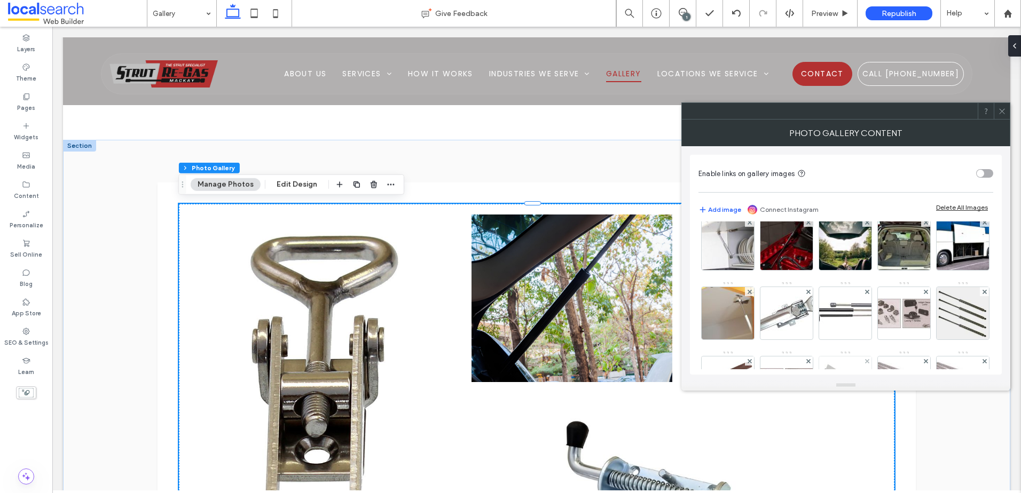
scroll to position [267, 0]
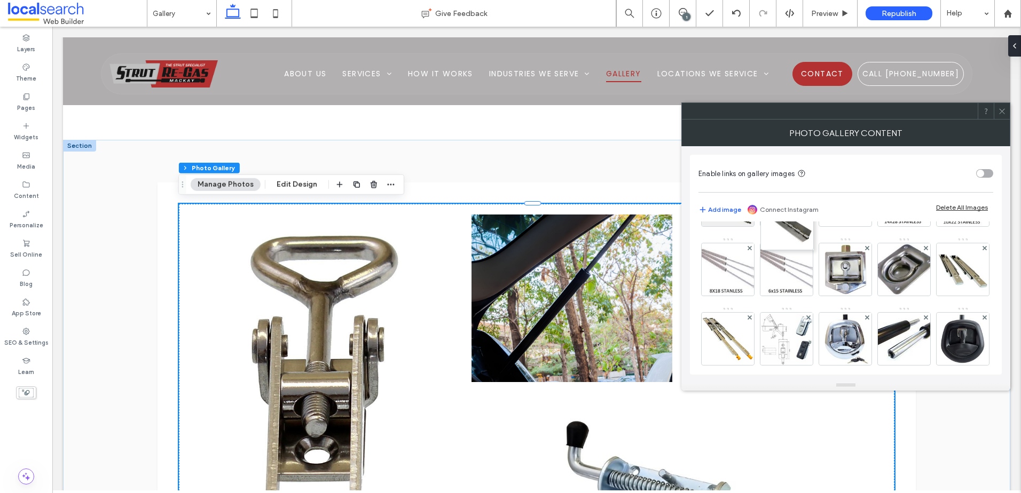
drag, startPoint x: 786, startPoint y: 289, endPoint x: 783, endPoint y: 211, distance: 77.5
click at [783, 211] on div "Enable links on gallery images Add image Connect Instagram Delete All Images Im…" at bounding box center [846, 265] width 312 height 220
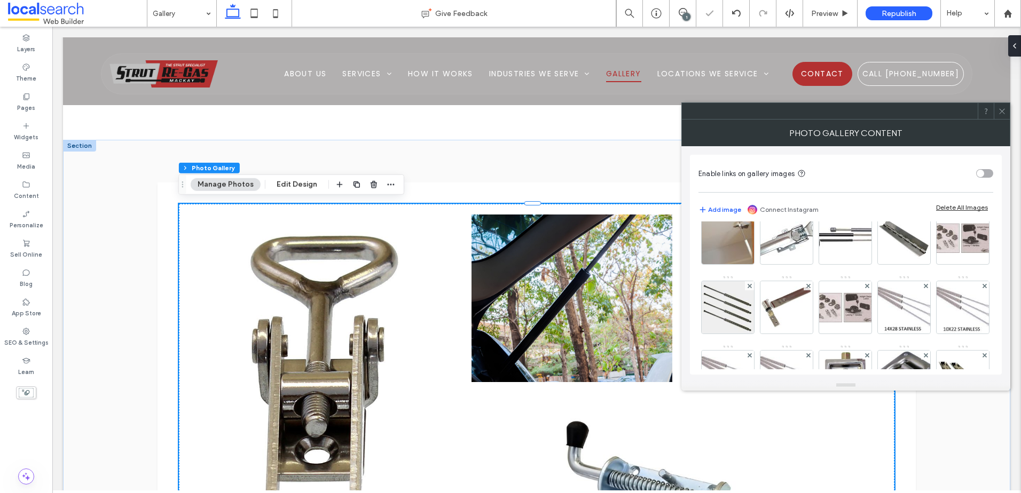
scroll to position [160, 0]
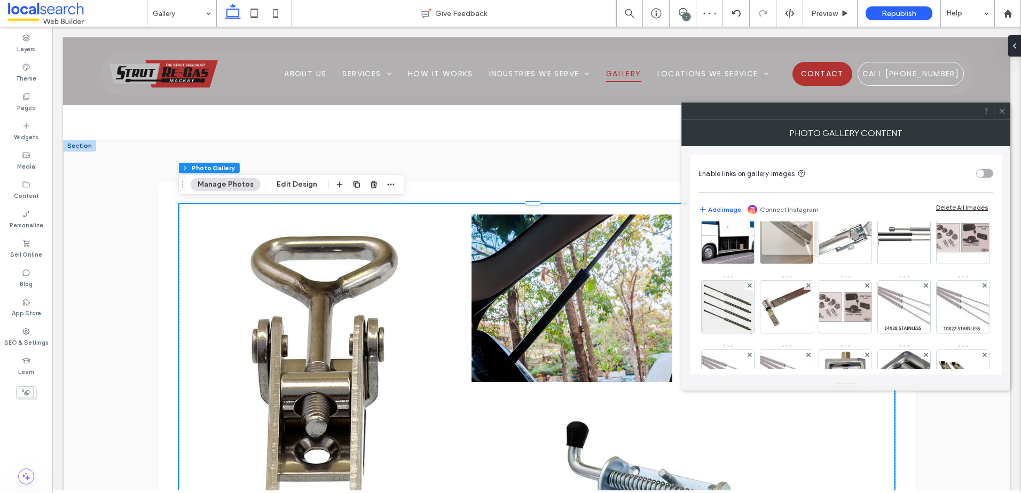
drag, startPoint x: 790, startPoint y: 306, endPoint x: 799, endPoint y: 225, distance: 81.7
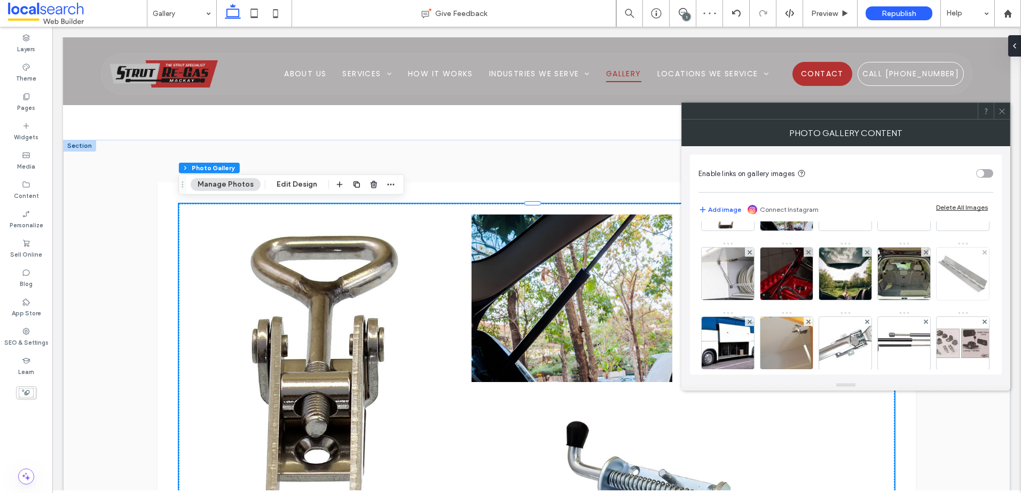
scroll to position [53, 0]
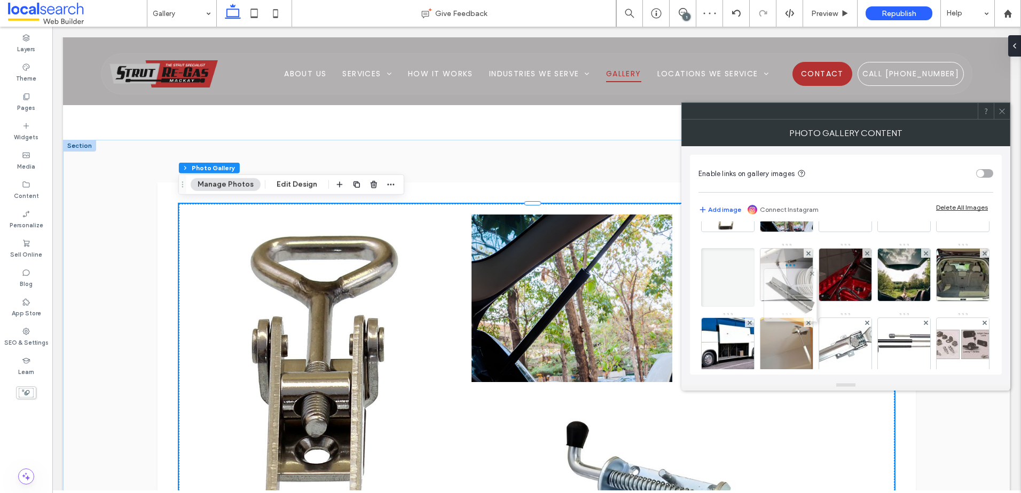
drag, startPoint x: 790, startPoint y: 342, endPoint x: 798, endPoint y: 270, distance: 72.5
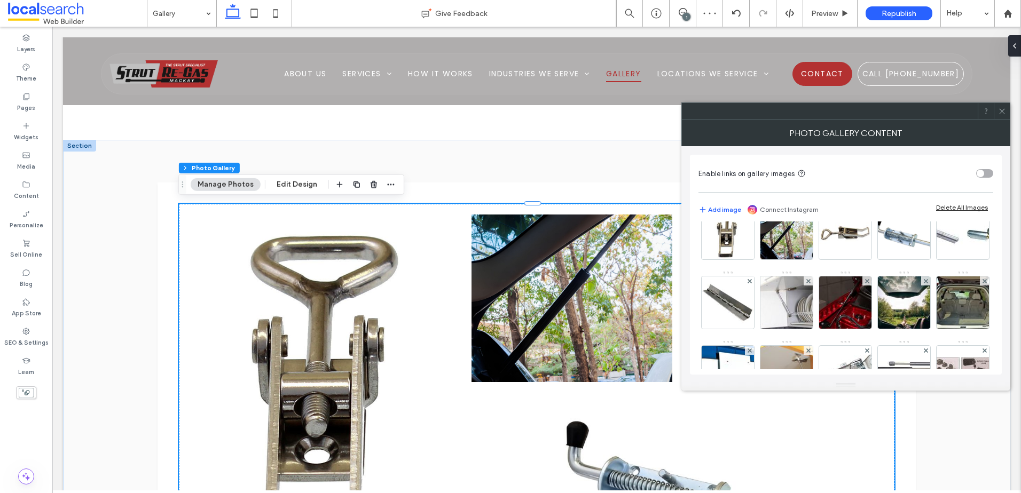
scroll to position [0, 0]
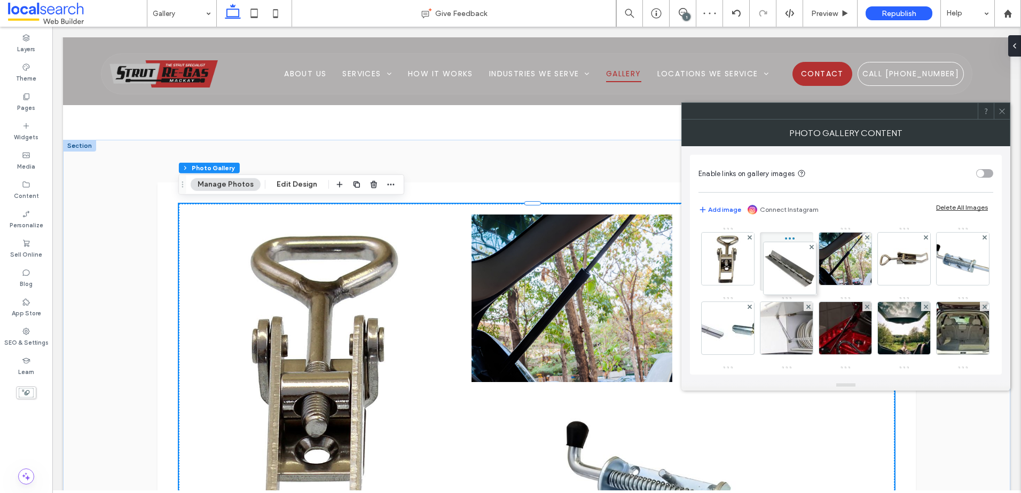
drag, startPoint x: 790, startPoint y: 319, endPoint x: 792, endPoint y: 238, distance: 81.2
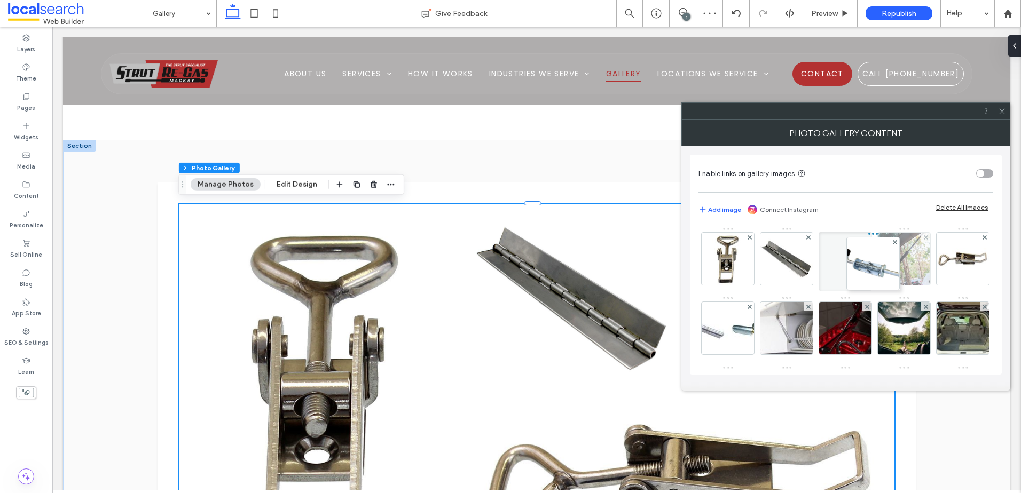
drag, startPoint x: 801, startPoint y: 304, endPoint x: 887, endPoint y: 244, distance: 104.7
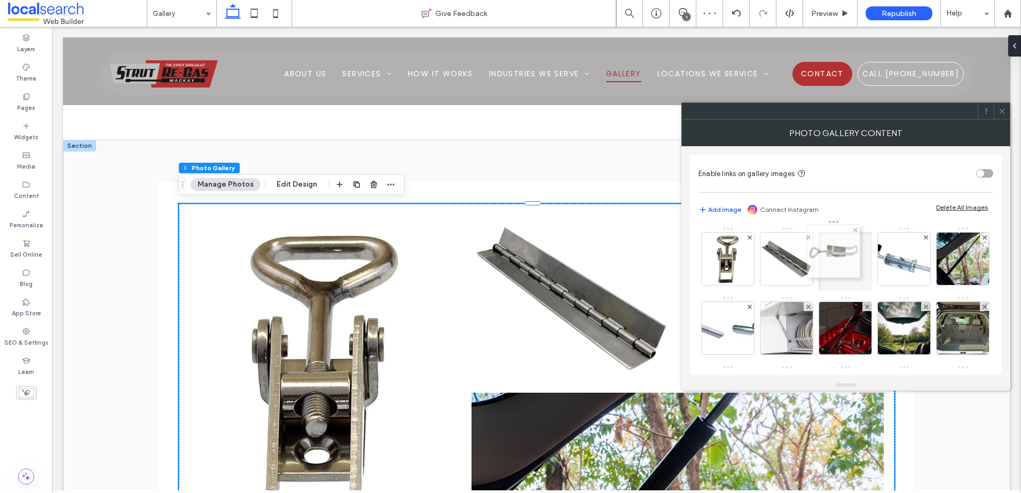
drag, startPoint x: 730, startPoint y: 325, endPoint x: 847, endPoint y: 240, distance: 144.5
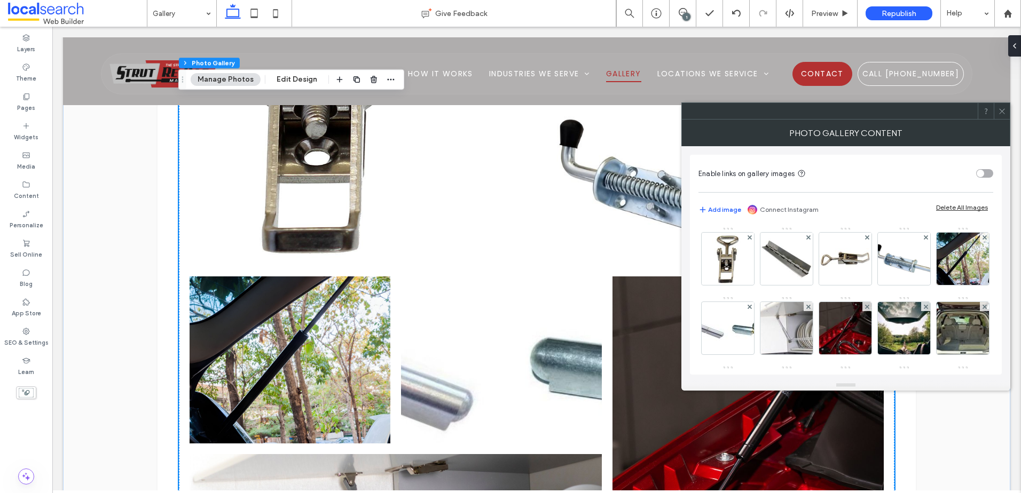
scroll to position [890, 0]
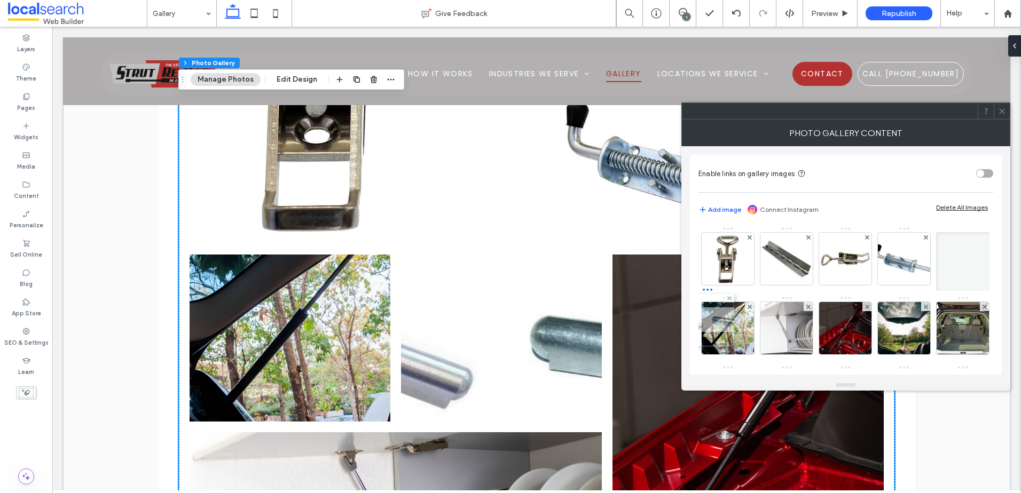
drag, startPoint x: 795, startPoint y: 328, endPoint x: 714, endPoint y: 319, distance: 82.1
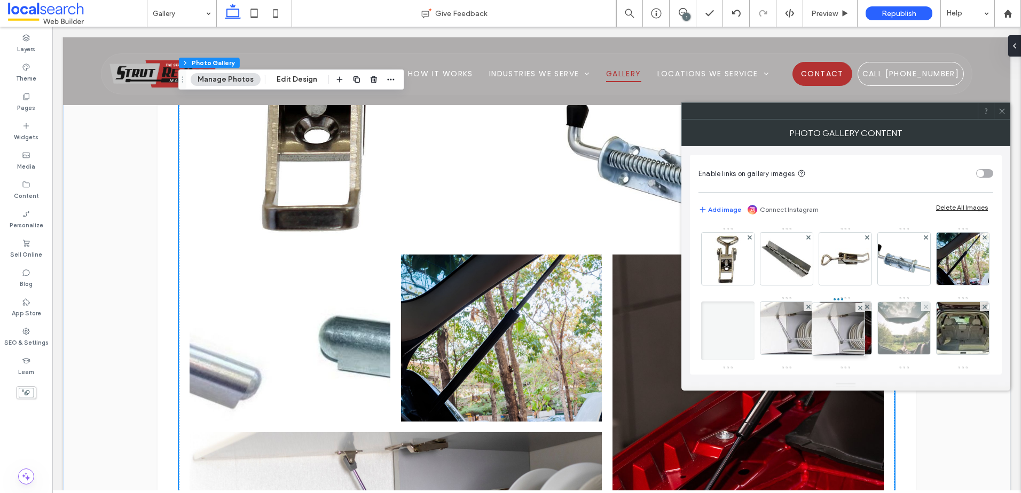
drag, startPoint x: 735, startPoint y: 326, endPoint x: 930, endPoint y: 320, distance: 195.4
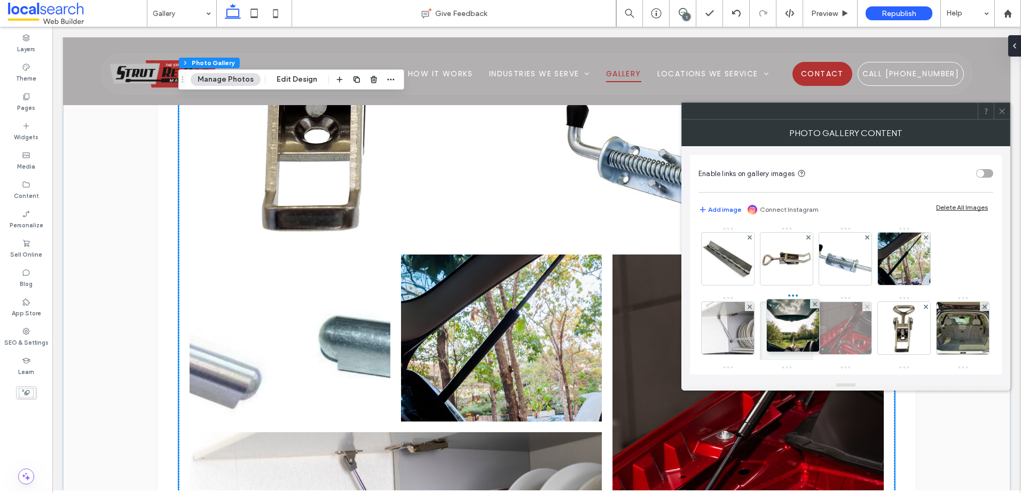
drag, startPoint x: 930, startPoint y: 320, endPoint x: 824, endPoint y: 316, distance: 105.8
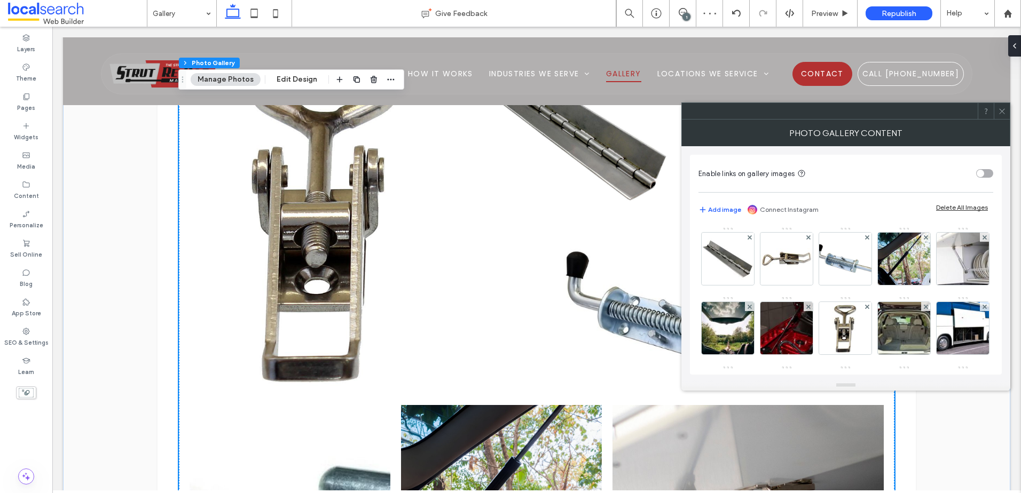
scroll to position [677, 0]
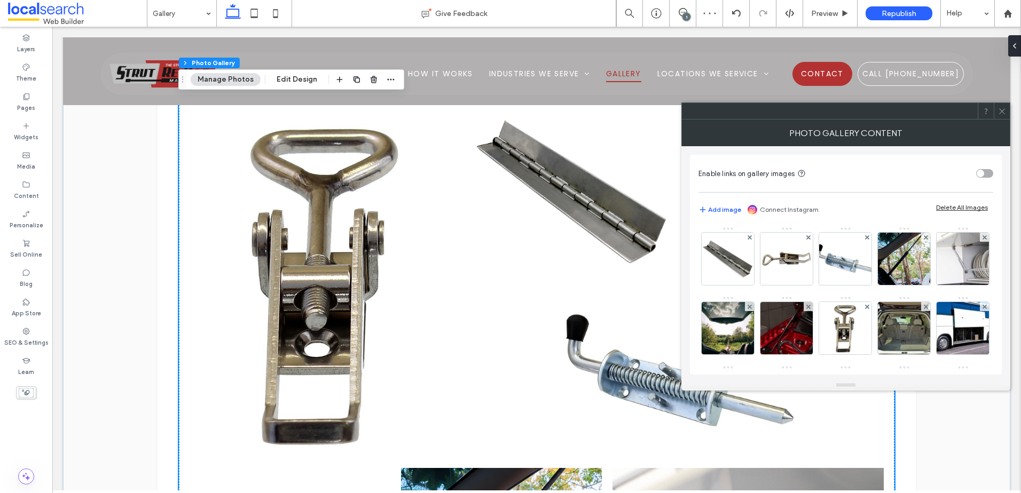
click at [1005, 108] on icon at bounding box center [1002, 111] width 8 height 8
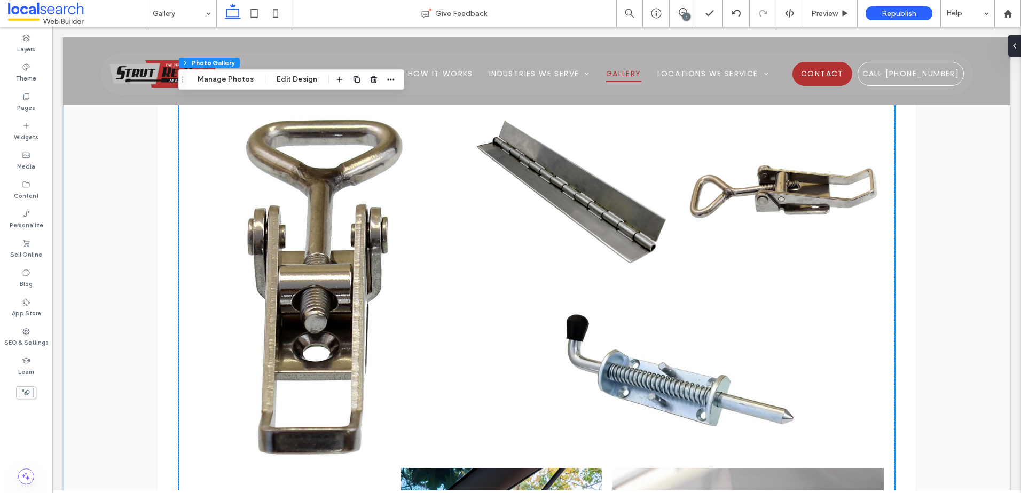
click at [414, 239] on link at bounding box center [324, 283] width 287 height 370
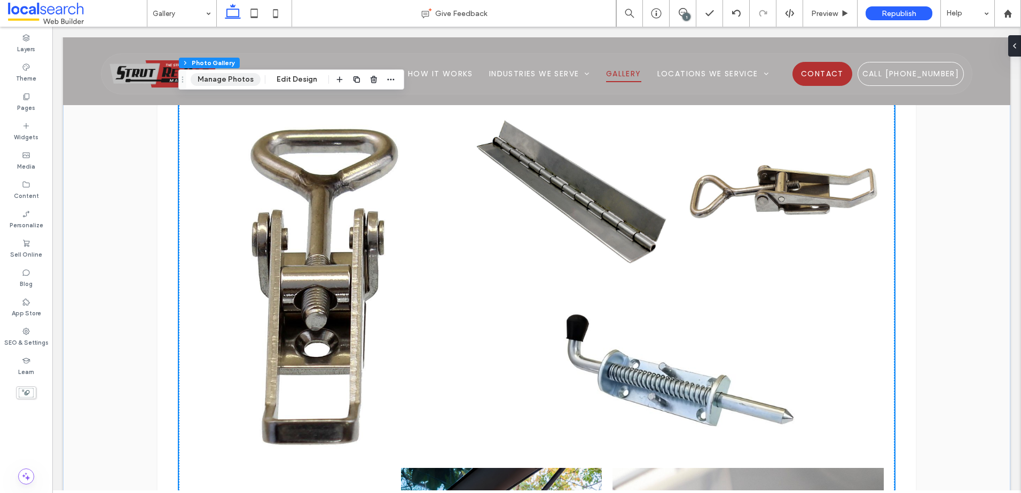
drag, startPoint x: 222, startPoint y: 77, endPoint x: 531, endPoint y: 159, distance: 319.2
click at [222, 77] on button "Manage Photos" at bounding box center [226, 79] width 70 height 13
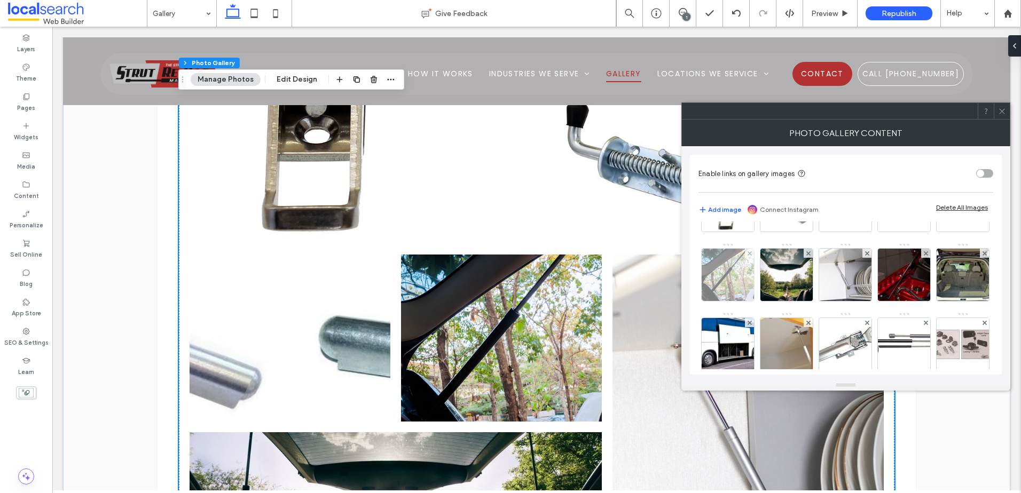
scroll to position [107, 0]
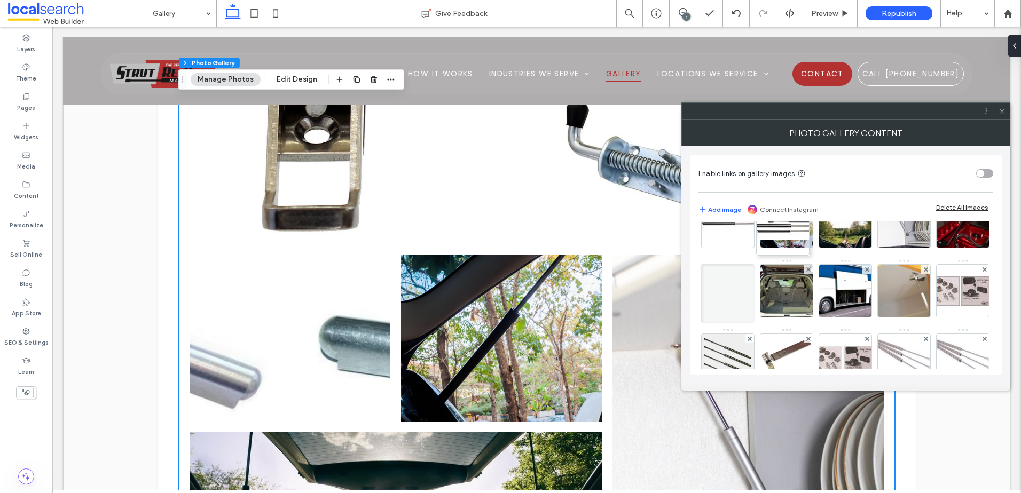
drag, startPoint x: 734, startPoint y: 346, endPoint x: 806, endPoint y: 183, distance: 178.0
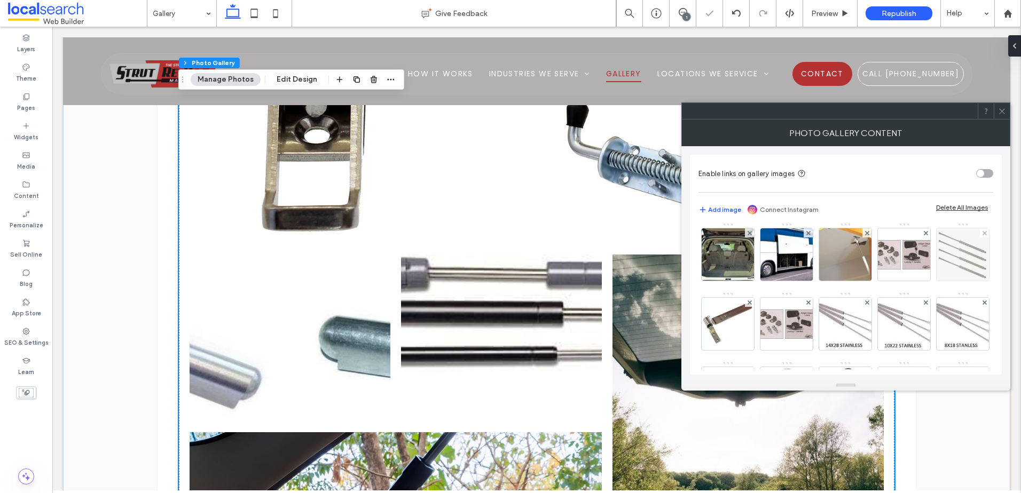
scroll to position [160, 0]
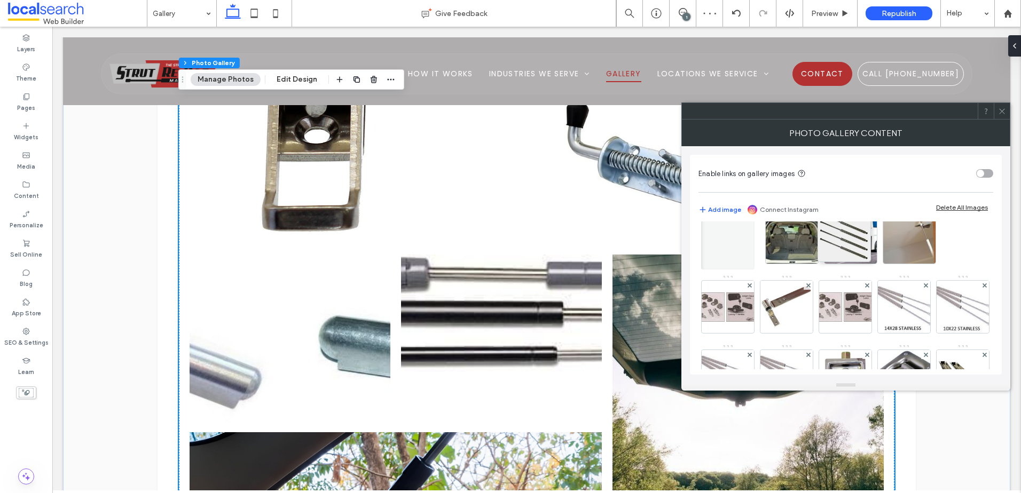
drag, startPoint x: 846, startPoint y: 310, endPoint x: 841, endPoint y: 197, distance: 113.3
click at [841, 197] on div "Enable links on gallery images Add image Connect Instagram Delete All Images Im…" at bounding box center [846, 265] width 312 height 220
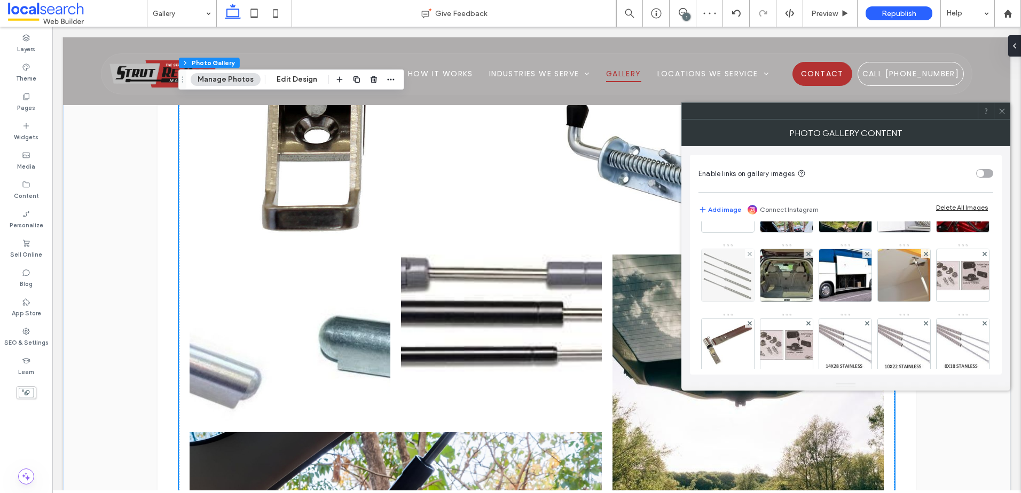
scroll to position [107, 0]
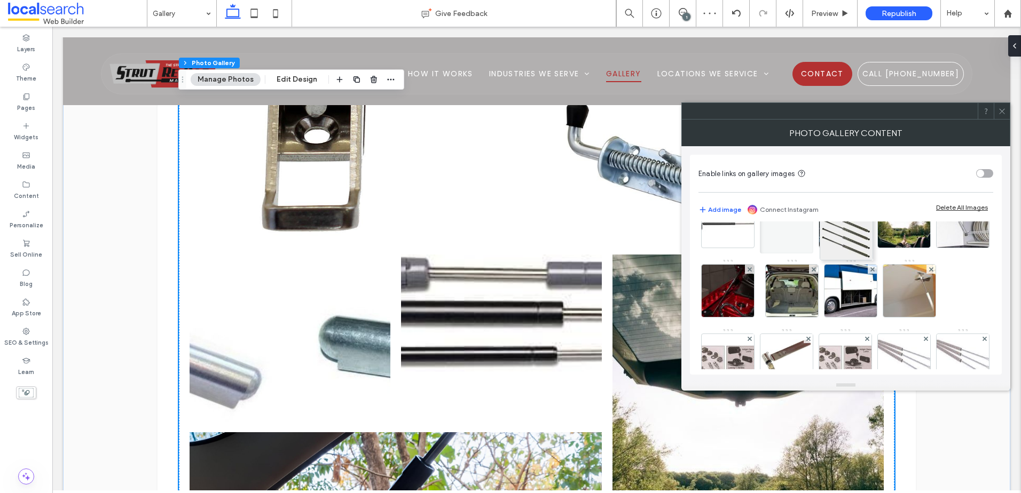
drag, startPoint x: 844, startPoint y: 284, endPoint x: 842, endPoint y: 219, distance: 65.1
click at [842, 219] on div "Enable links on gallery images Add image Connect Instagram Delete All Images Im…" at bounding box center [846, 265] width 312 height 220
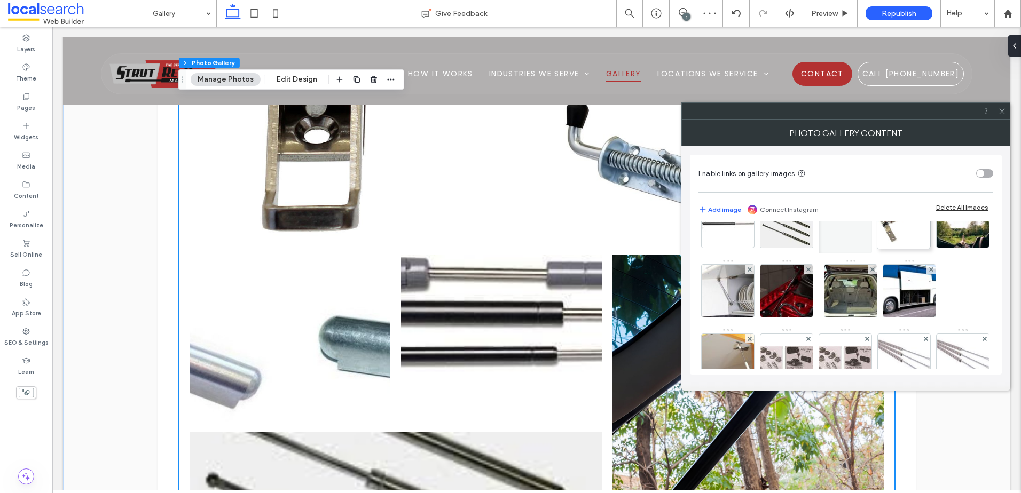
drag, startPoint x: 893, startPoint y: 351, endPoint x: 890, endPoint y: 214, distance: 137.8
click at [890, 214] on div "Enable links on gallery images Add image Connect Instagram Delete All Images Im…" at bounding box center [846, 265] width 312 height 220
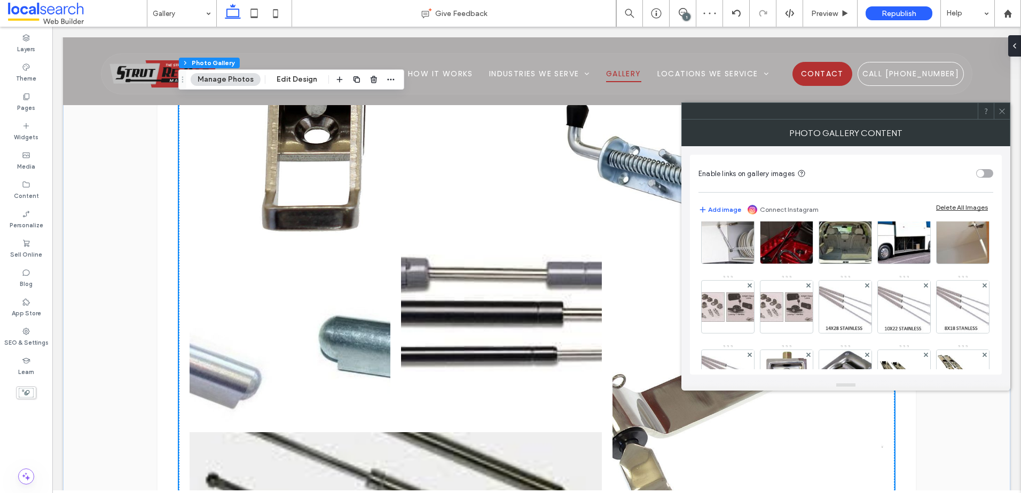
scroll to position [214, 0]
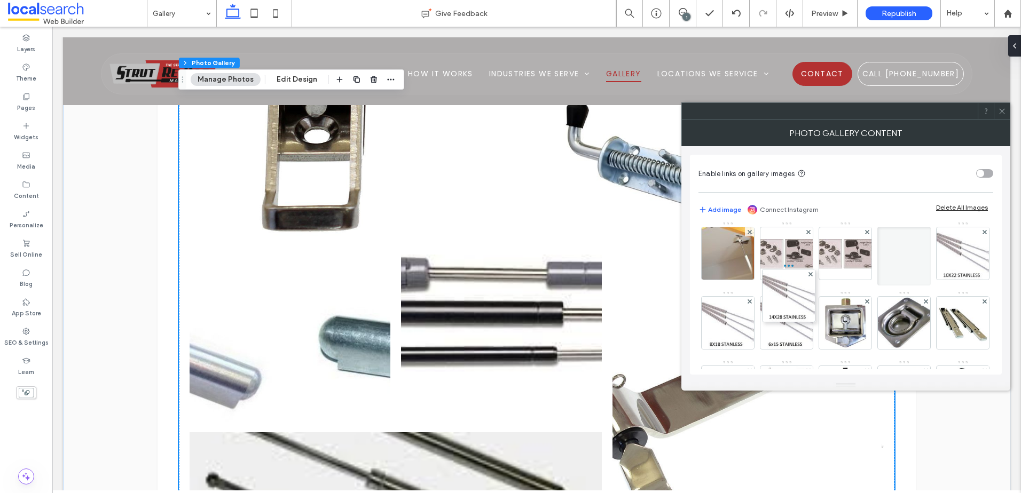
drag, startPoint x: 801, startPoint y: 273, endPoint x: 801, endPoint y: 224, distance: 48.6
click at [877, 224] on div at bounding box center [903, 251] width 53 height 59
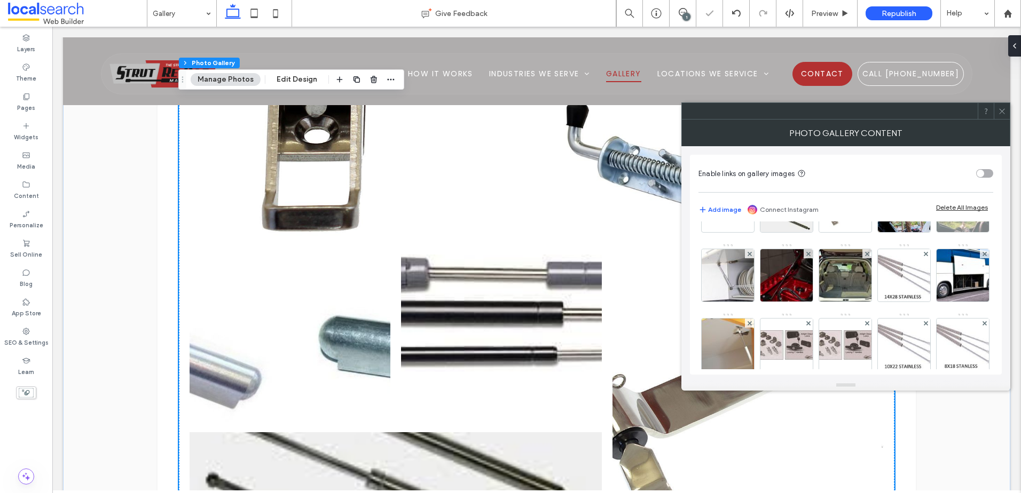
scroll to position [107, 0]
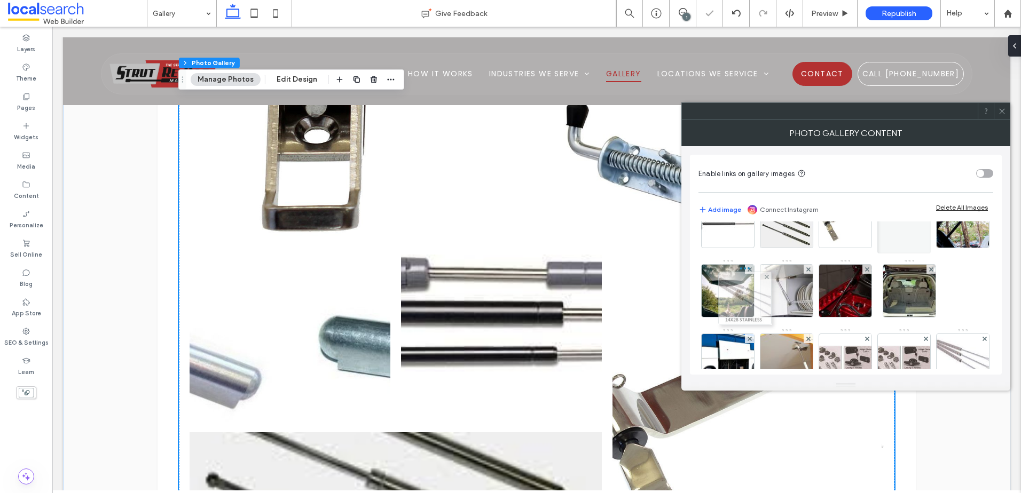
drag, startPoint x: 792, startPoint y: 337, endPoint x: 748, endPoint y: 275, distance: 76.1
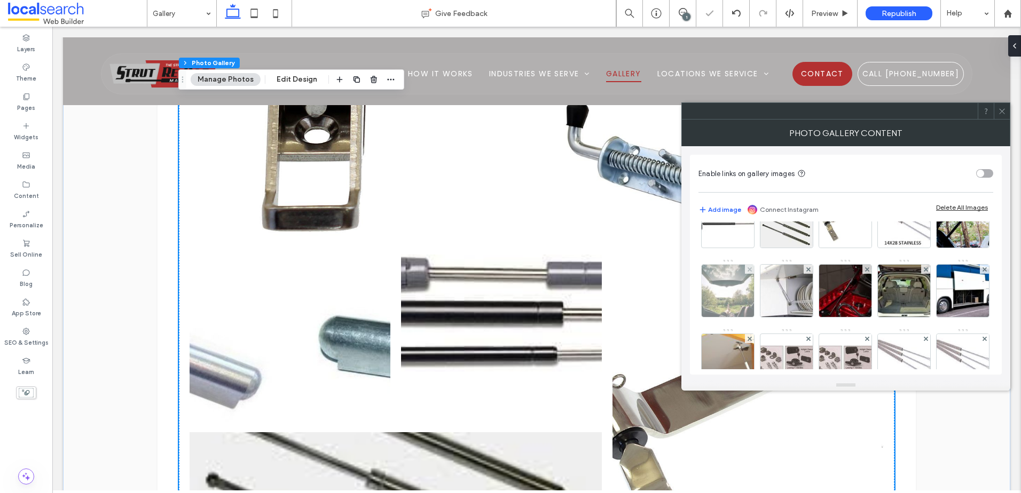
scroll to position [214, 0]
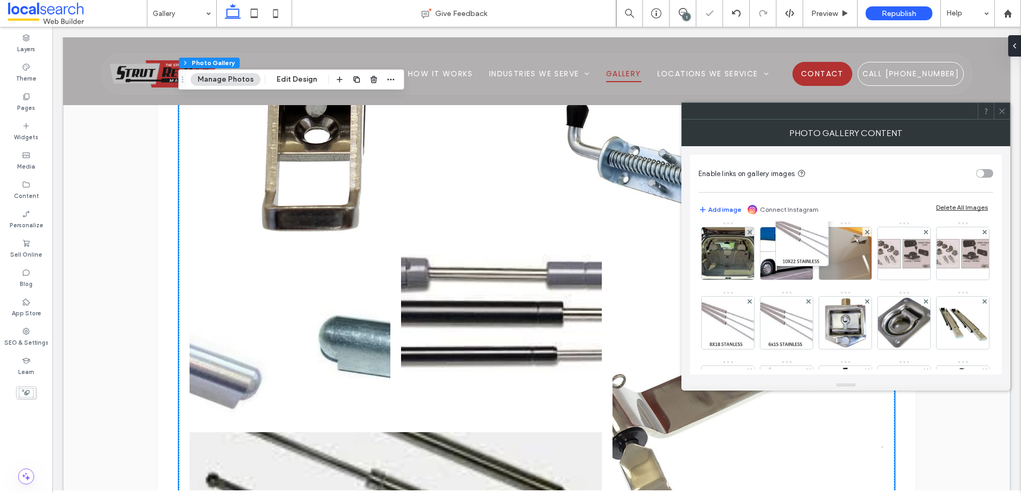
drag, startPoint x: 841, startPoint y: 314, endPoint x: 783, endPoint y: 225, distance: 106.7
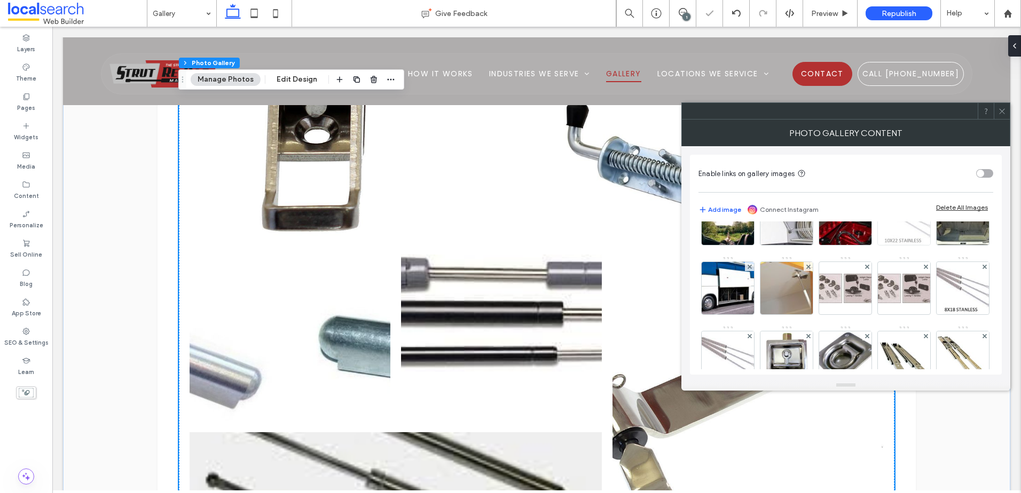
scroll to position [160, 0]
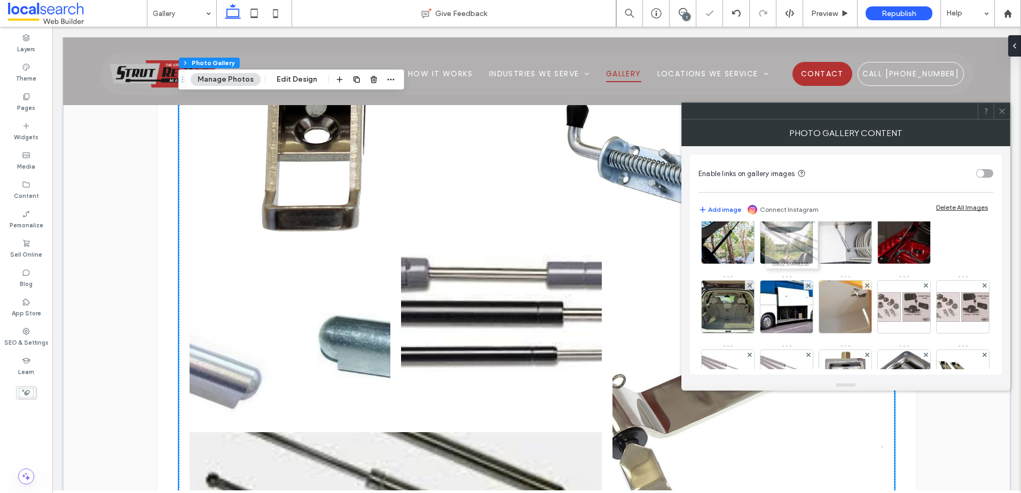
drag, startPoint x: 786, startPoint y: 301, endPoint x: 788, endPoint y: 236, distance: 64.6
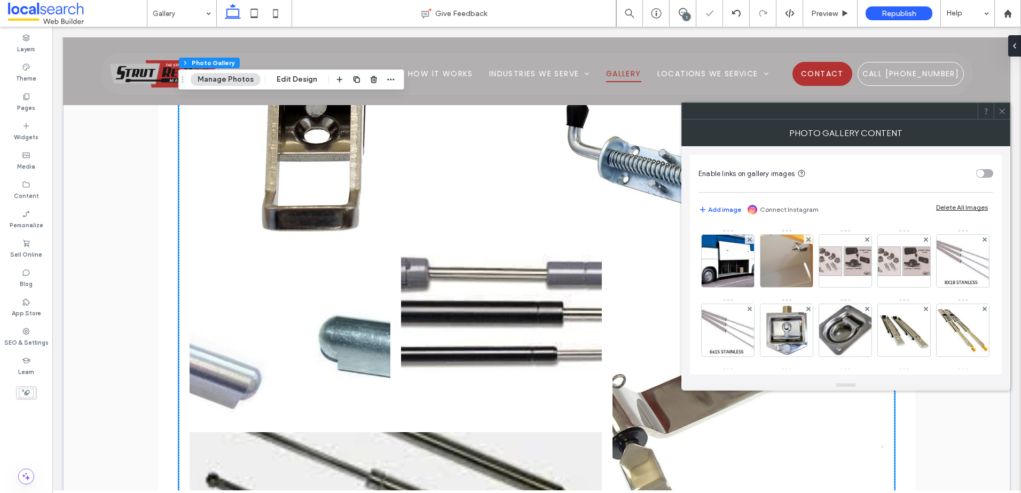
scroll to position [267, 0]
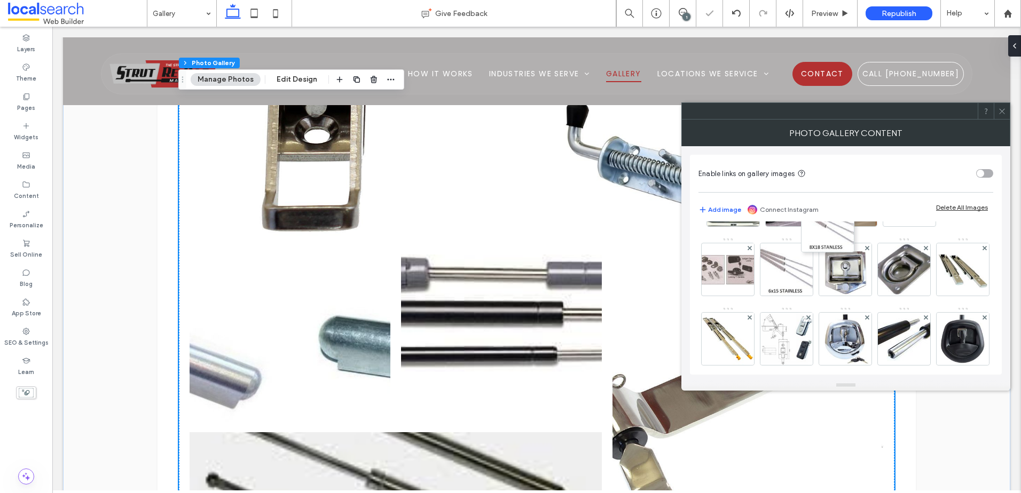
drag, startPoint x: 887, startPoint y: 280, endPoint x: 771, endPoint y: 213, distance: 133.7
click at [771, 213] on div "Enable links on gallery images Add image Connect Instagram Delete All Images Im…" at bounding box center [846, 265] width 312 height 220
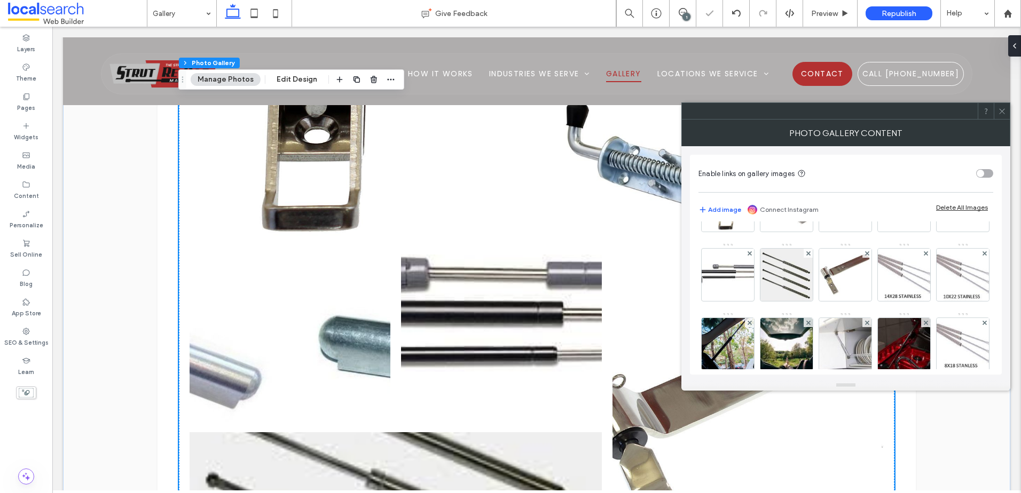
scroll to position [160, 0]
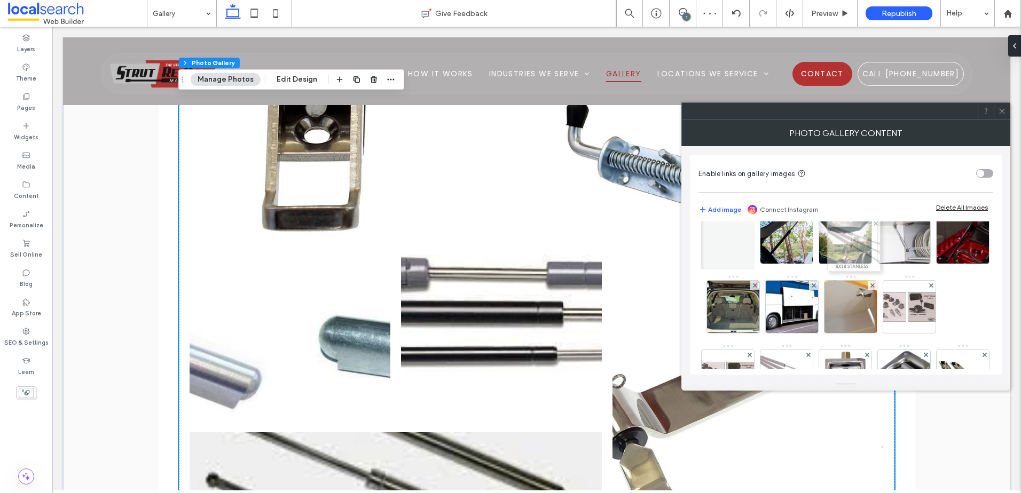
drag, startPoint x: 842, startPoint y: 304, endPoint x: 848, endPoint y: 240, distance: 64.3
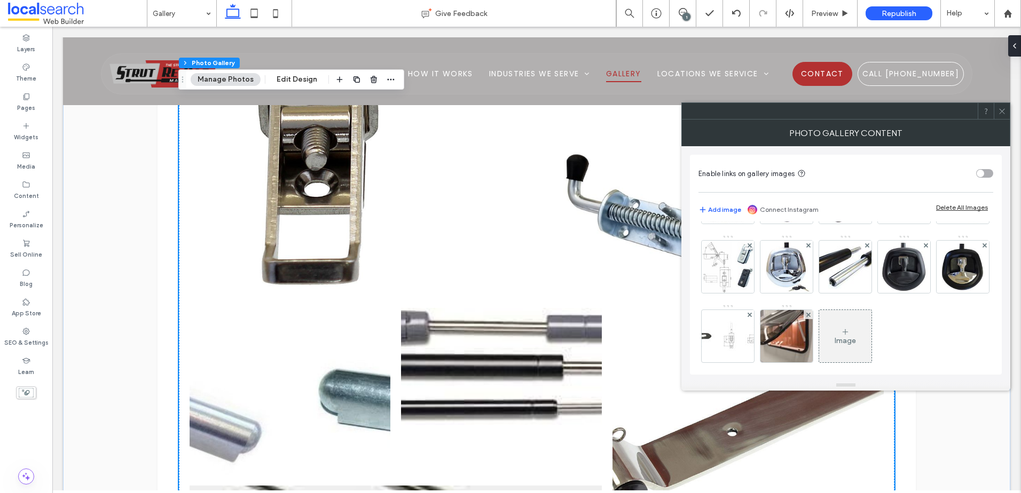
scroll to position [320, 0]
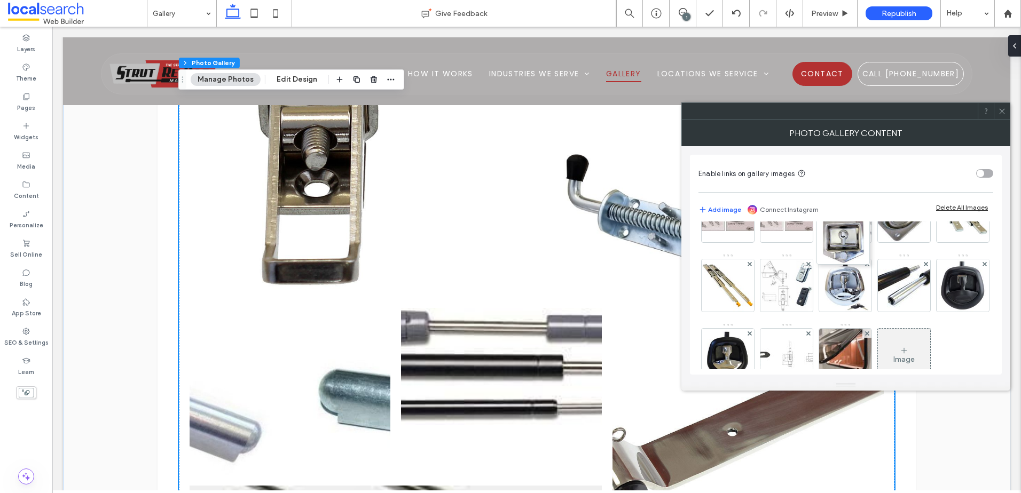
drag, startPoint x: 786, startPoint y: 279, endPoint x: 865, endPoint y: 213, distance: 102.3
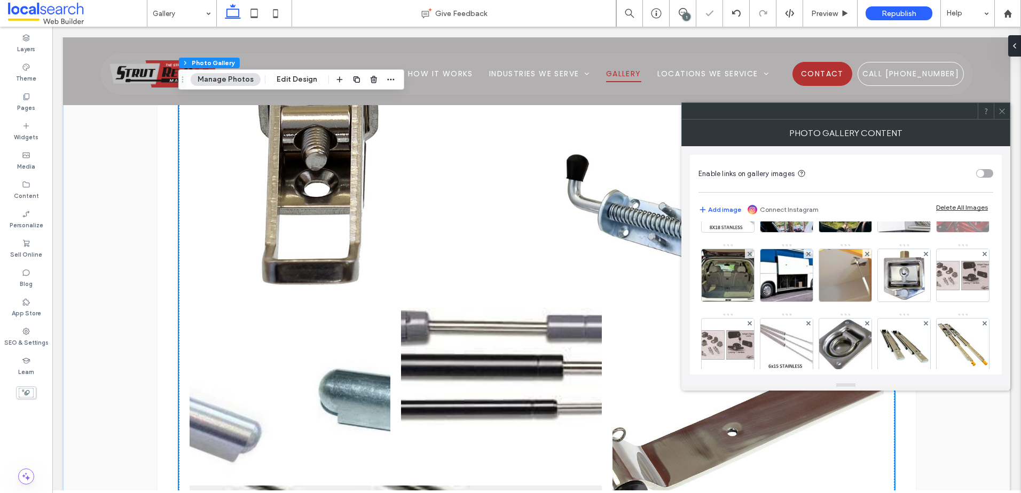
scroll to position [160, 0]
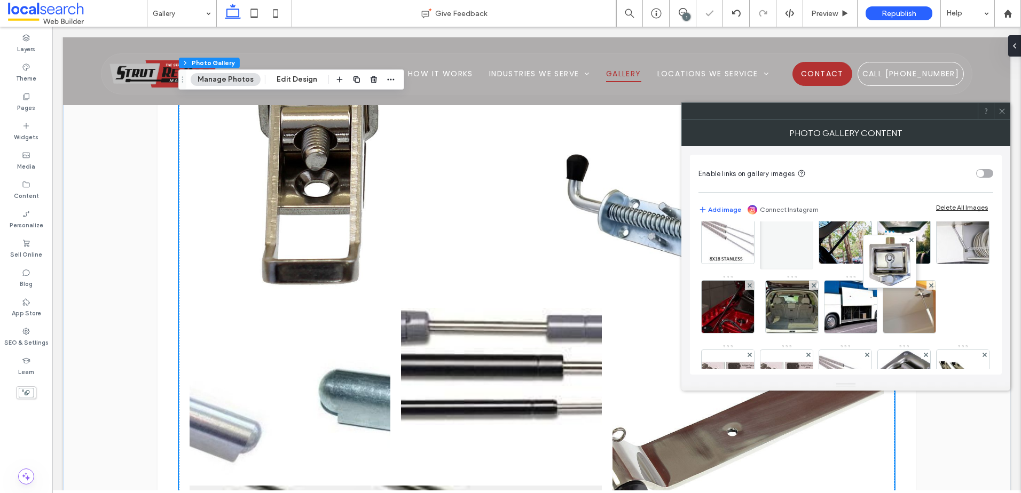
drag, startPoint x: 847, startPoint y: 354, endPoint x: 890, endPoint y: 211, distance: 148.9
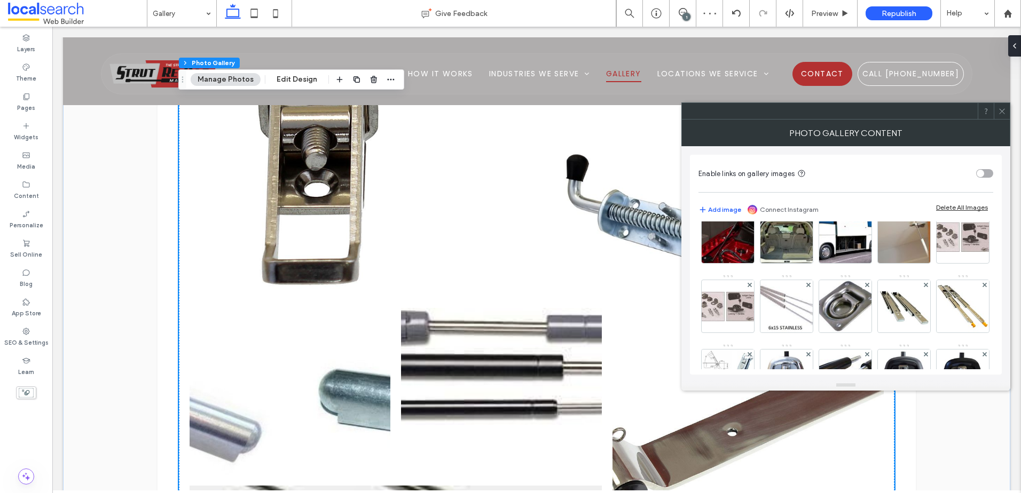
scroll to position [320, 0]
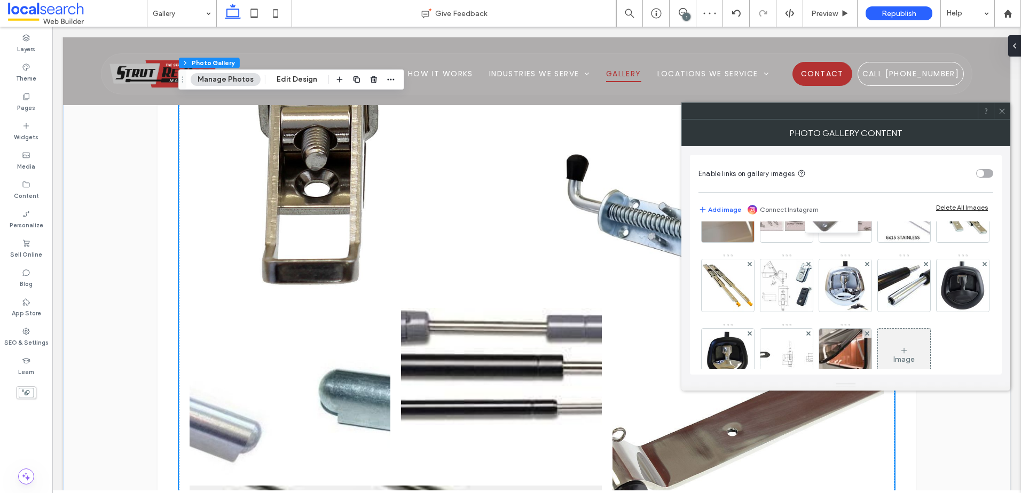
drag, startPoint x: 834, startPoint y: 289, endPoint x: 811, endPoint y: 211, distance: 80.7
click at [809, 211] on div "Enable links on gallery images Add image Connect Instagram Delete All Images Im…" at bounding box center [846, 265] width 312 height 220
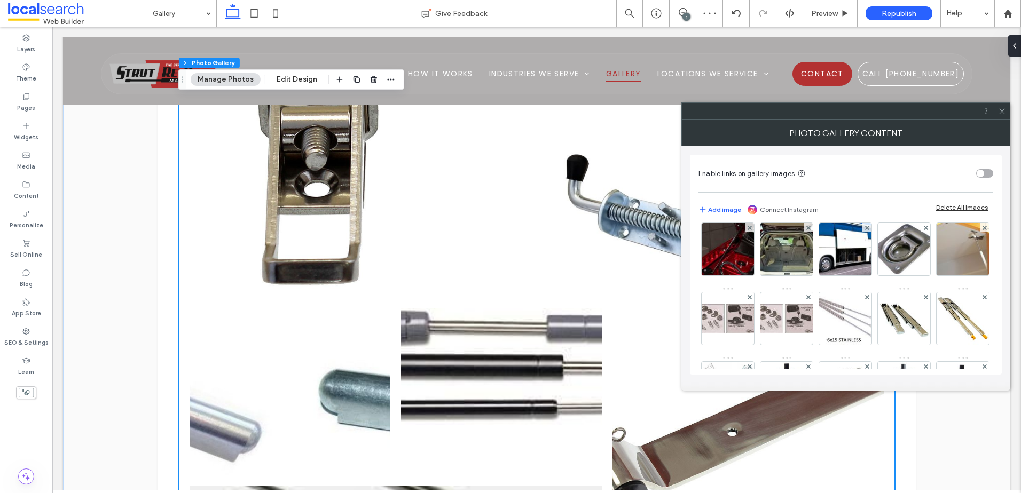
scroll to position [214, 0]
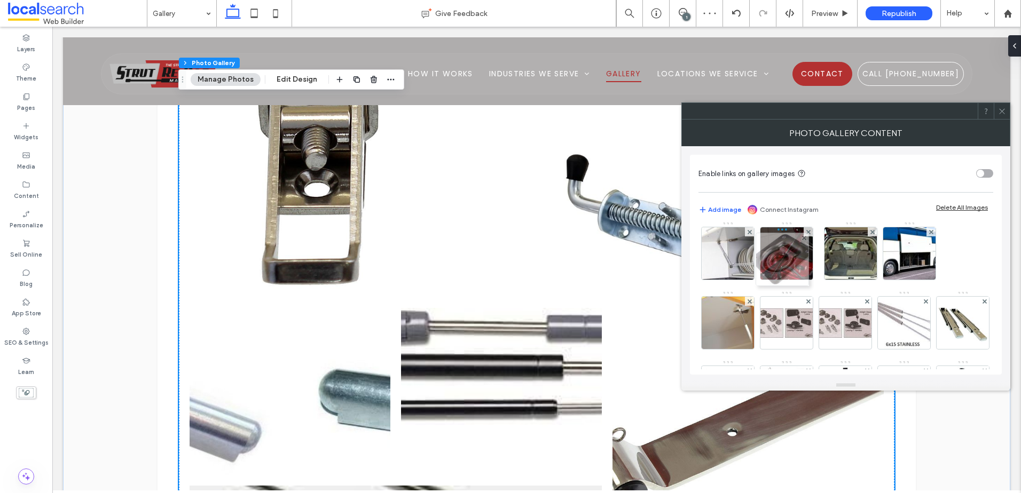
drag, startPoint x: 843, startPoint y: 312, endPoint x: 778, endPoint y: 251, distance: 89.1
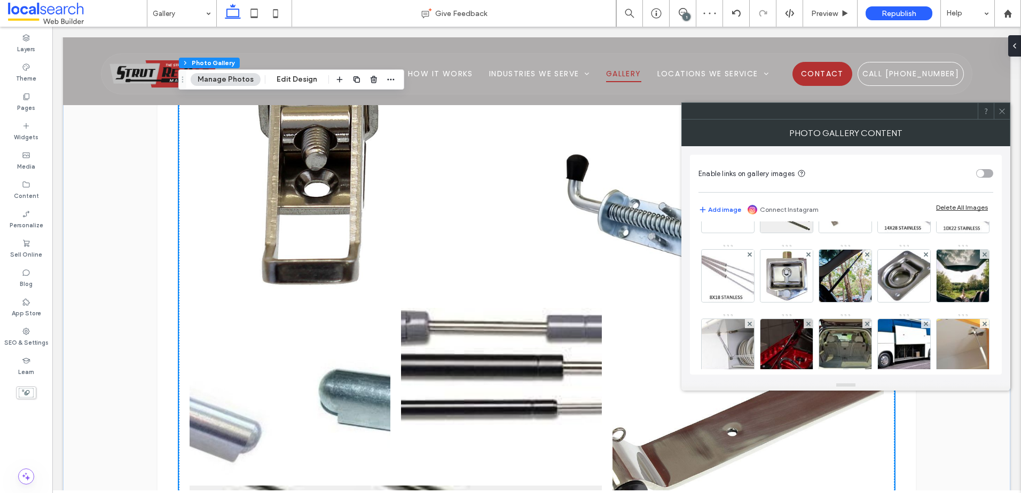
scroll to position [107, 0]
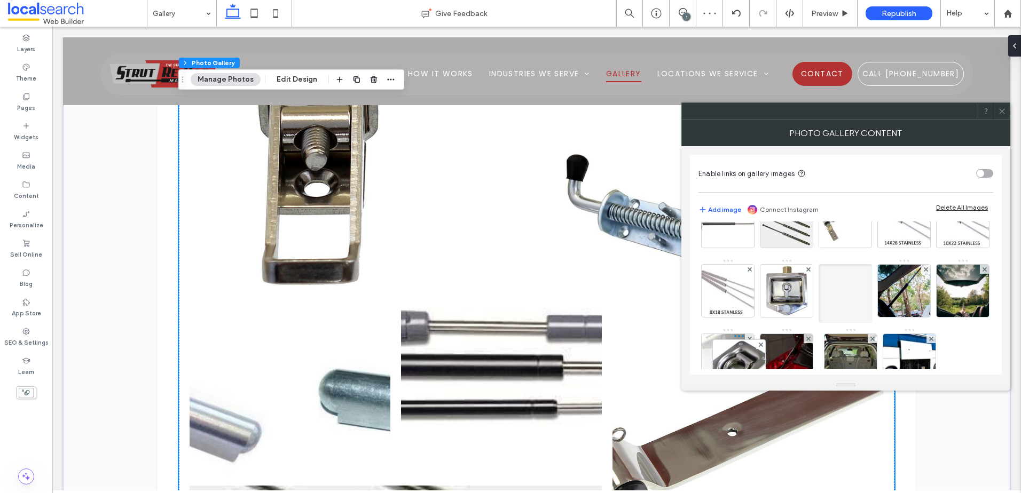
drag, startPoint x: 791, startPoint y: 344, endPoint x: 735, endPoint y: 346, distance: 56.6
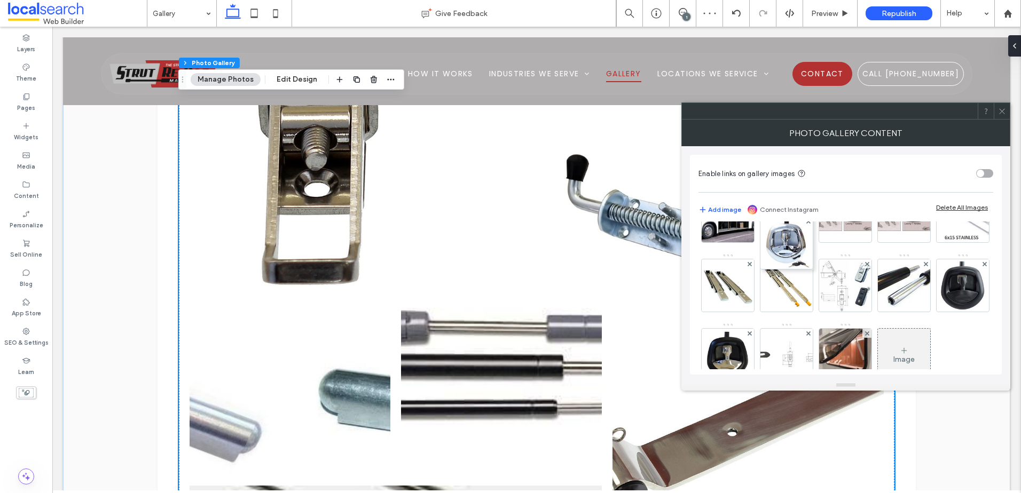
drag, startPoint x: 846, startPoint y: 342, endPoint x: 761, endPoint y: 220, distance: 148.8
click at [761, 220] on div "Enable links on gallery images Add image Connect Instagram Delete All Images Im…" at bounding box center [846, 265] width 312 height 220
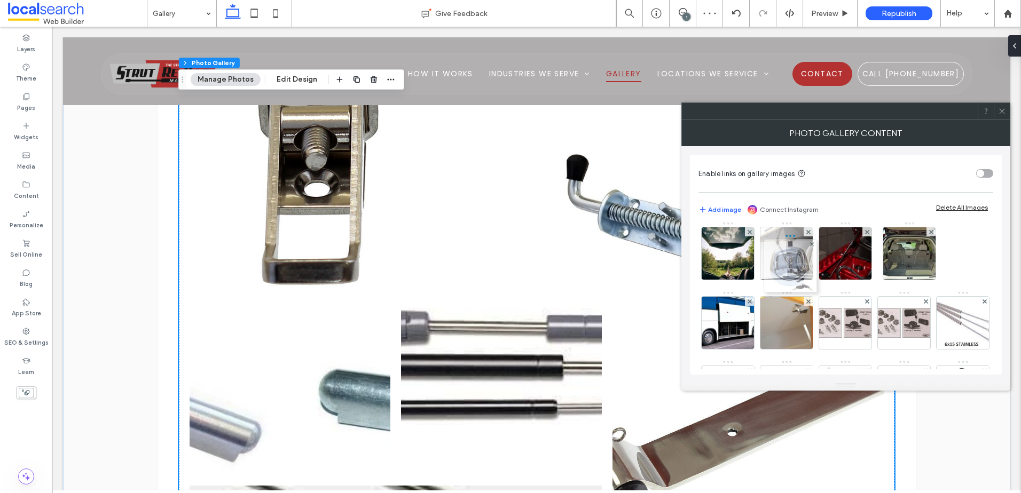
drag, startPoint x: 788, startPoint y: 310, endPoint x: 788, endPoint y: 246, distance: 64.1
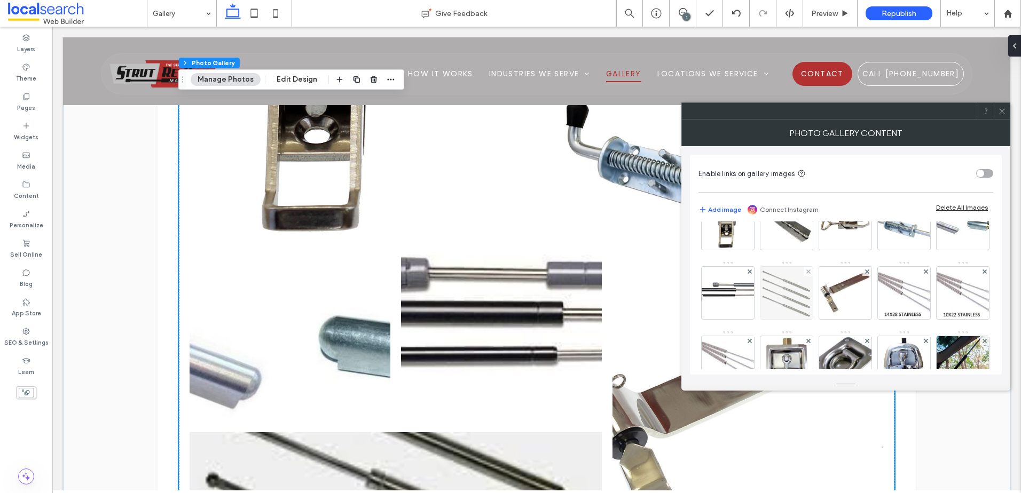
scroll to position [53, 0]
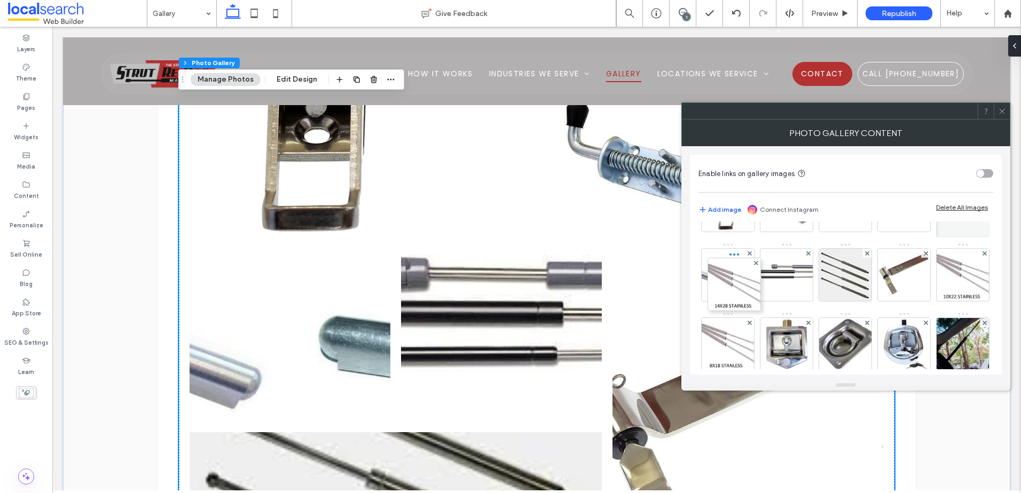
drag, startPoint x: 731, startPoint y: 337, endPoint x: 739, endPoint y: 272, distance: 65.6
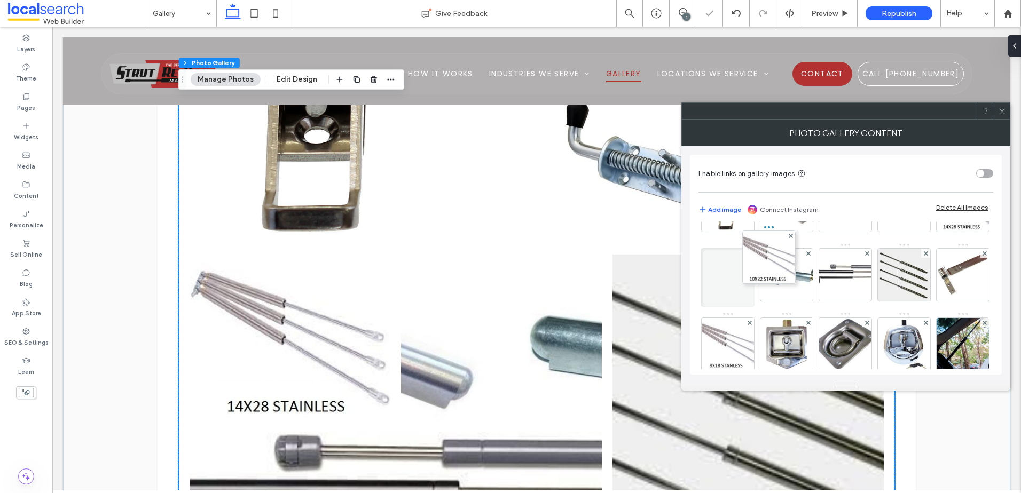
drag, startPoint x: 785, startPoint y: 348, endPoint x: 784, endPoint y: 275, distance: 72.1
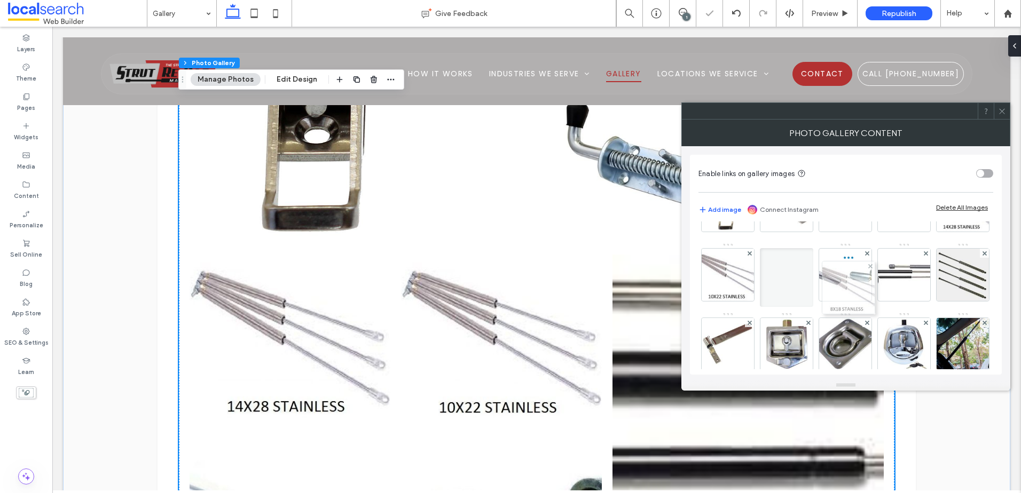
drag, startPoint x: 844, startPoint y: 341, endPoint x: 842, endPoint y: 261, distance: 80.1
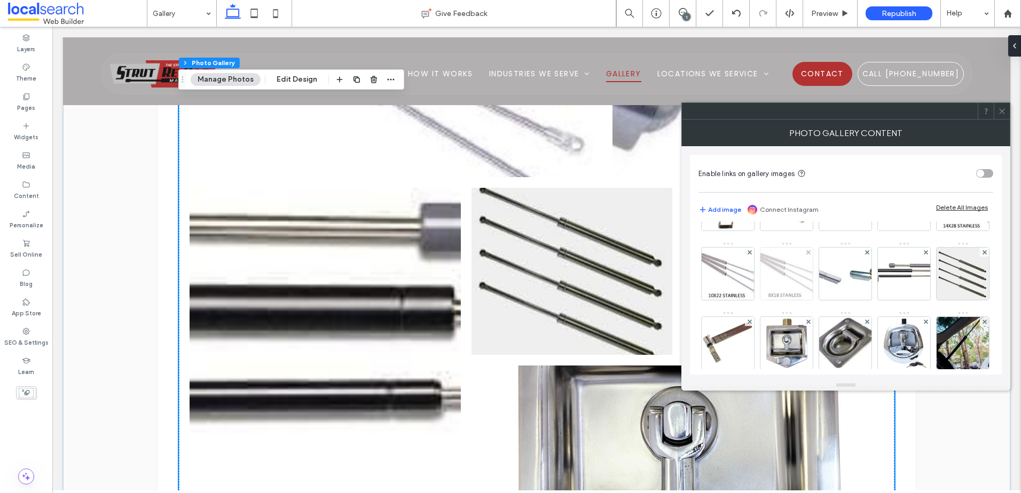
scroll to position [107, 0]
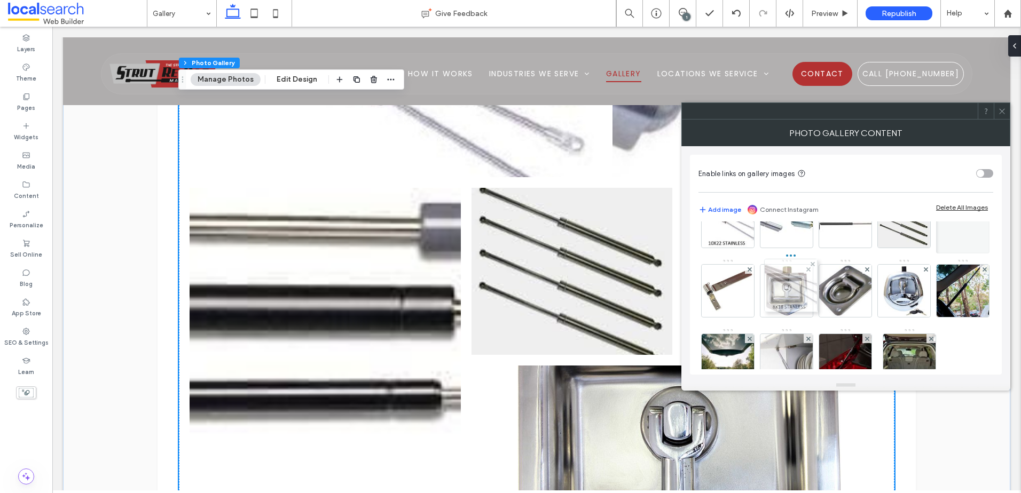
drag, startPoint x: 840, startPoint y: 234, endPoint x: 777, endPoint y: 304, distance: 94.1
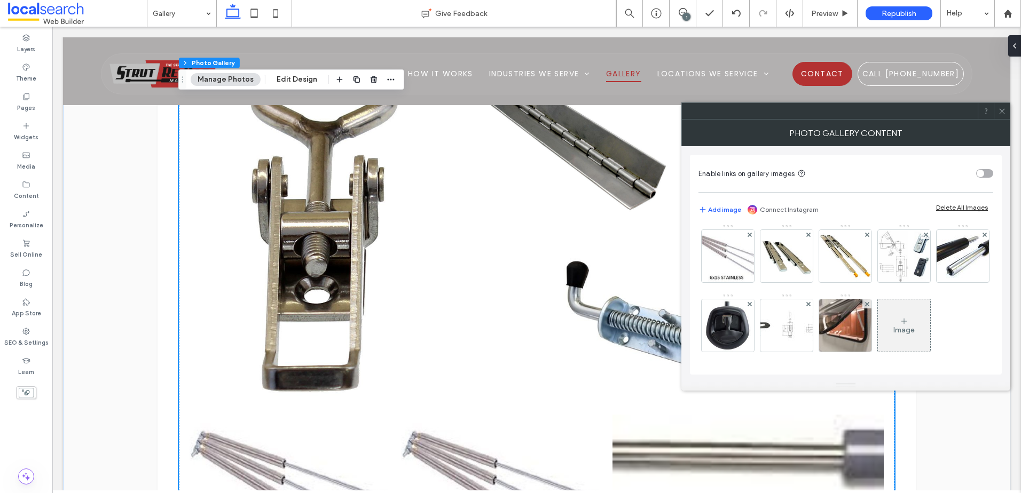
scroll to position [157, 0]
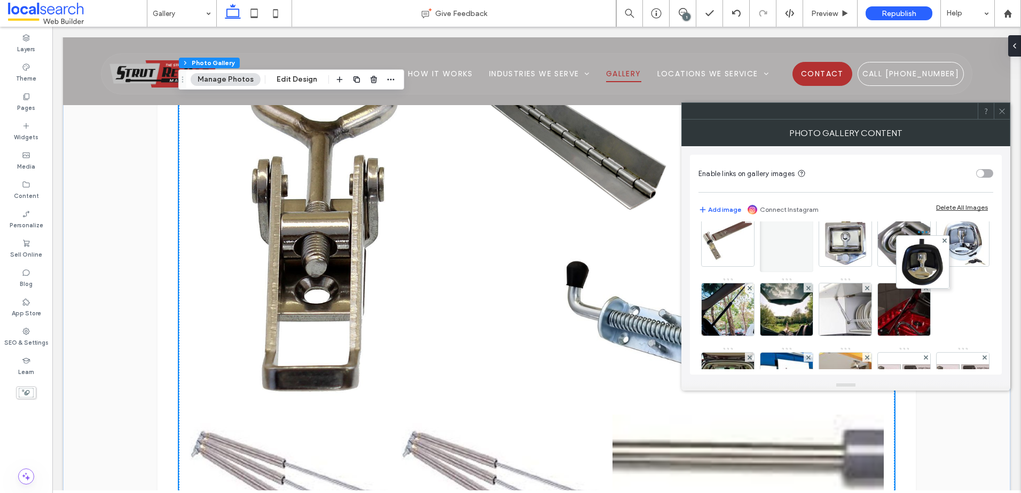
drag, startPoint x: 769, startPoint y: 313, endPoint x: 913, endPoint y: 202, distance: 182.7
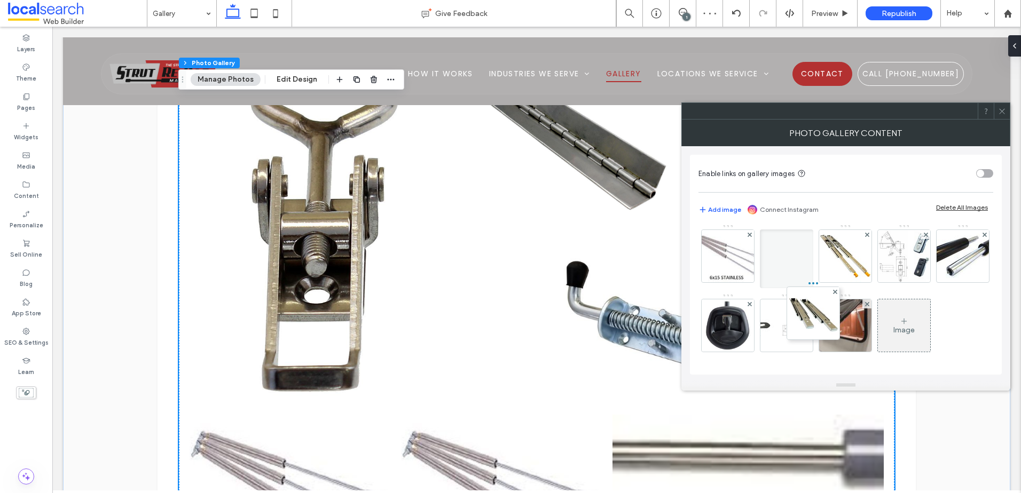
scroll to position [286, 0]
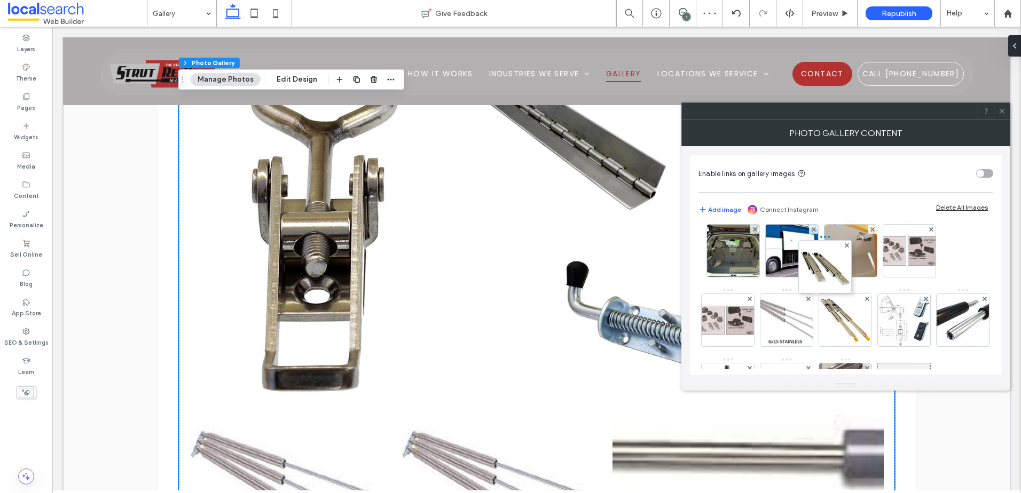
drag, startPoint x: 782, startPoint y: 254, endPoint x: 811, endPoint y: 203, distance: 58.9
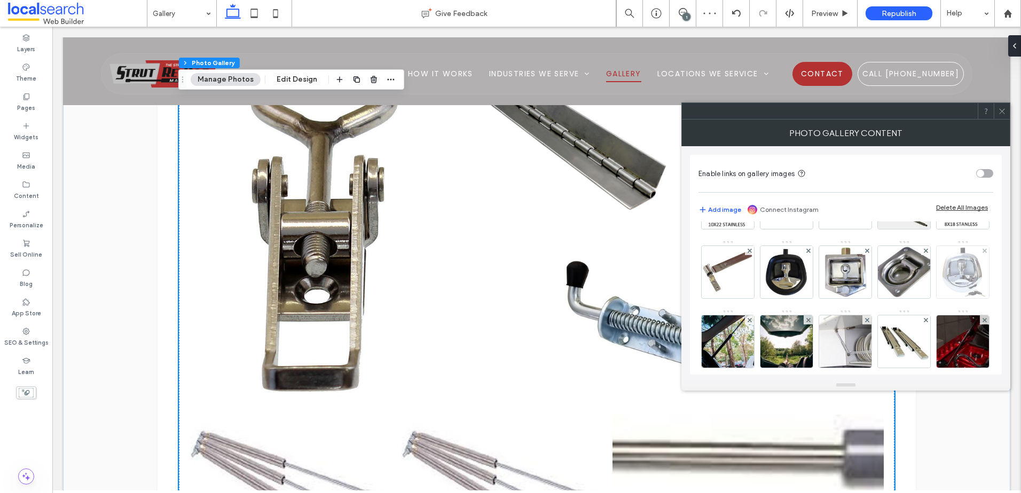
scroll to position [179, 0]
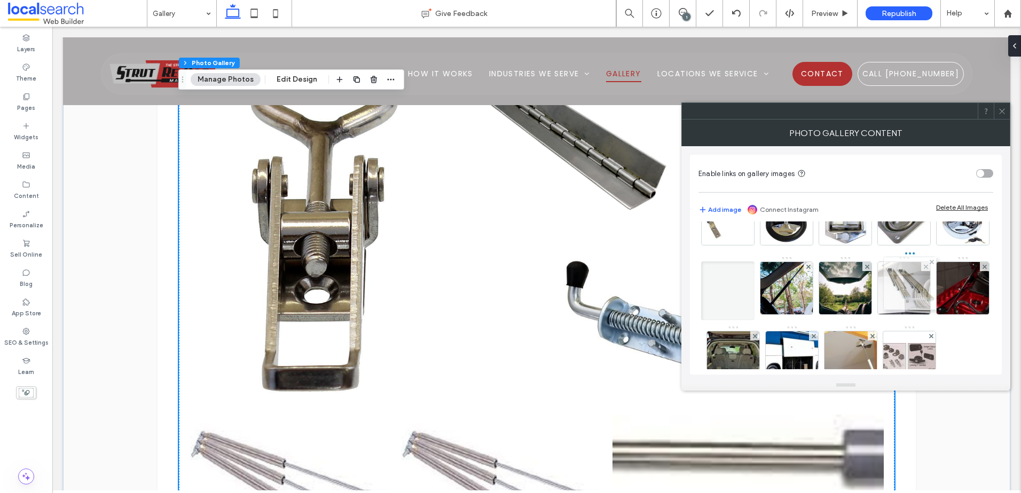
drag, startPoint x: 839, startPoint y: 353, endPoint x: 901, endPoint y: 279, distance: 96.6
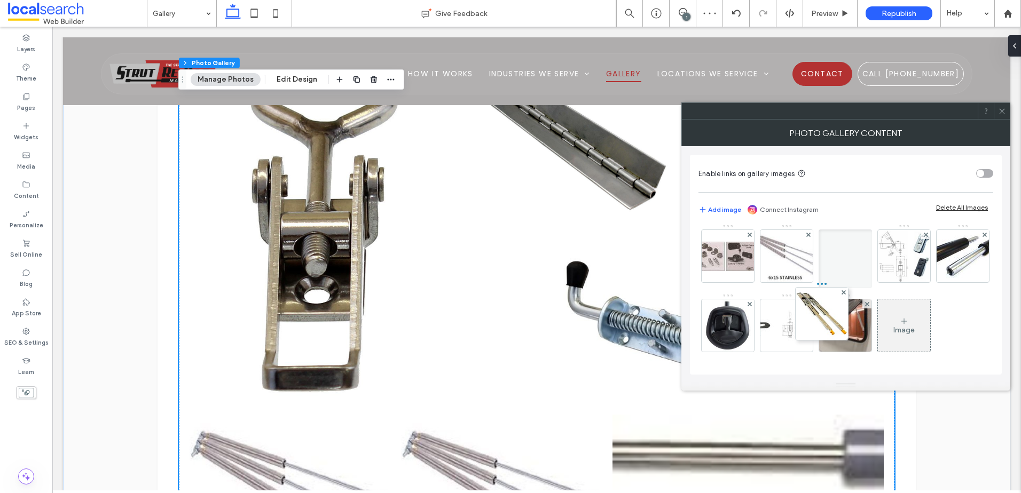
scroll to position [323, 0]
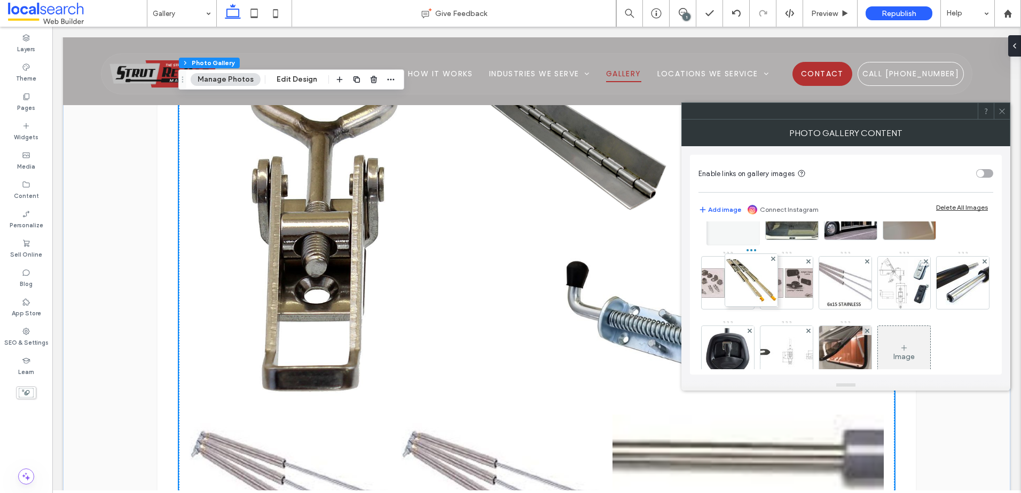
drag, startPoint x: 857, startPoint y: 293, endPoint x: 756, endPoint y: 209, distance: 131.2
click at [756, 209] on div "Enable links on gallery images Add image Connect Instagram Delete All Images Im…" at bounding box center [846, 265] width 312 height 220
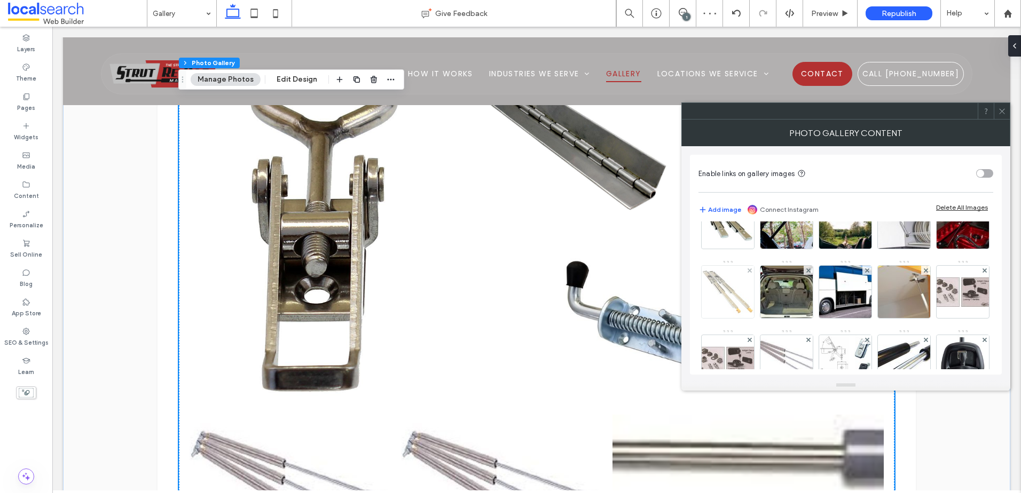
scroll to position [270, 0]
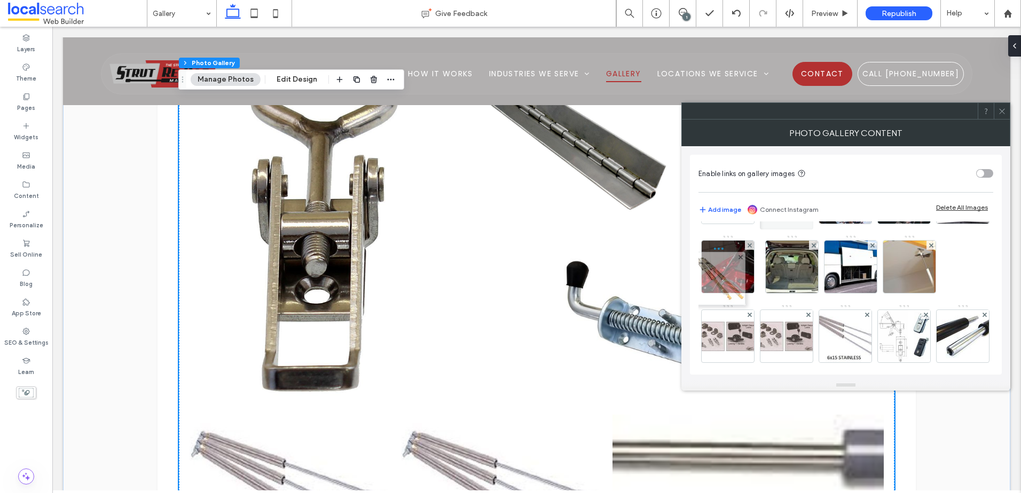
drag, startPoint x: 730, startPoint y: 326, endPoint x: 719, endPoint y: 265, distance: 62.5
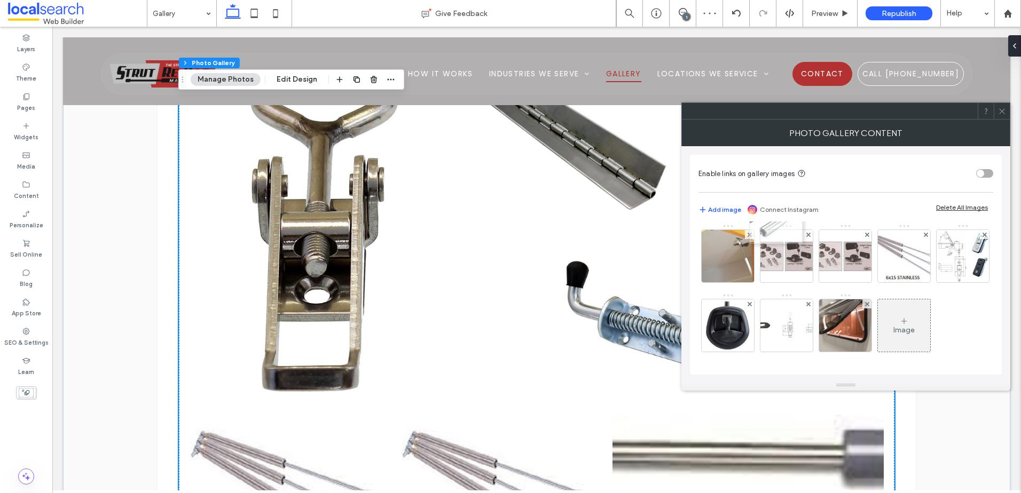
scroll to position [211, 0]
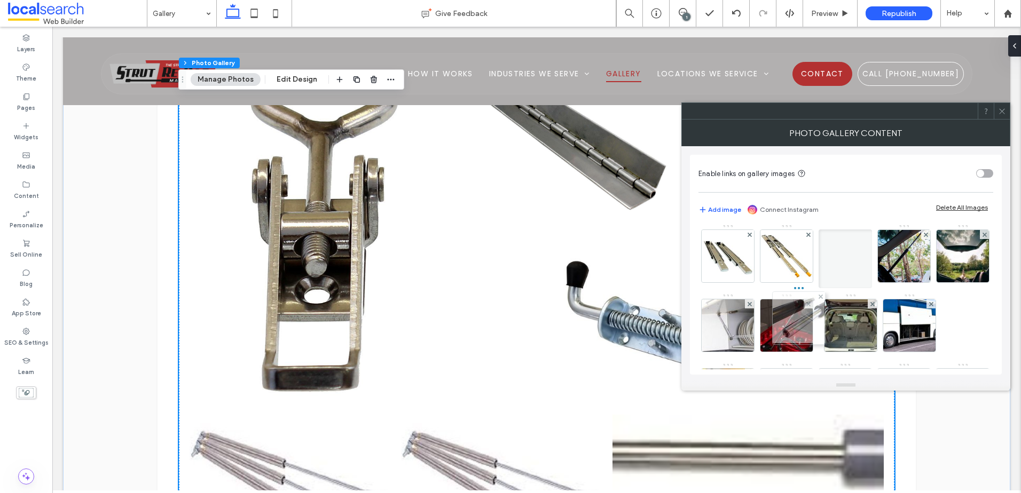
drag, startPoint x: 716, startPoint y: 259, endPoint x: 792, endPoint y: 325, distance: 99.9
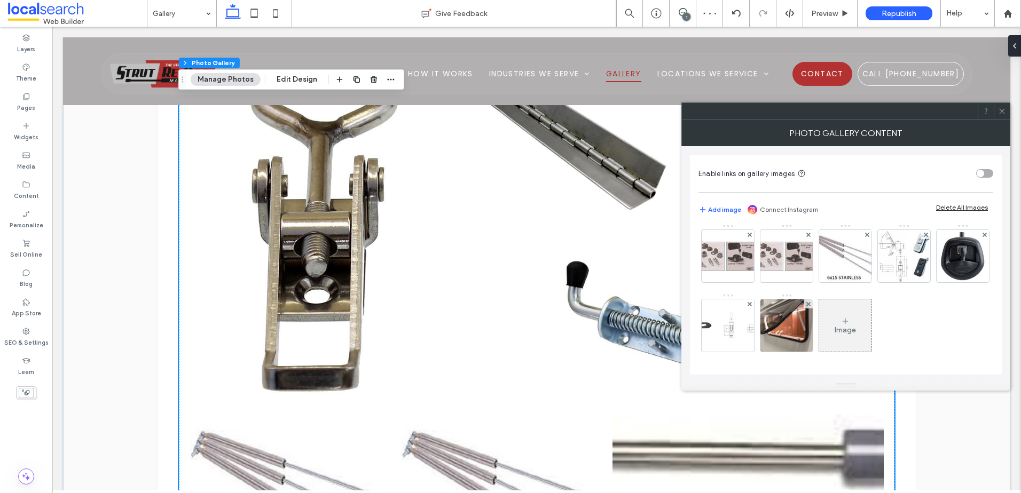
scroll to position [435, 0]
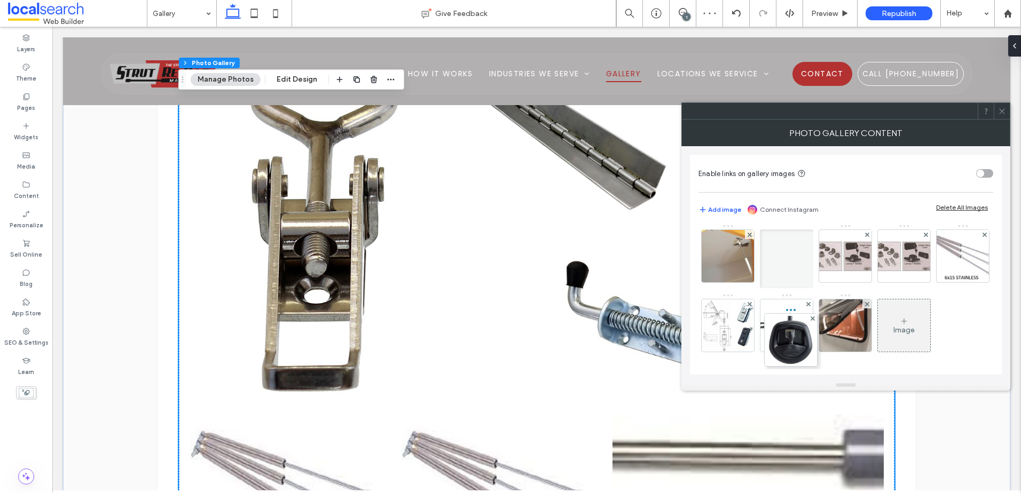
drag, startPoint x: 793, startPoint y: 318, endPoint x: 790, endPoint y: 211, distance: 106.3
click at [790, 211] on div "Enable links on gallery images Add image Connect Instagram Delete All Images Im…" at bounding box center [846, 265] width 312 height 220
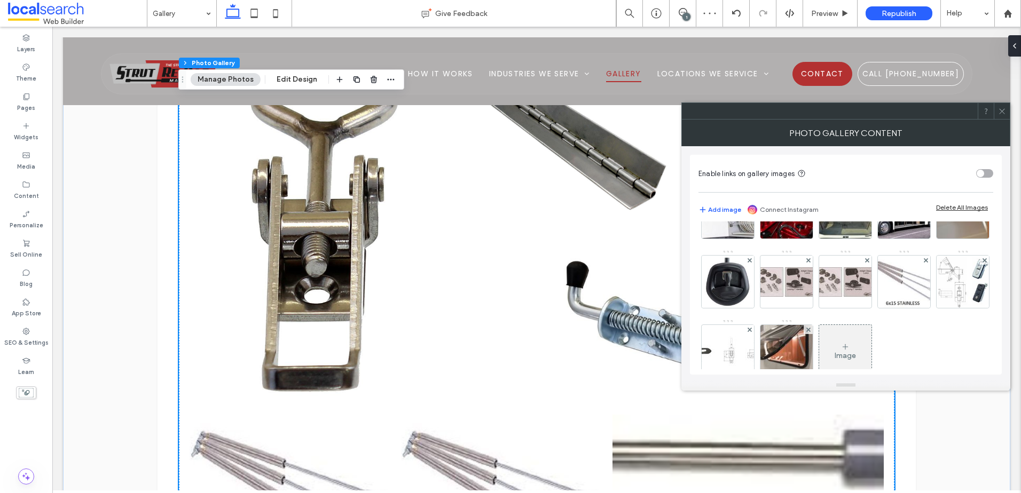
scroll to position [328, 0]
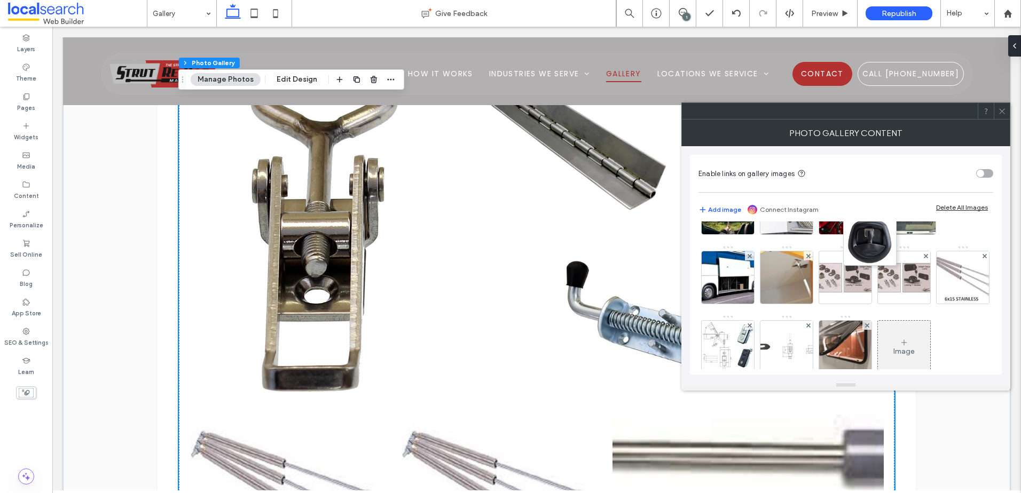
drag, startPoint x: 784, startPoint y: 340, endPoint x: 854, endPoint y: 216, distance: 143.0
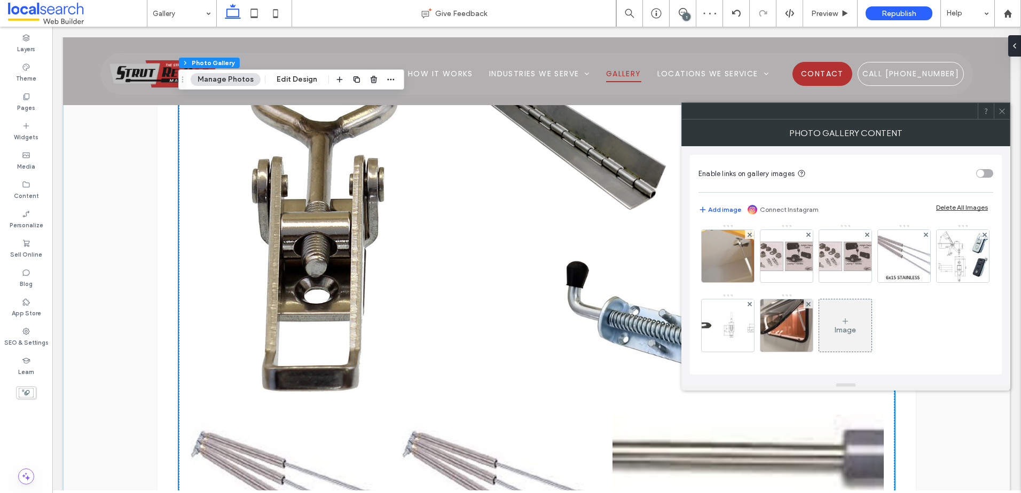
scroll to position [382, 0]
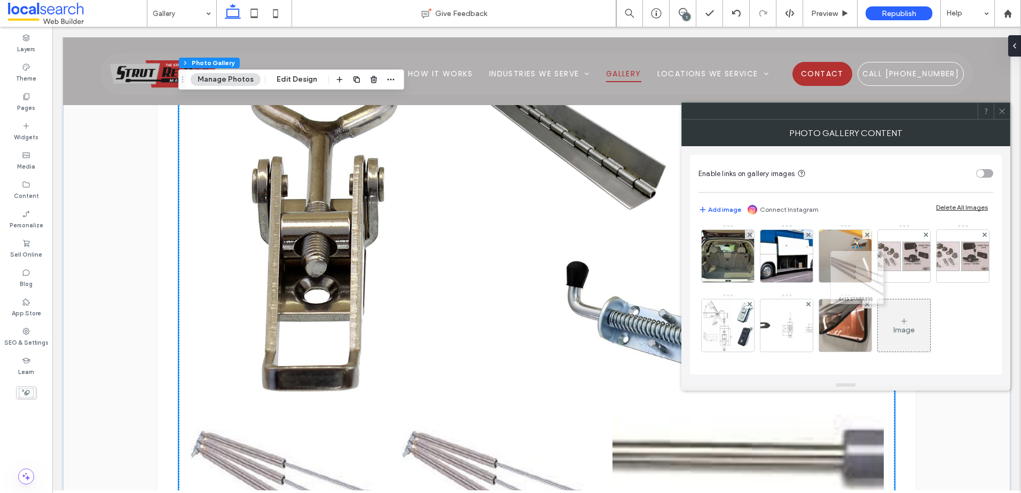
drag, startPoint x: 730, startPoint y: 344, endPoint x: 857, endPoint y: 226, distance: 172.6
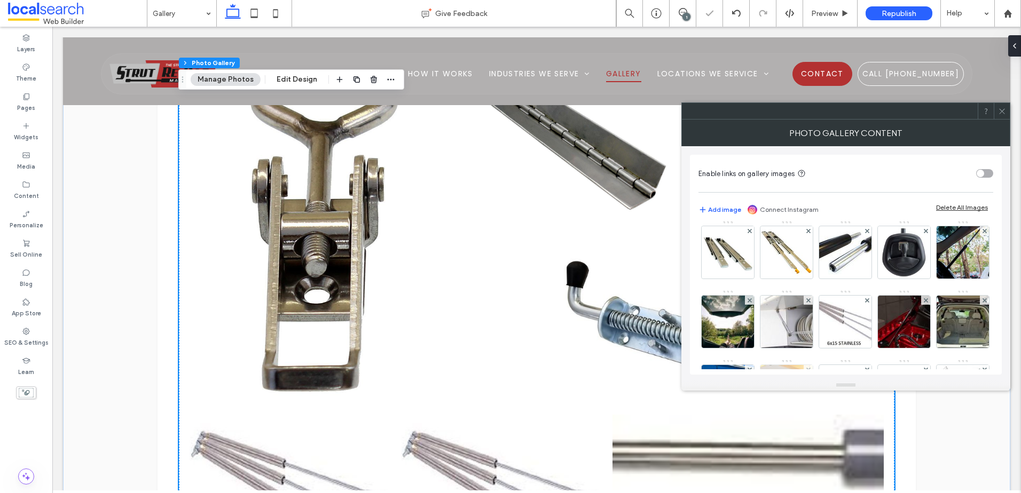
scroll to position [275, 0]
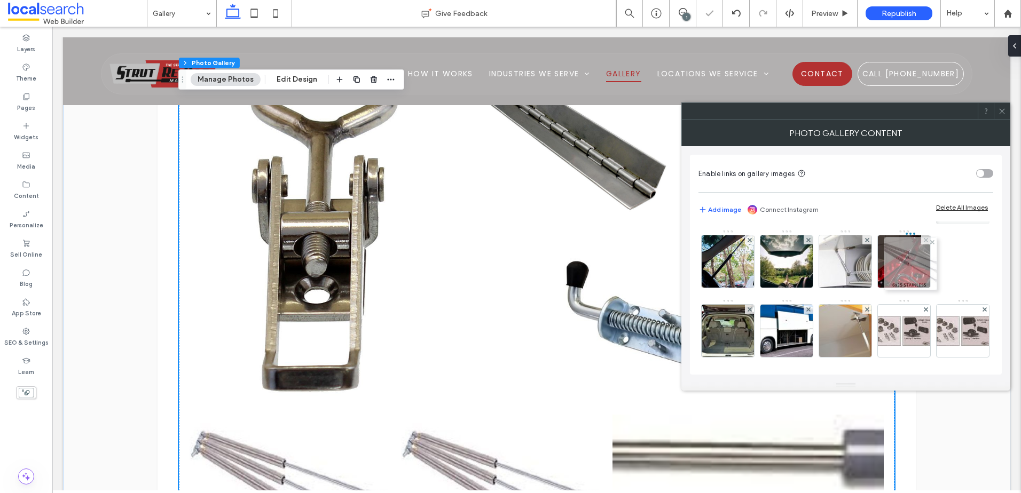
drag, startPoint x: 842, startPoint y: 328, endPoint x: 905, endPoint y: 261, distance: 91.8
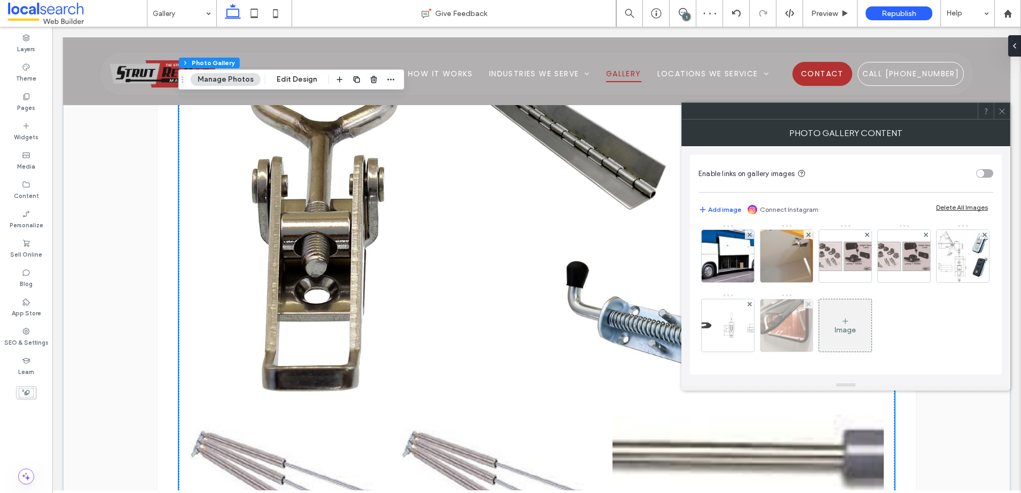
scroll to position [435, 0]
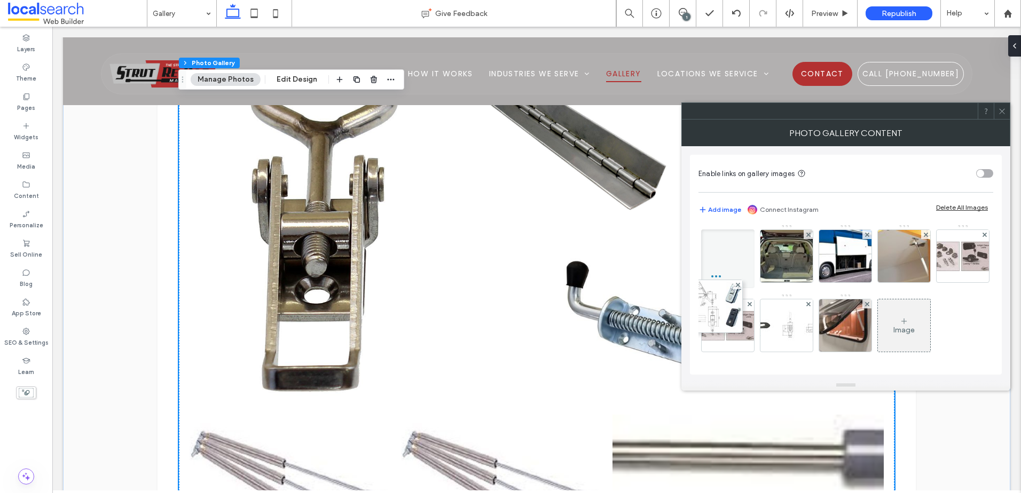
drag, startPoint x: 794, startPoint y: 307, endPoint x: 723, endPoint y: 219, distance: 113.5
click at [723, 219] on div "Enable links on gallery images Add image Connect Instagram Delete All Images Im…" at bounding box center [846, 265] width 312 height 220
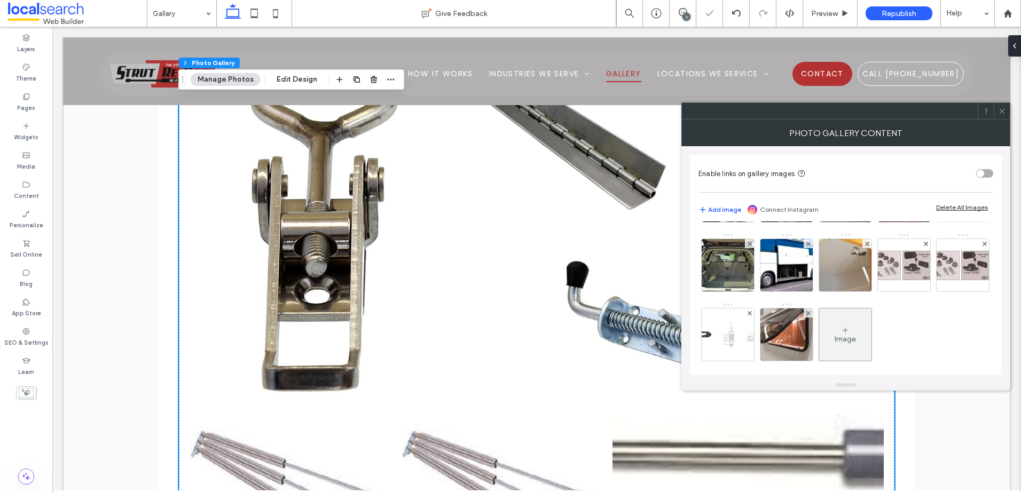
scroll to position [328, 0]
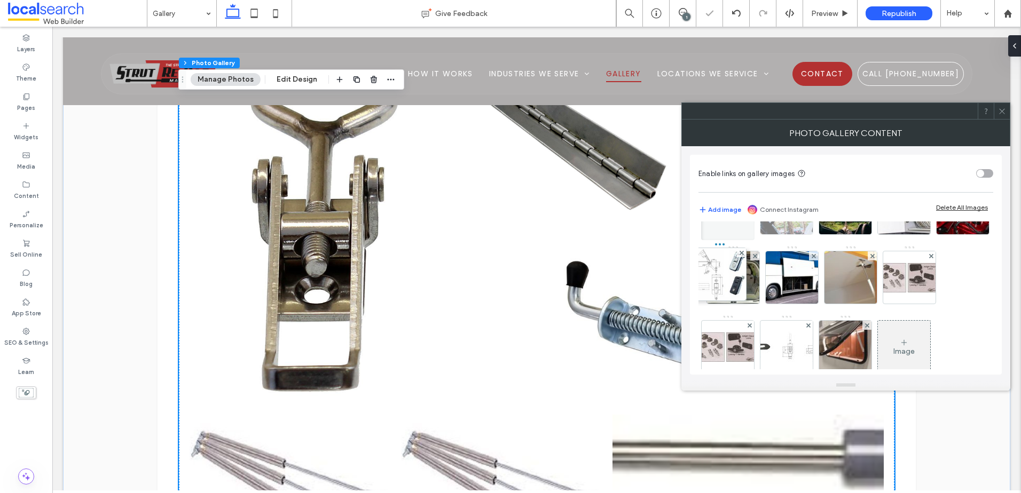
drag, startPoint x: 736, startPoint y: 334, endPoint x: 805, endPoint y: 288, distance: 83.5
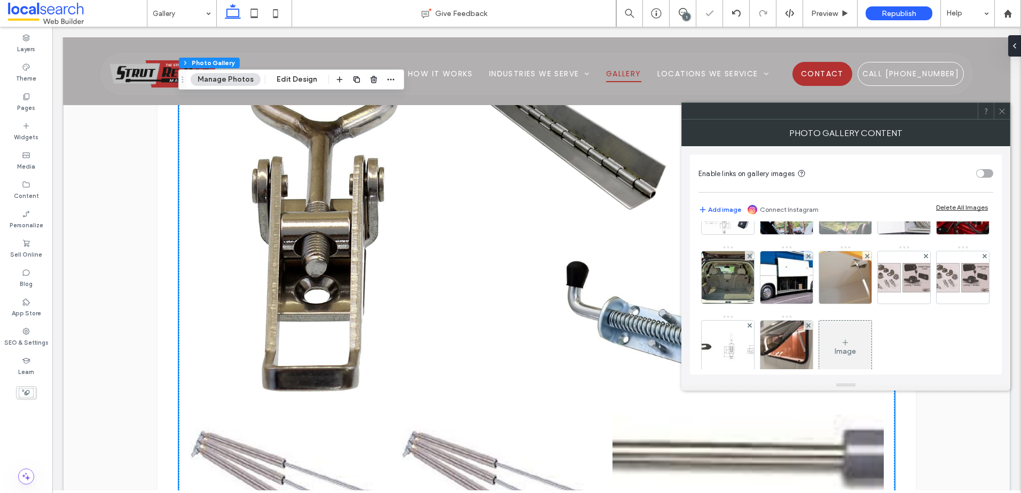
scroll to position [435, 0]
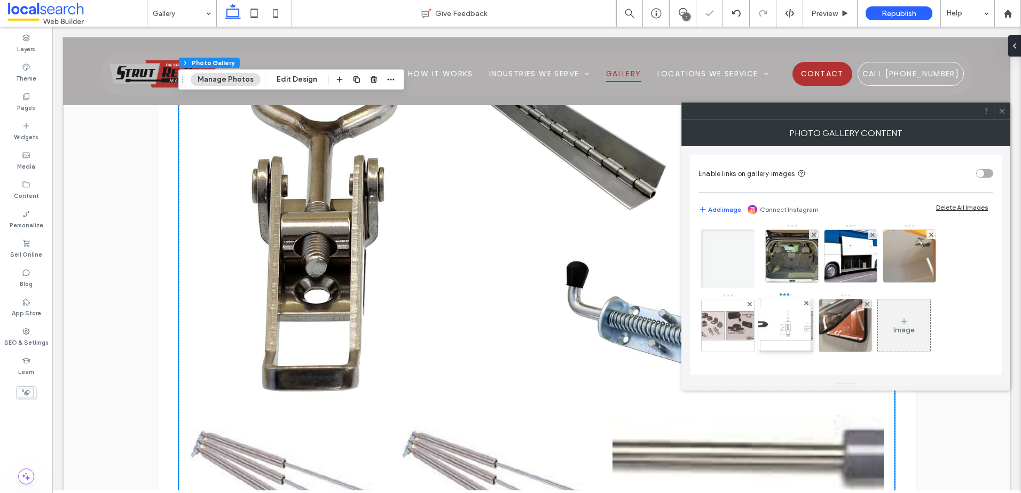
drag, startPoint x: 840, startPoint y: 305, endPoint x: 754, endPoint y: 212, distance: 127.3
click at [754, 212] on div "Enable links on gallery images Add image Connect Instagram Delete All Images Im…" at bounding box center [846, 265] width 312 height 220
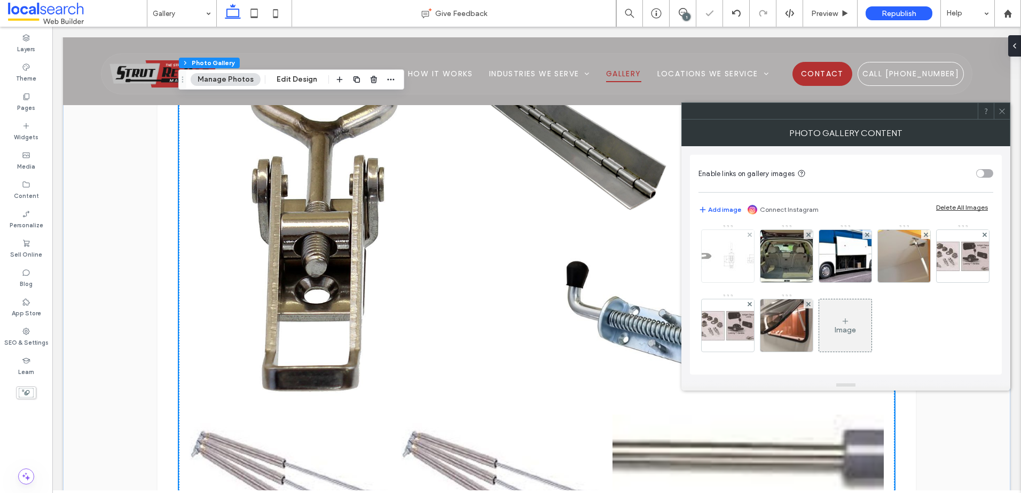
scroll to position [382, 0]
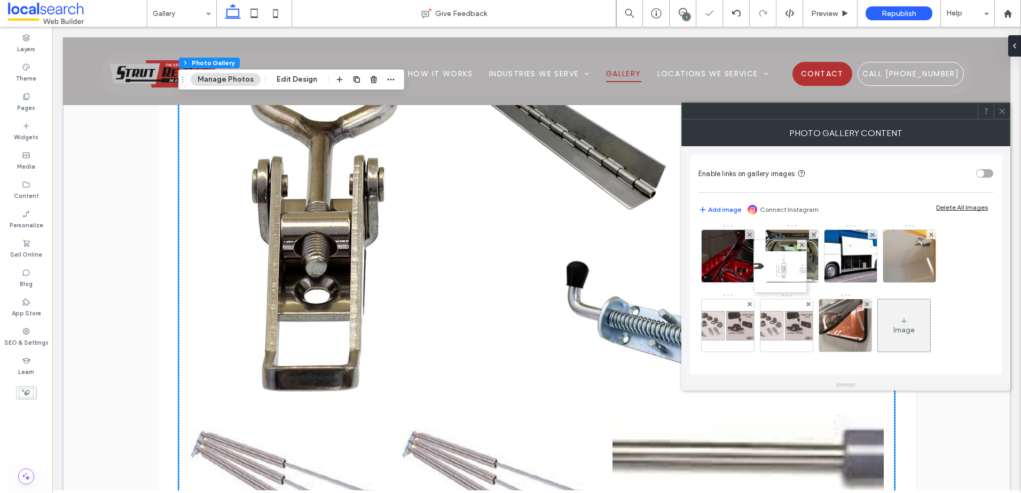
drag, startPoint x: 789, startPoint y: 295, endPoint x: 787, endPoint y: 288, distance: 6.6
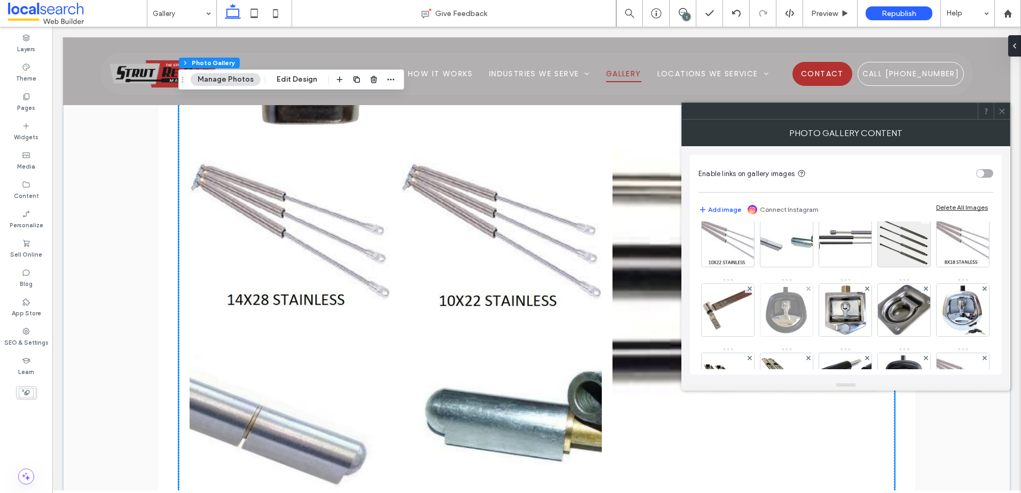
scroll to position [61, 0]
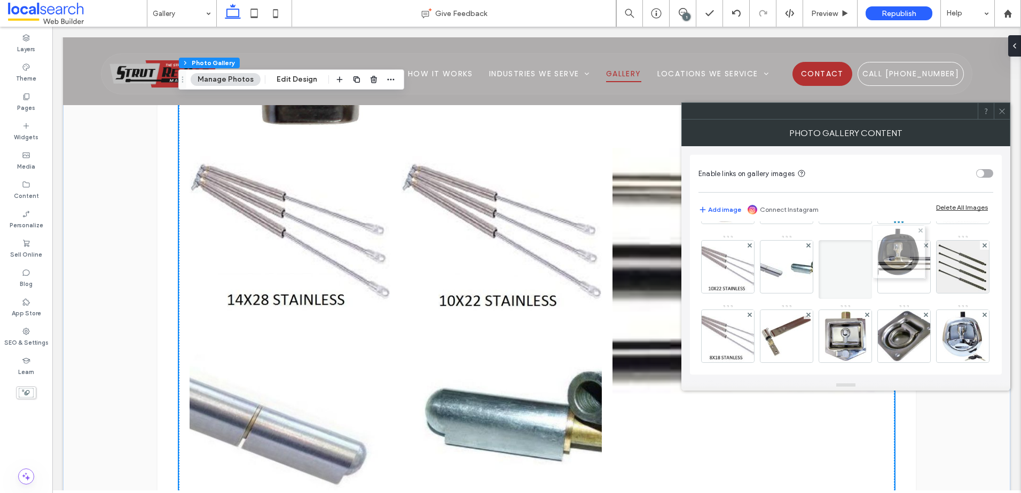
drag, startPoint x: 909, startPoint y: 333, endPoint x: 901, endPoint y: 248, distance: 85.3
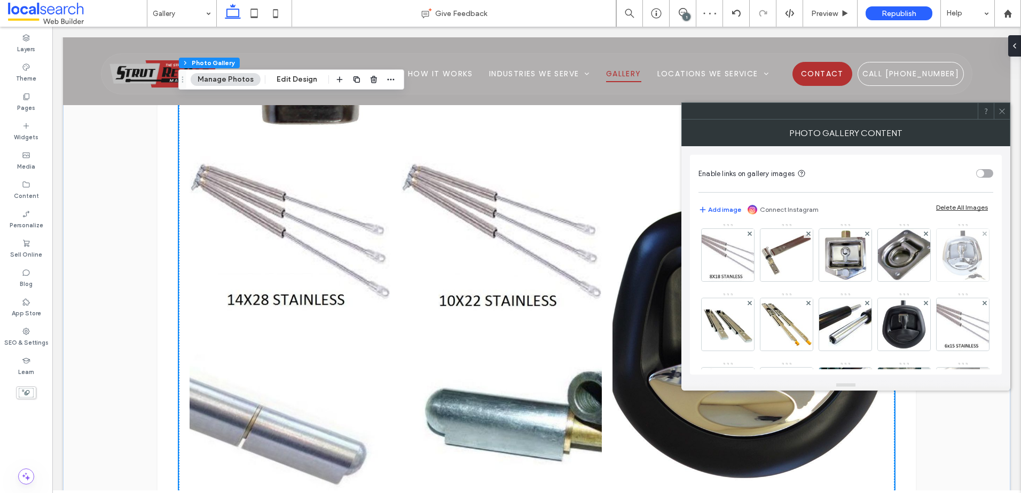
scroll to position [168, 0]
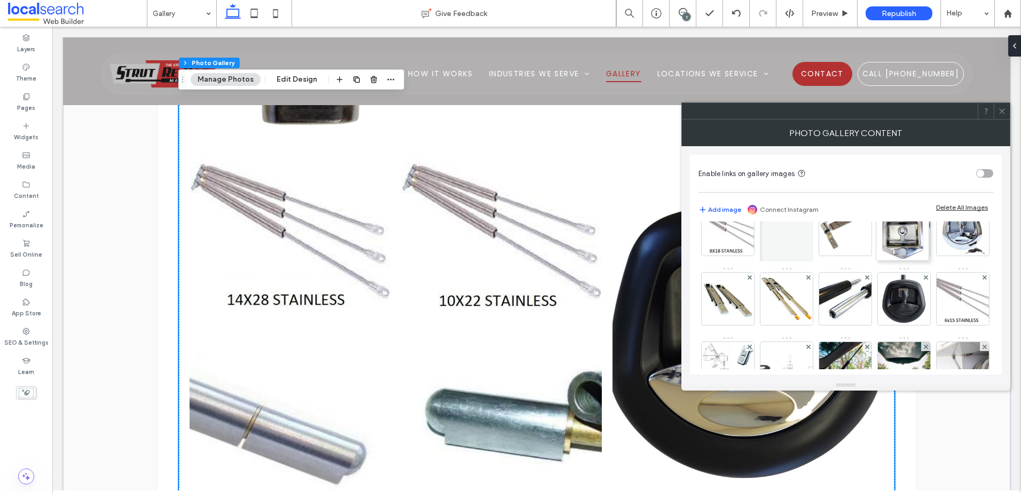
drag, startPoint x: 739, startPoint y: 298, endPoint x: 909, endPoint y: 252, distance: 176.4
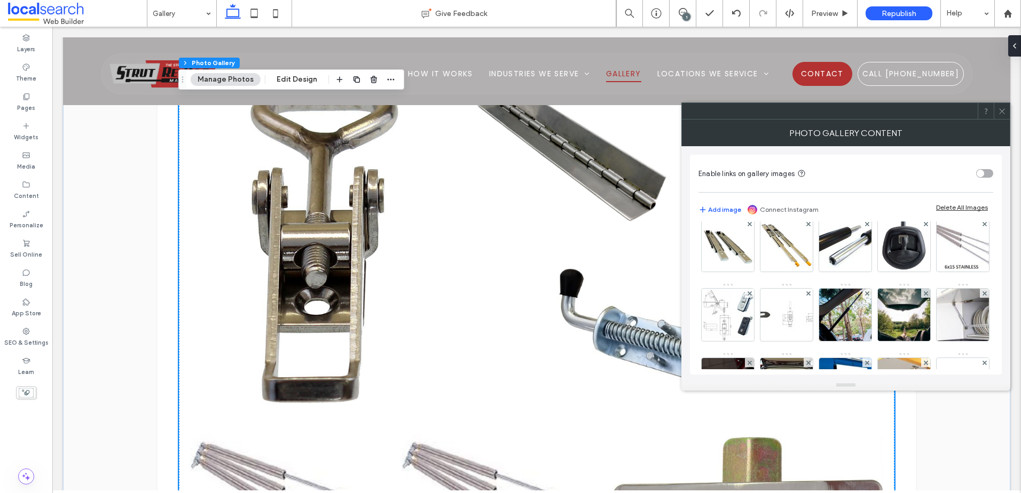
scroll to position [730, 0]
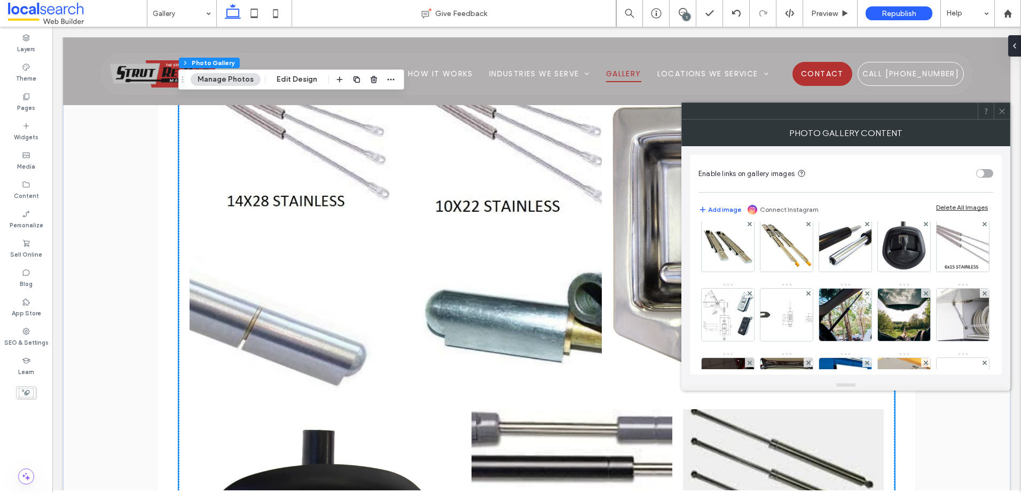
scroll to position [1157, 0]
